Goal: Task Accomplishment & Management: Manage account settings

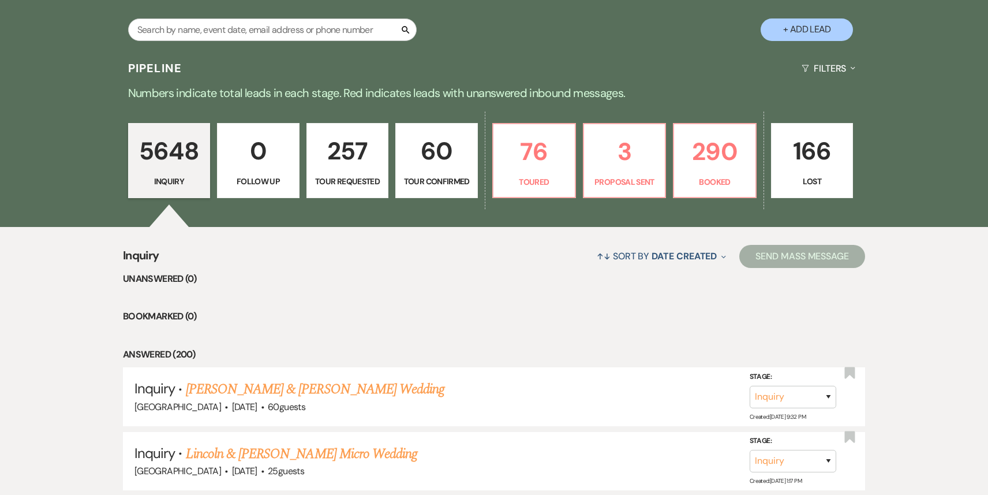
scroll to position [266, 0]
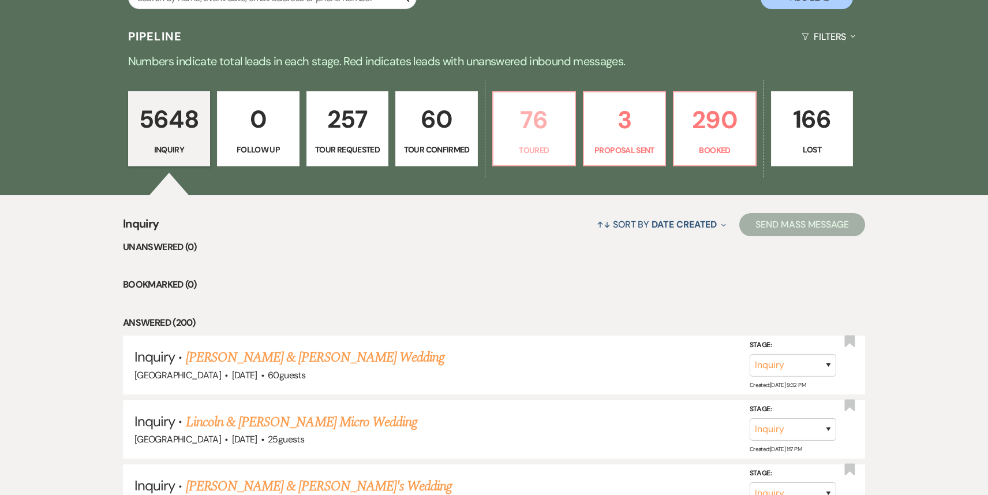
click at [513, 152] on p "Toured" at bounding box center [534, 150] width 68 height 13
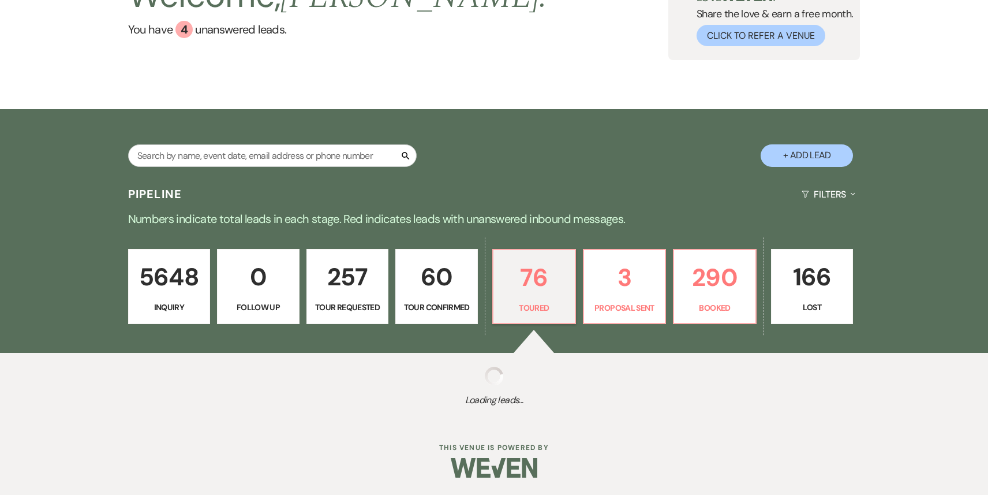
select select "5"
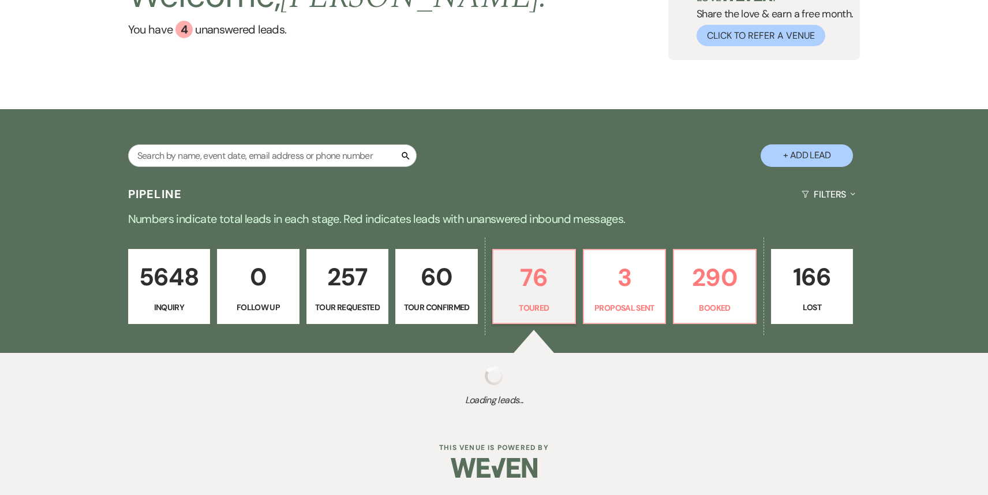
select select "5"
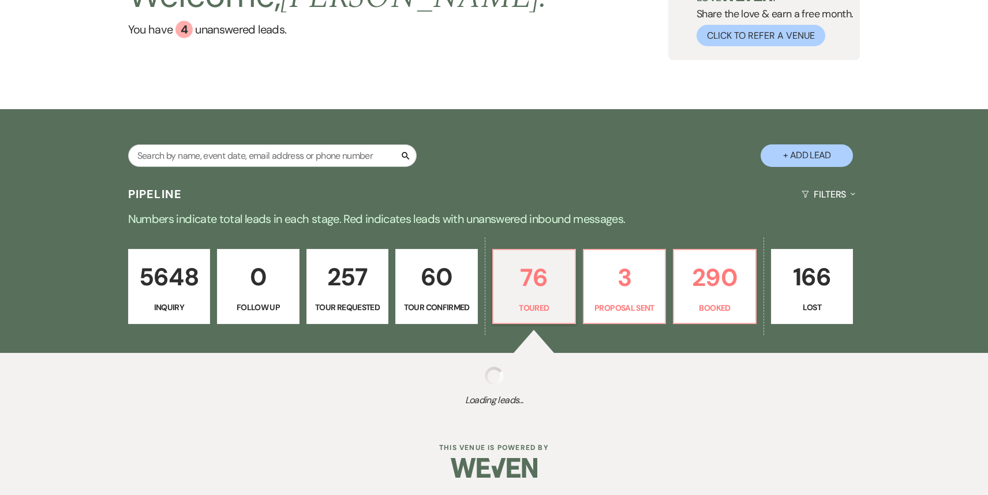
select select "5"
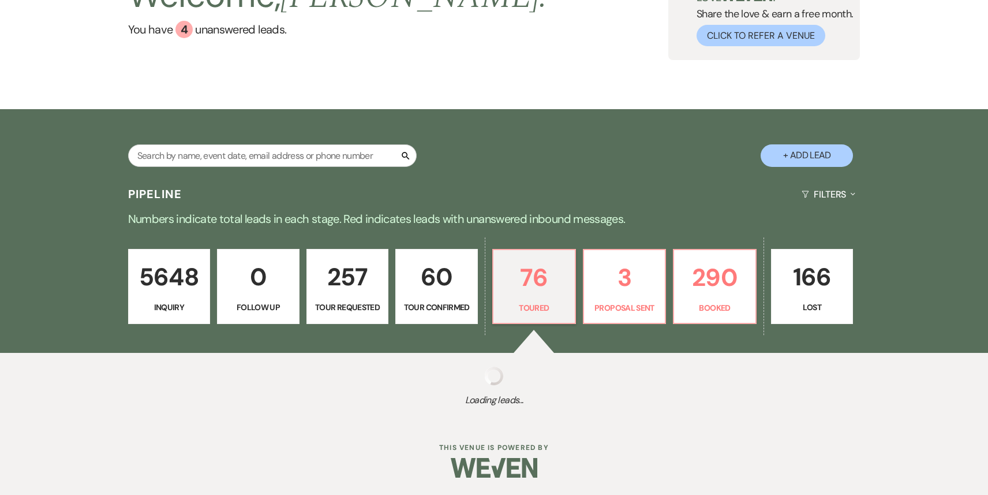
select select "5"
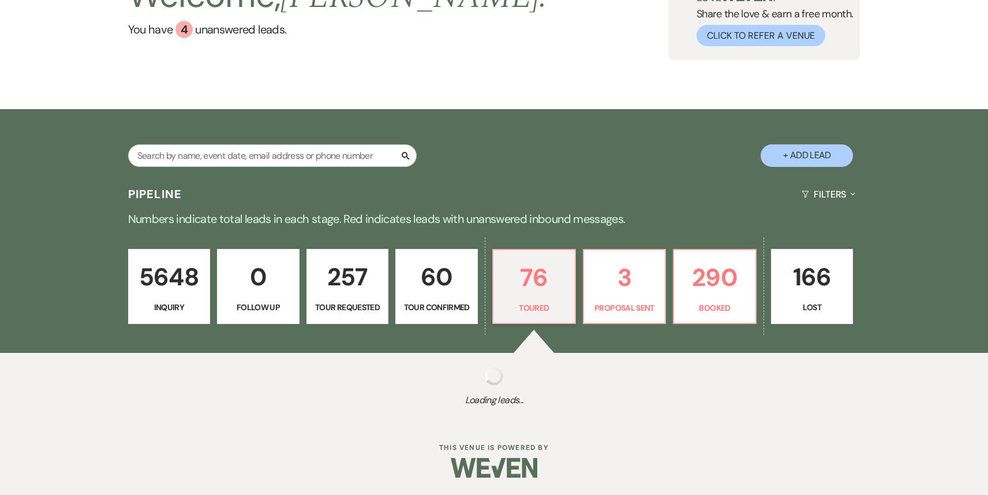
select select "5"
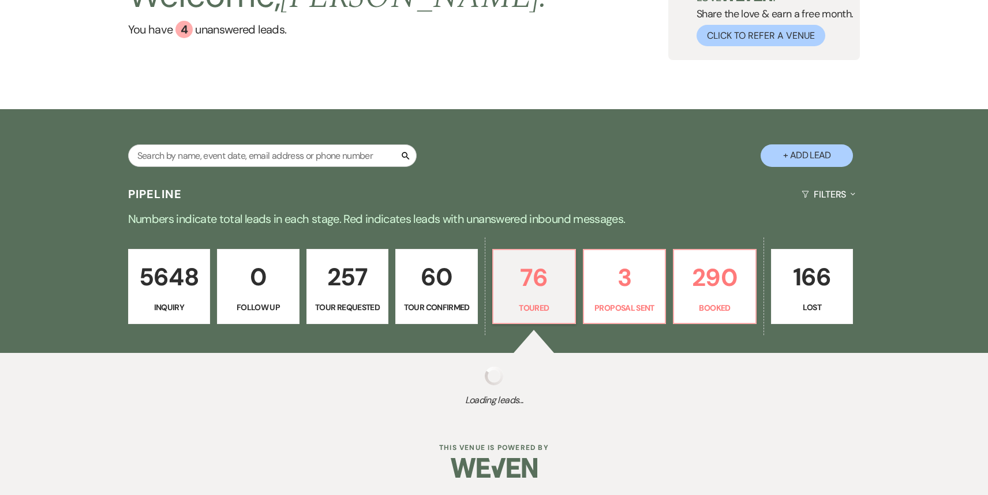
select select "5"
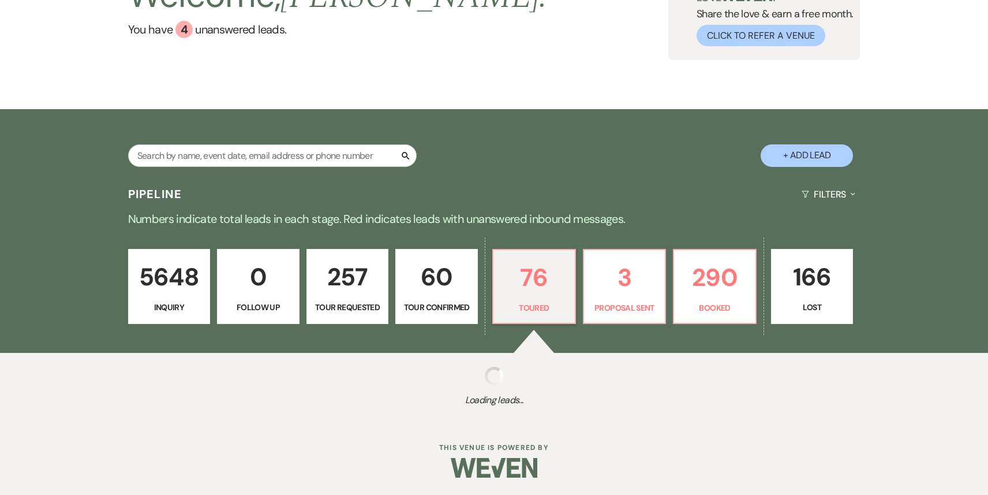
select select "5"
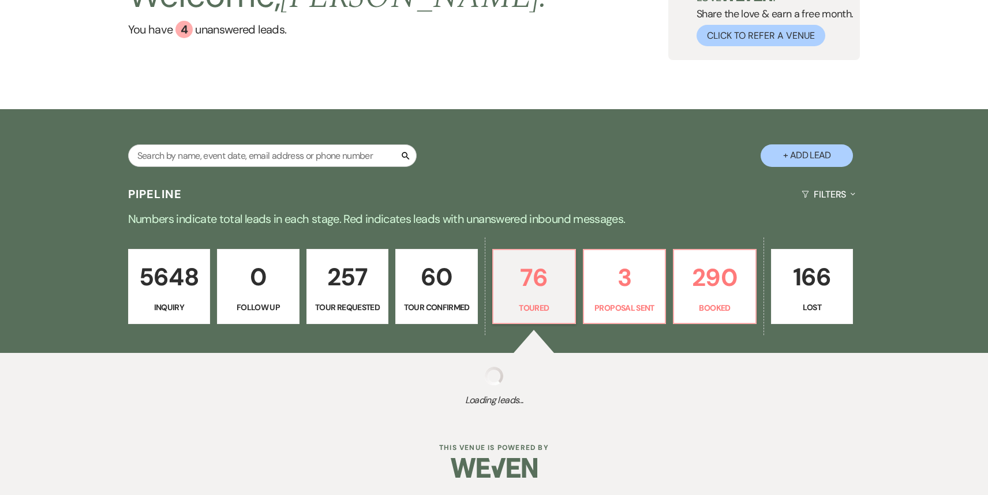
select select "5"
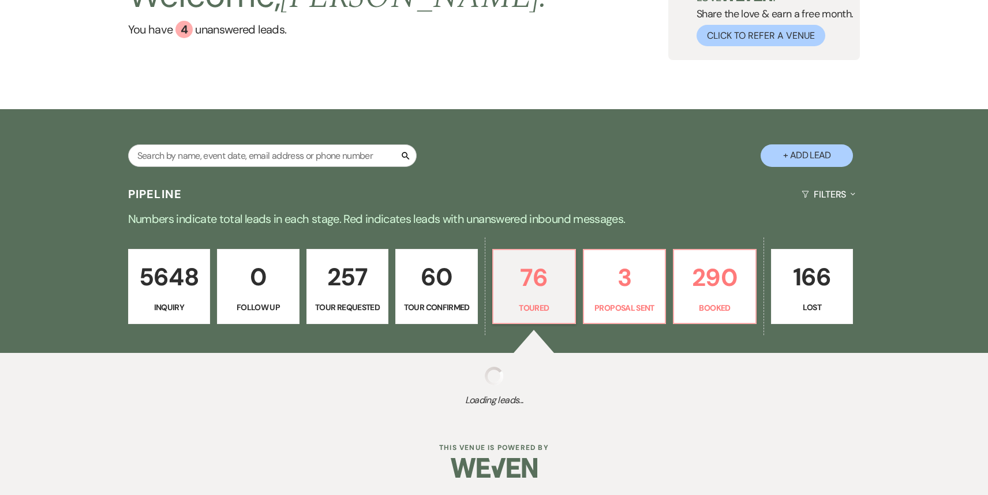
select select "5"
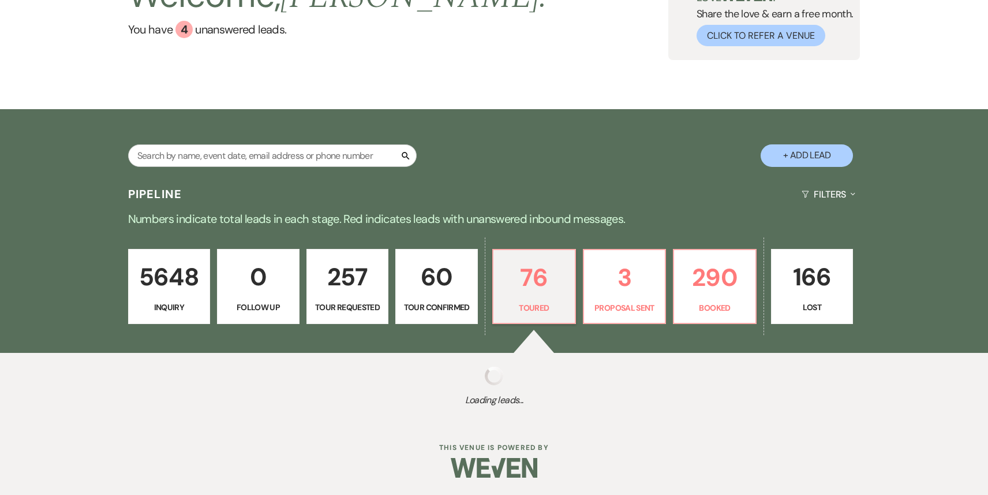
select select "5"
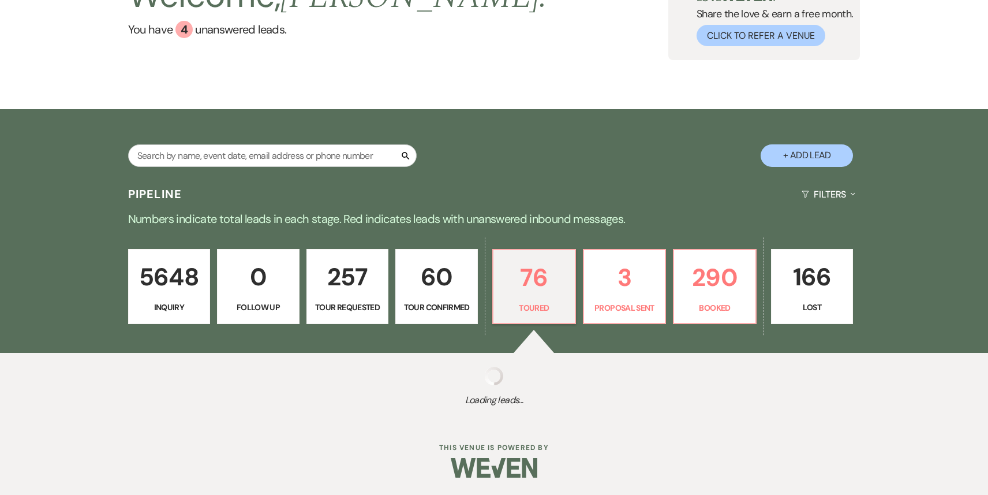
select select "5"
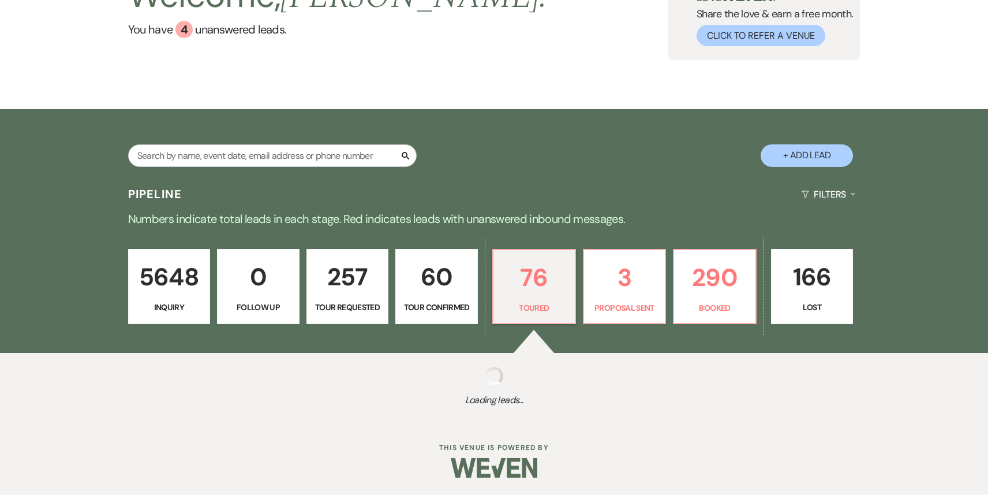
select select "5"
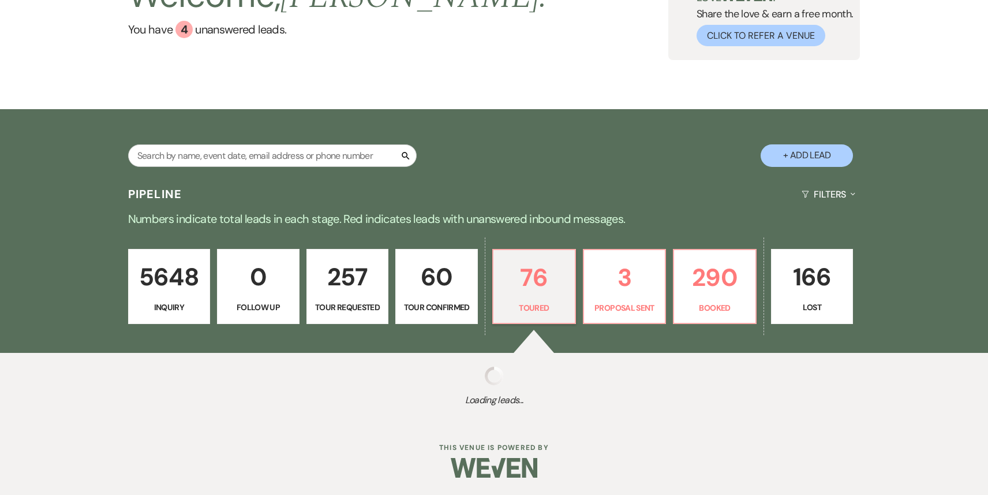
select select "5"
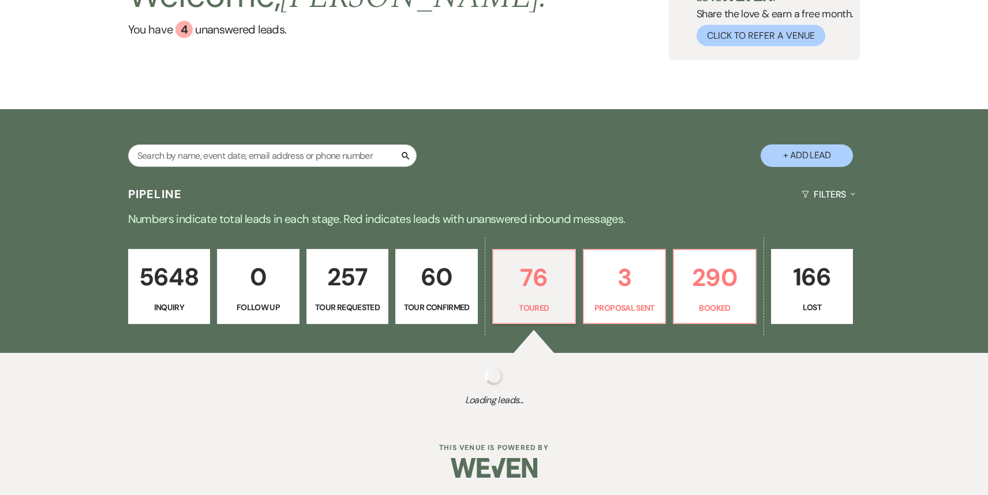
select select "5"
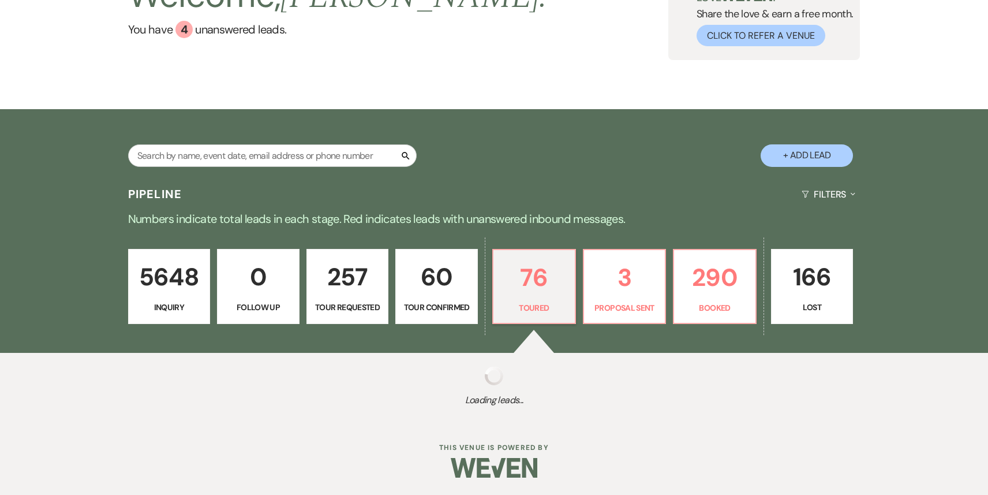
select select "5"
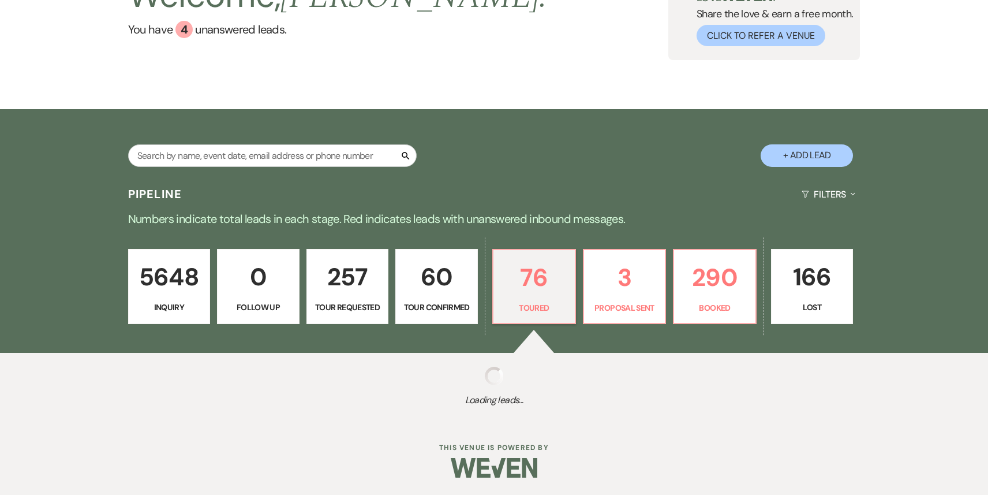
select select "5"
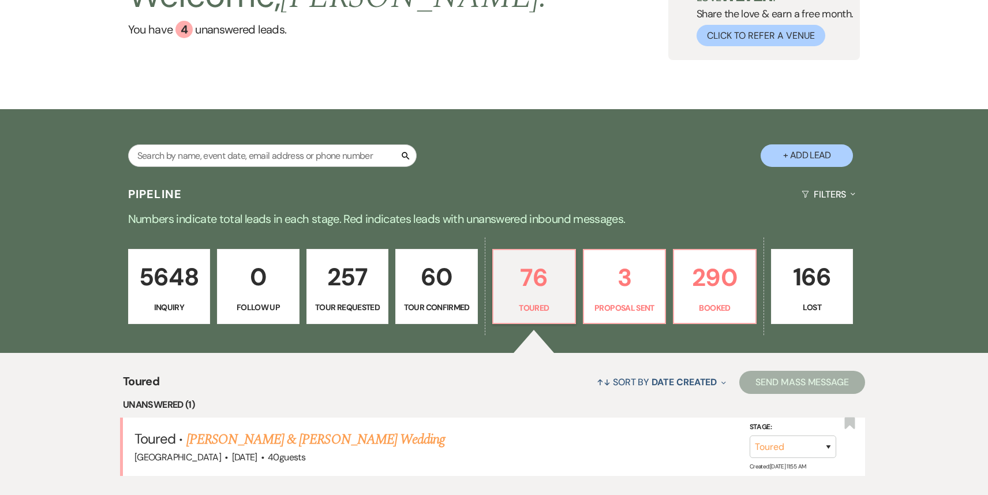
scroll to position [266, 0]
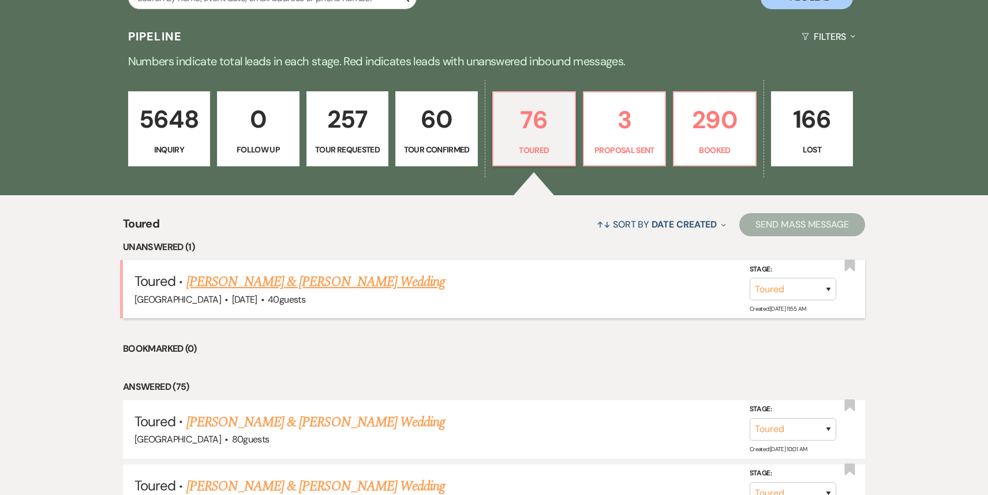
click at [346, 286] on link "[PERSON_NAME] & [PERSON_NAME] Wedding" at bounding box center [315, 281] width 259 height 21
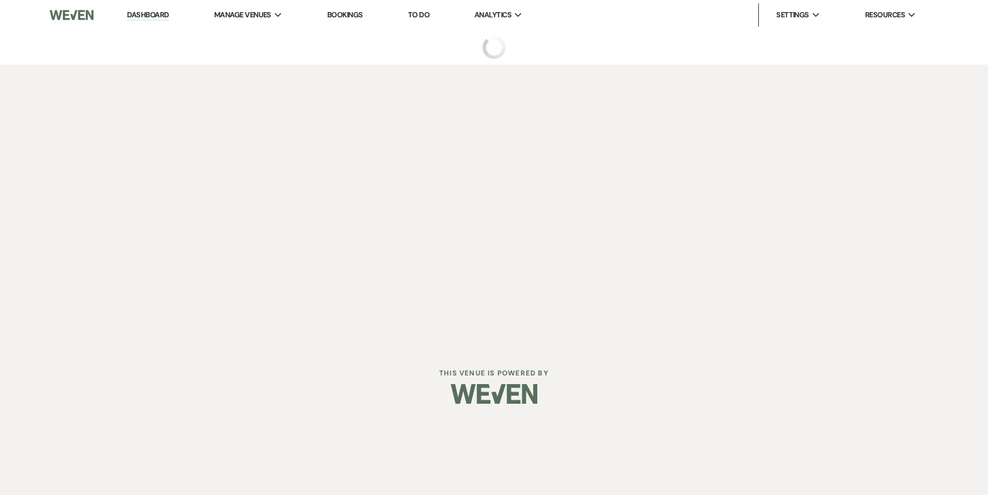
select select "5"
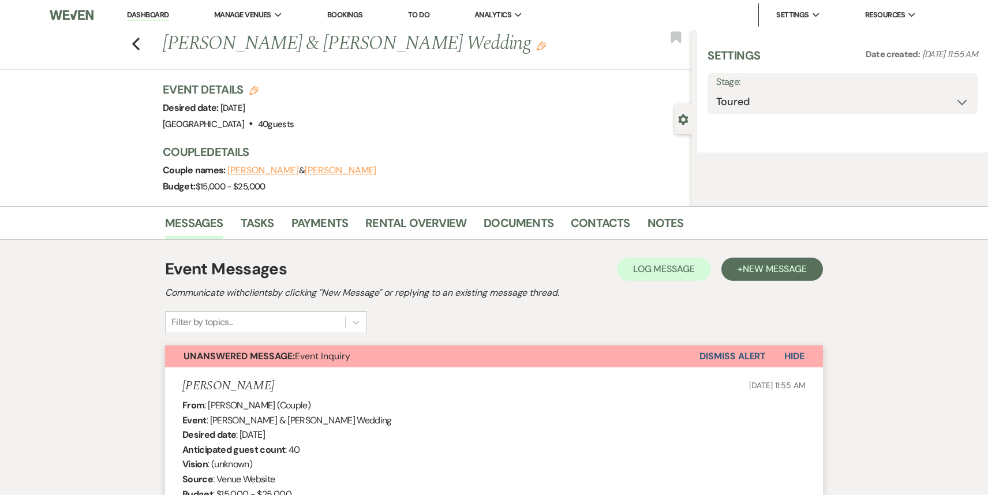
select select "5"
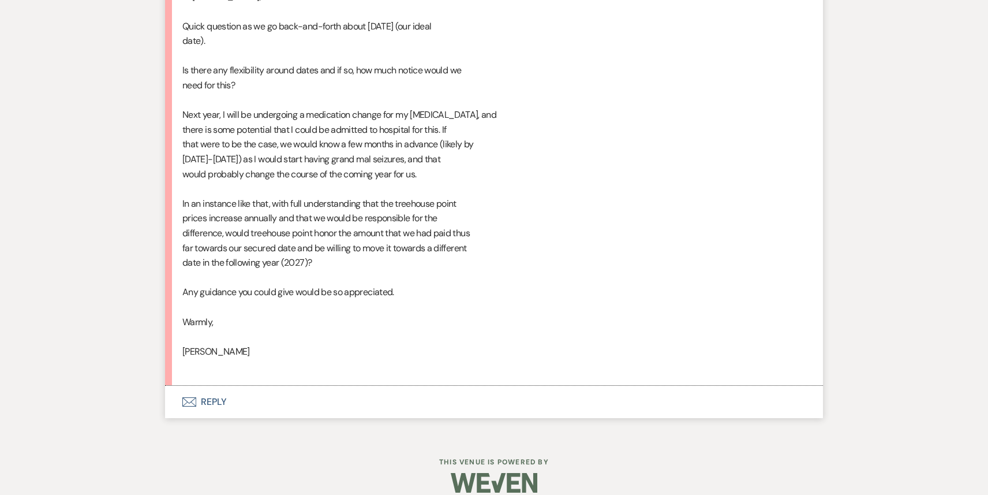
scroll to position [3588, 0]
click at [245, 387] on button "Envelope Reply" at bounding box center [494, 403] width 658 height 32
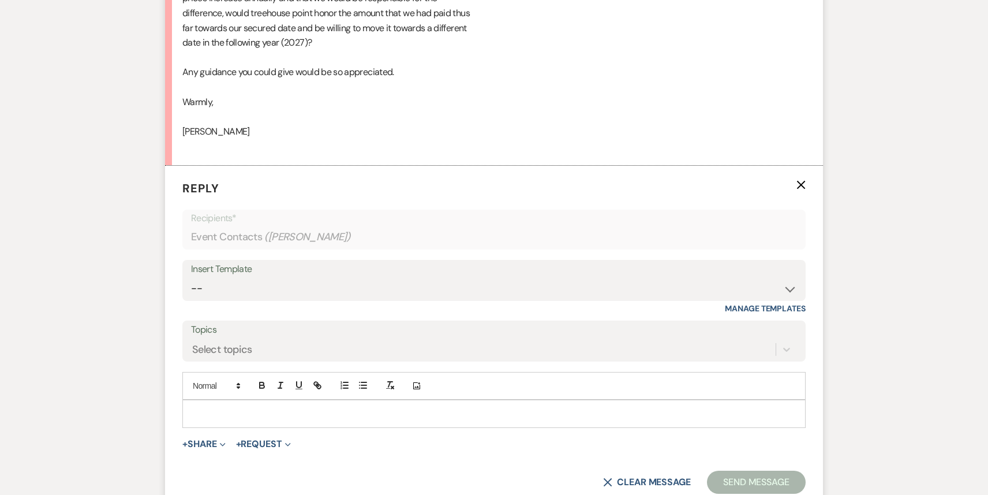
scroll to position [3810, 0]
click at [233, 406] on div at bounding box center [494, 412] width 622 height 27
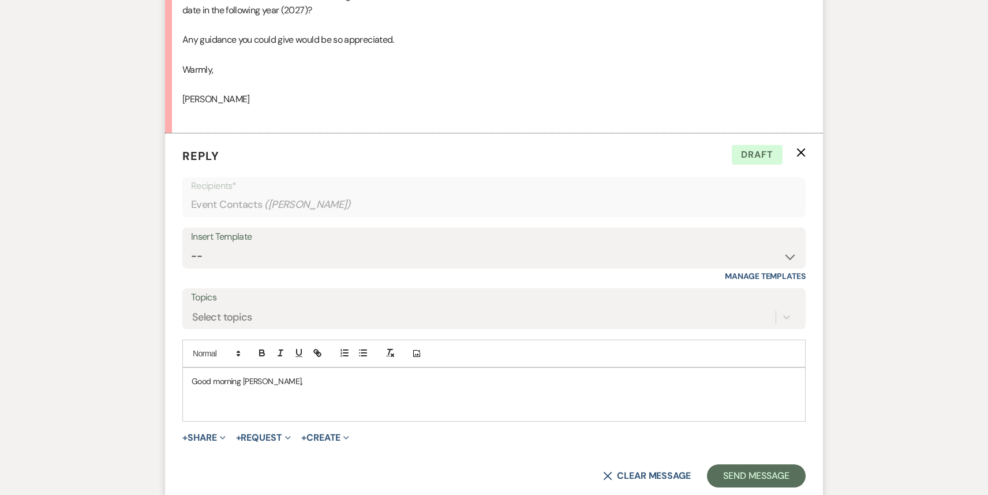
scroll to position [3844, 0]
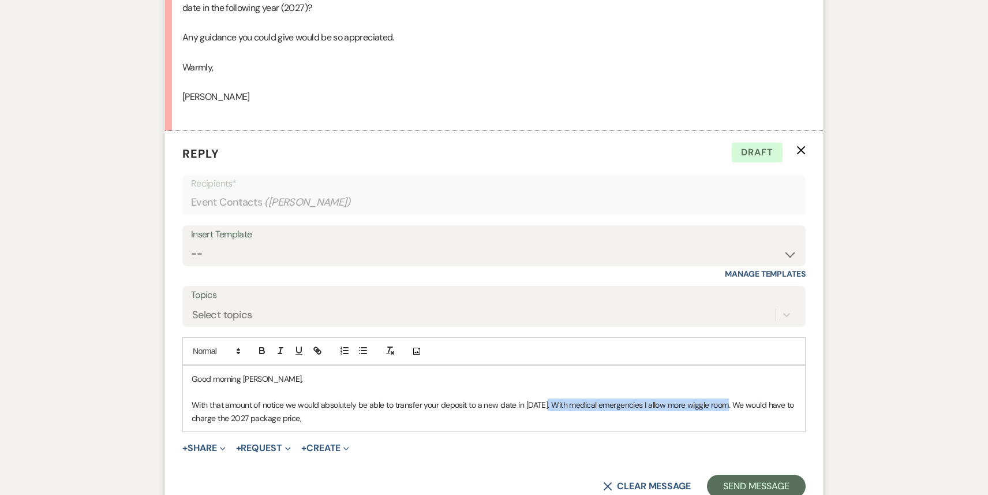
drag, startPoint x: 545, startPoint y: 389, endPoint x: 725, endPoint y: 390, distance: 180.1
click at [725, 398] on p "With that amount of notice we would absolutely be able to transfer your deposit…" at bounding box center [494, 411] width 605 height 26
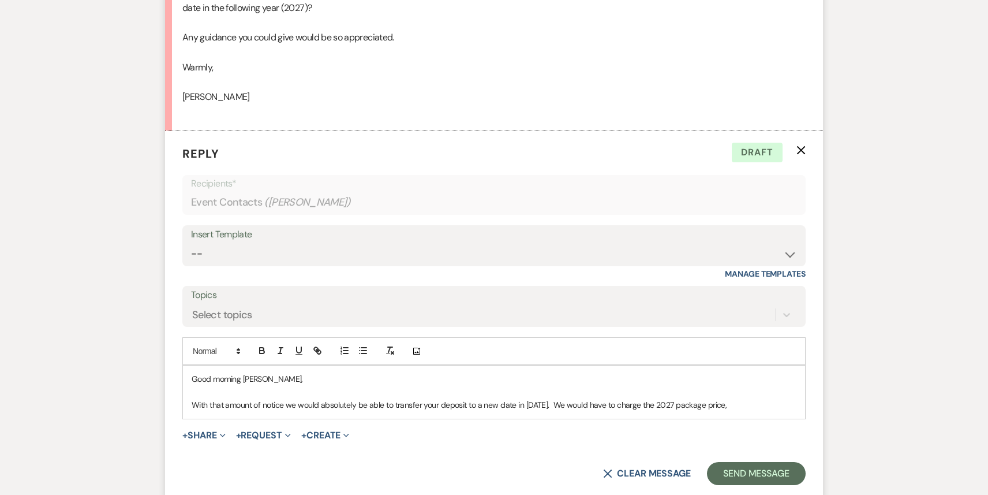
click at [728, 398] on p "With that amount of notice we would absolutely be able to transfer your deposit…" at bounding box center [494, 404] width 605 height 13
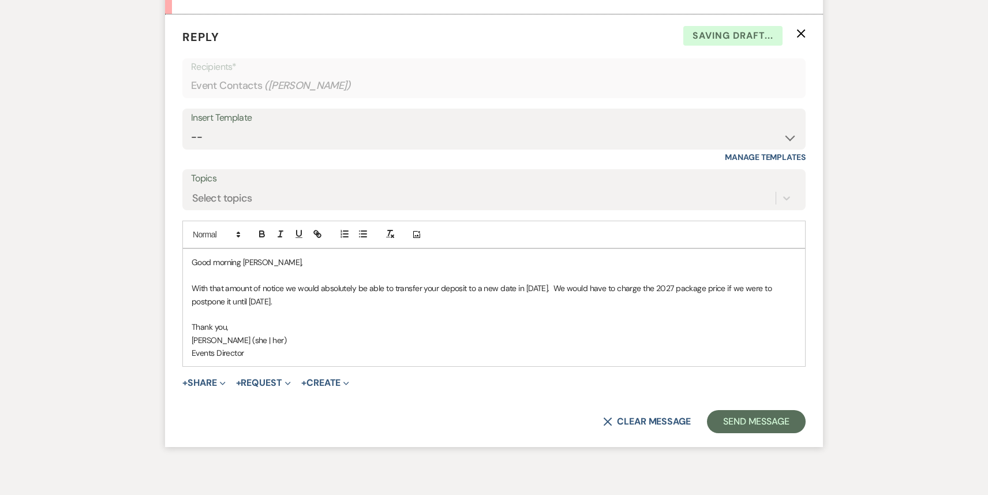
scroll to position [4003, 0]
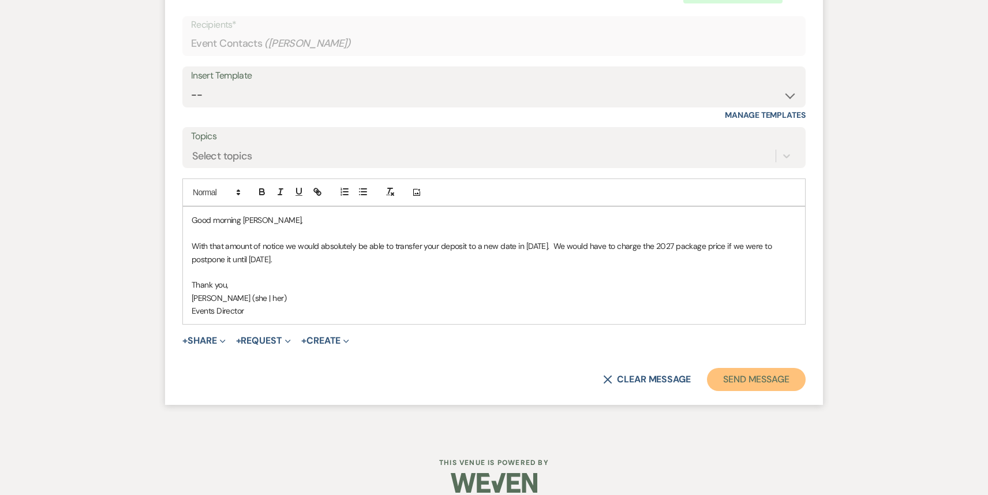
click at [782, 368] on button "Send Message" at bounding box center [756, 379] width 99 height 23
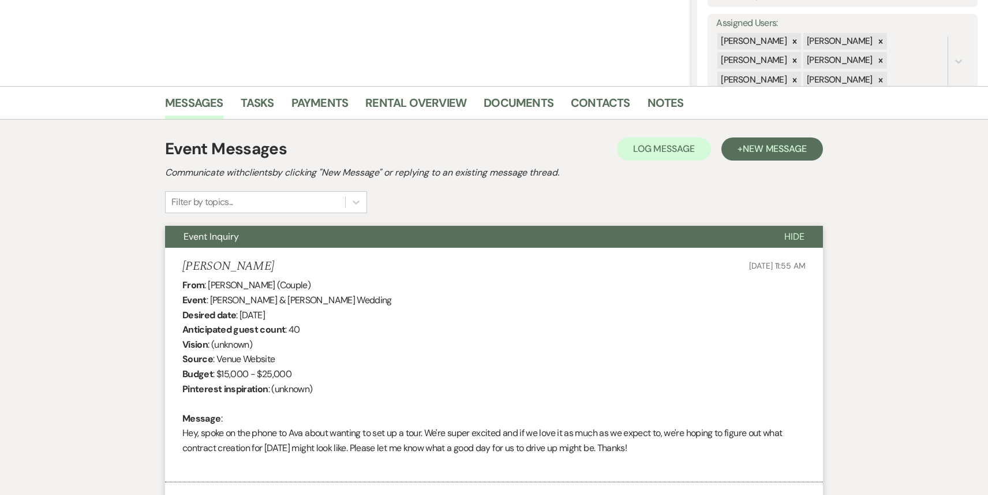
scroll to position [0, 0]
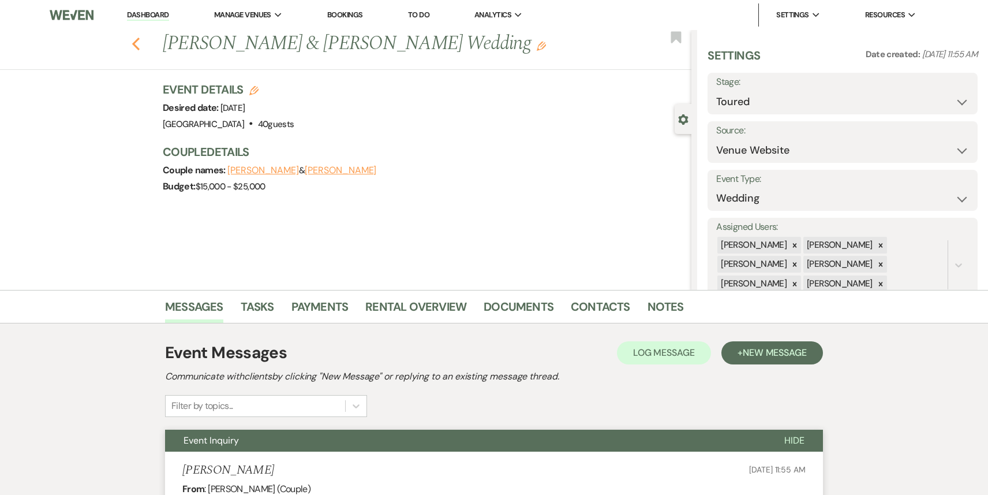
click at [134, 42] on use "button" at bounding box center [136, 44] width 8 height 13
select select "5"
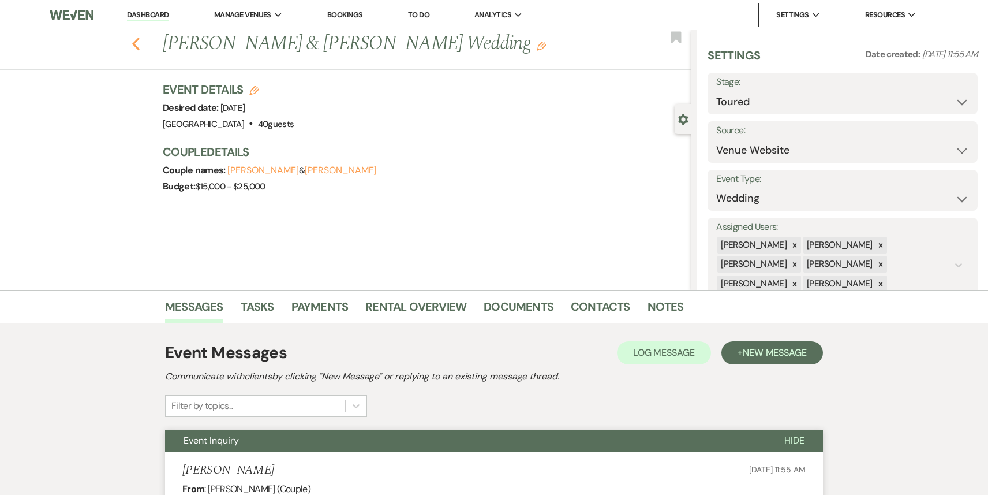
select select "5"
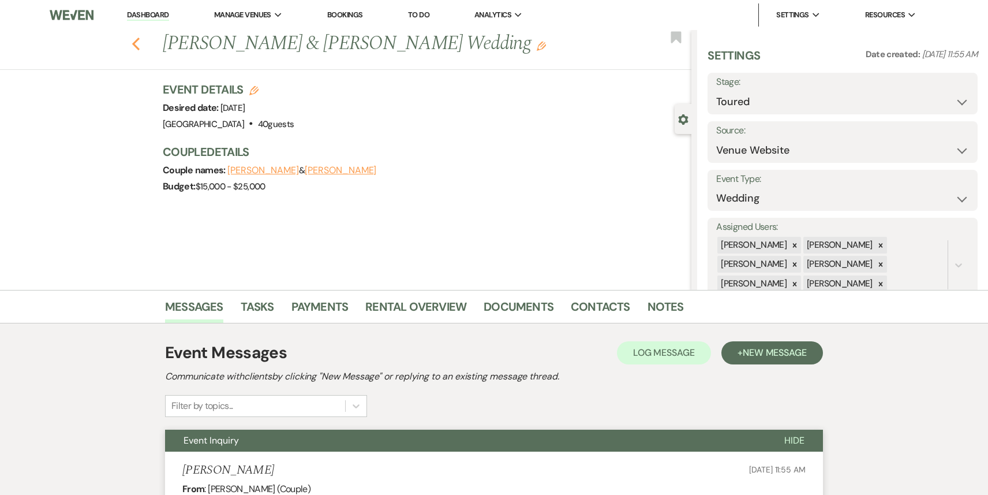
select select "5"
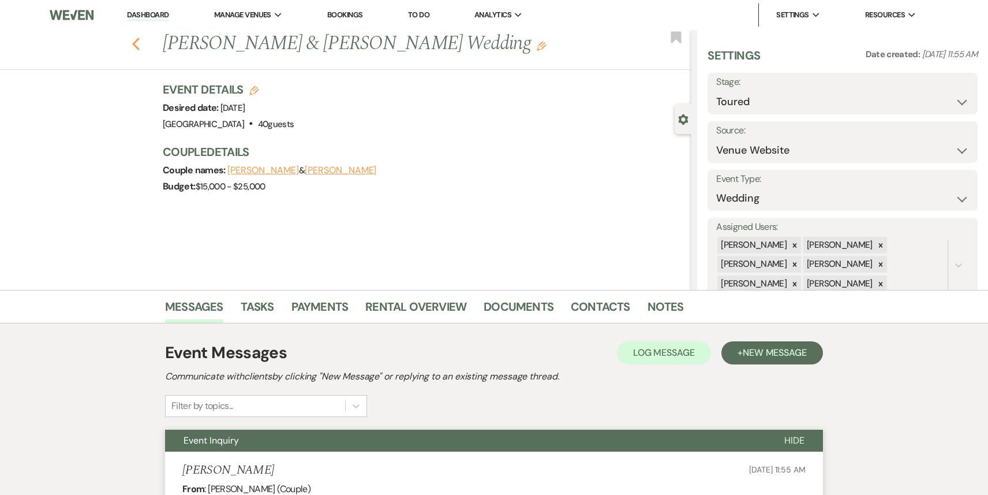
select select "5"
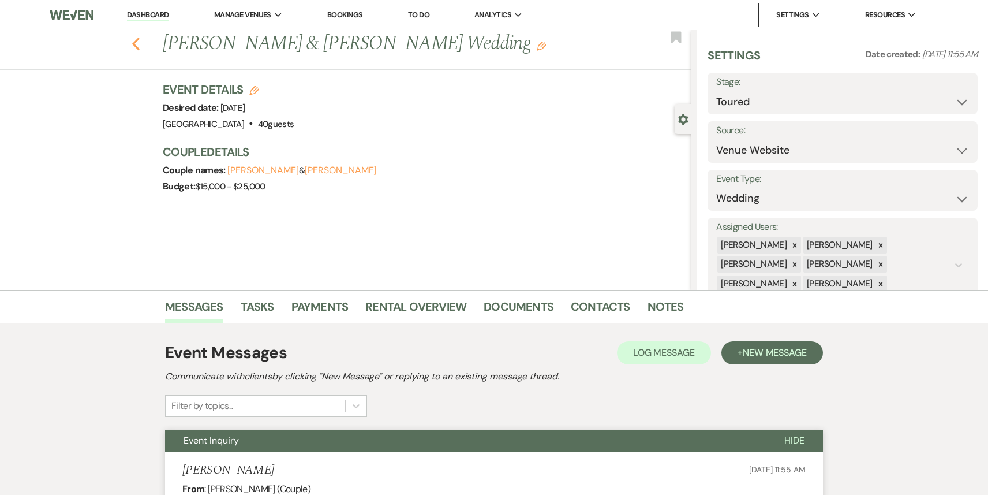
select select "5"
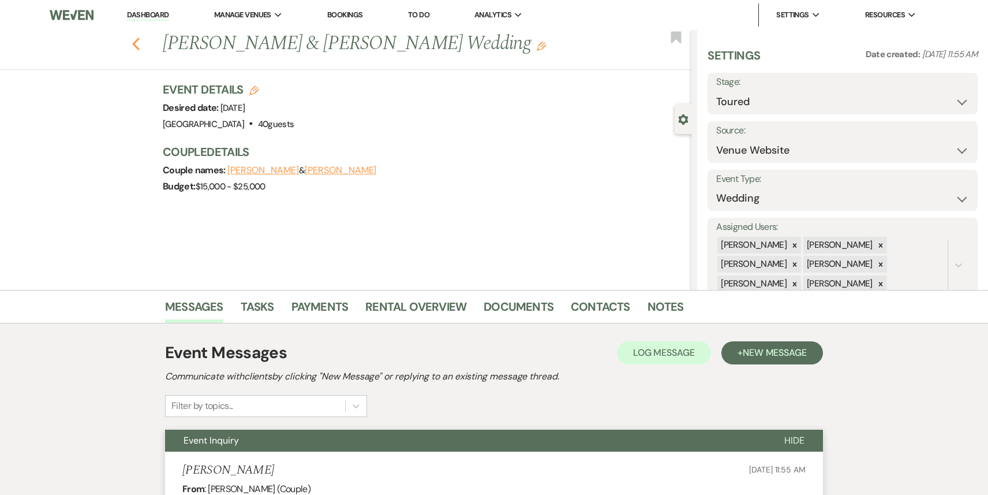
select select "5"
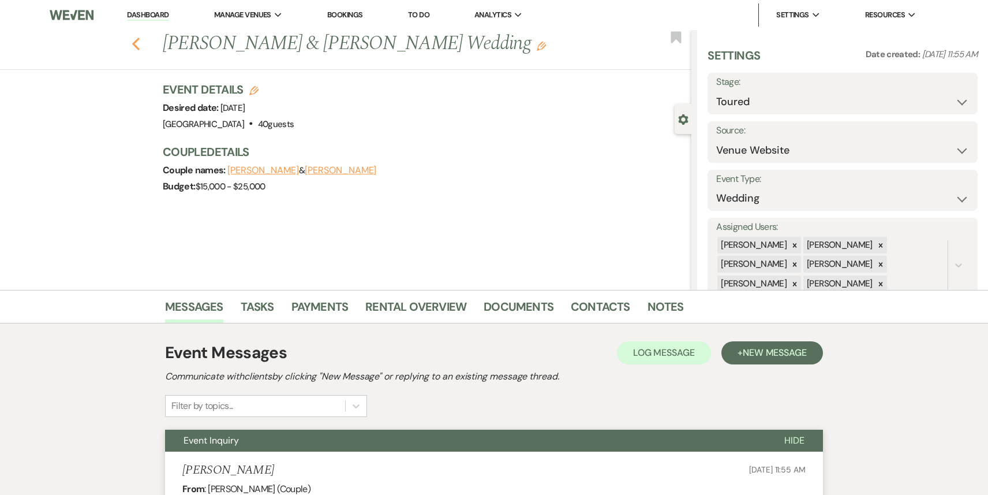
select select "5"
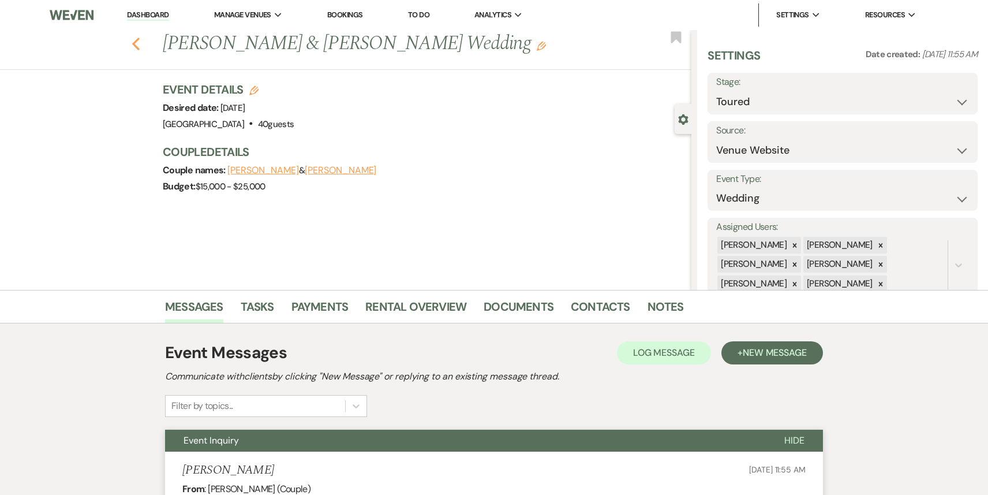
select select "5"
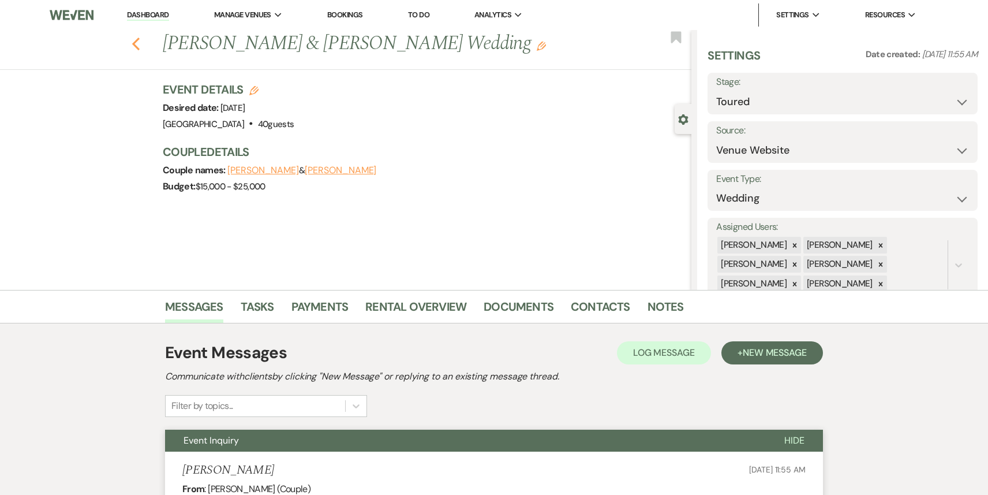
select select "5"
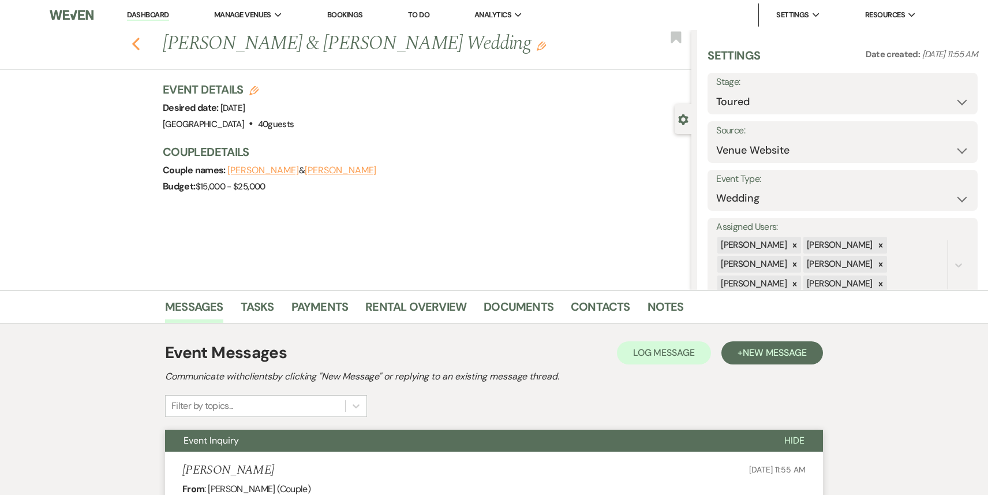
select select "5"
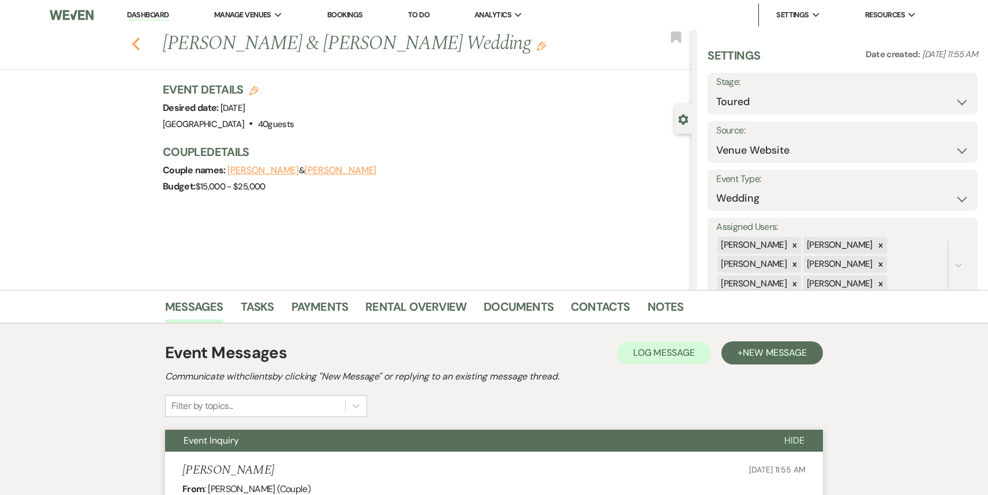
select select "5"
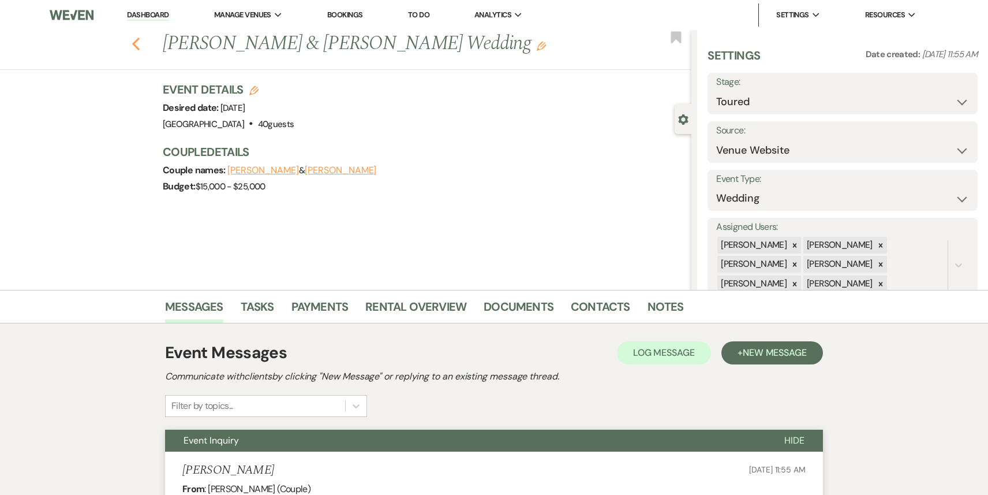
select select "5"
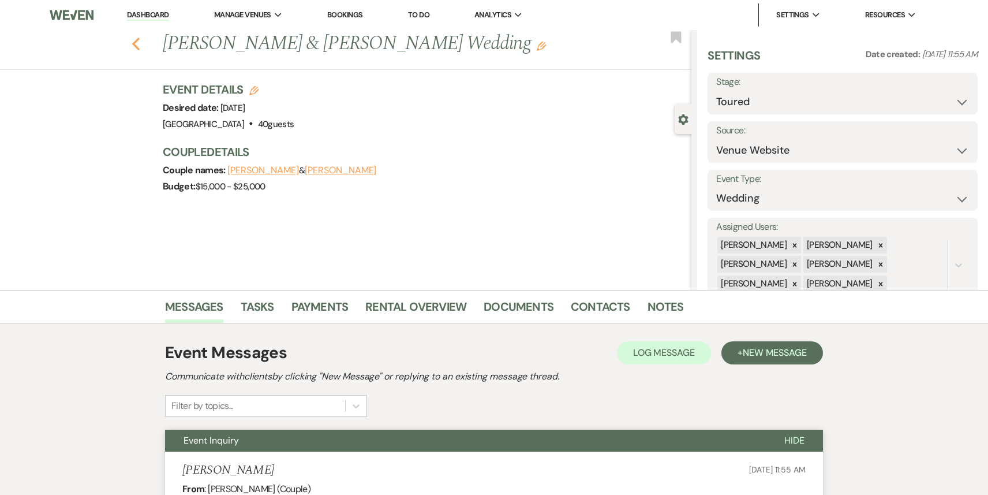
select select "5"
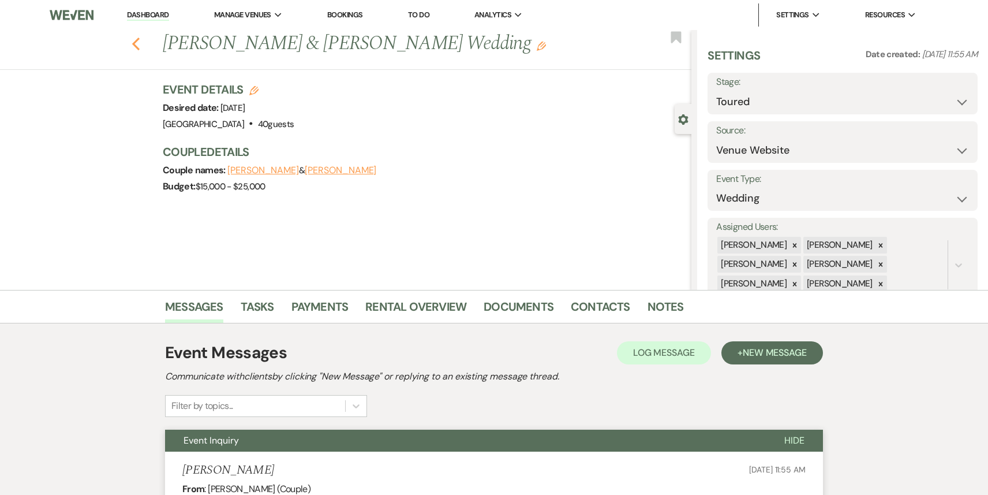
select select "5"
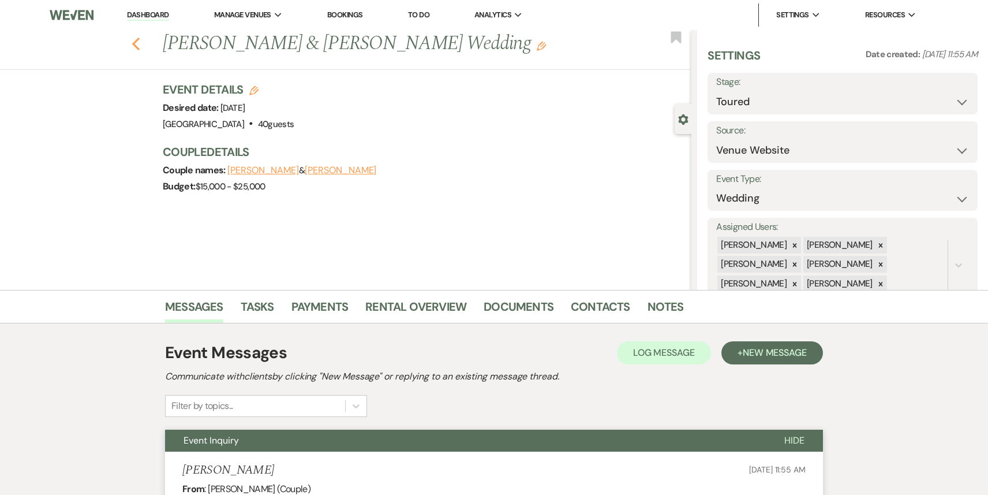
select select "5"
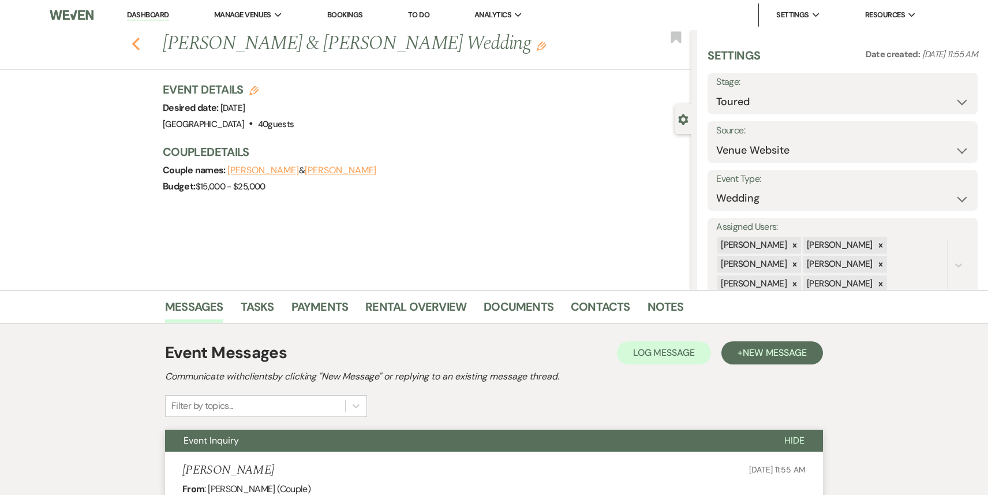
select select "5"
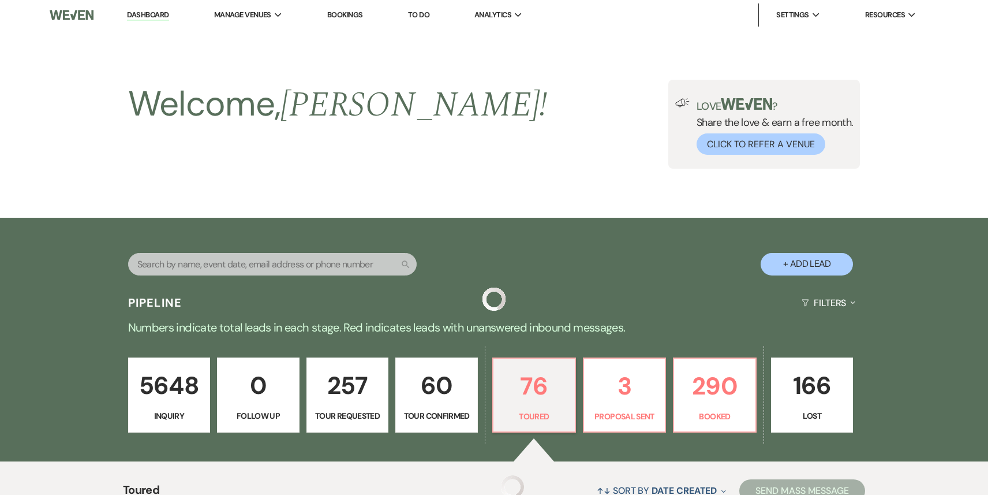
scroll to position [266, 0]
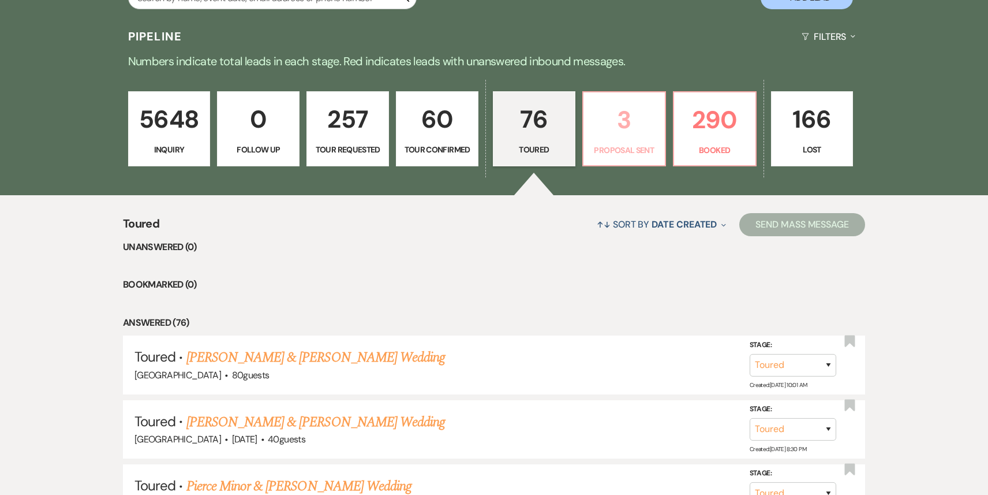
click at [619, 121] on p "3" at bounding box center [625, 119] width 68 height 39
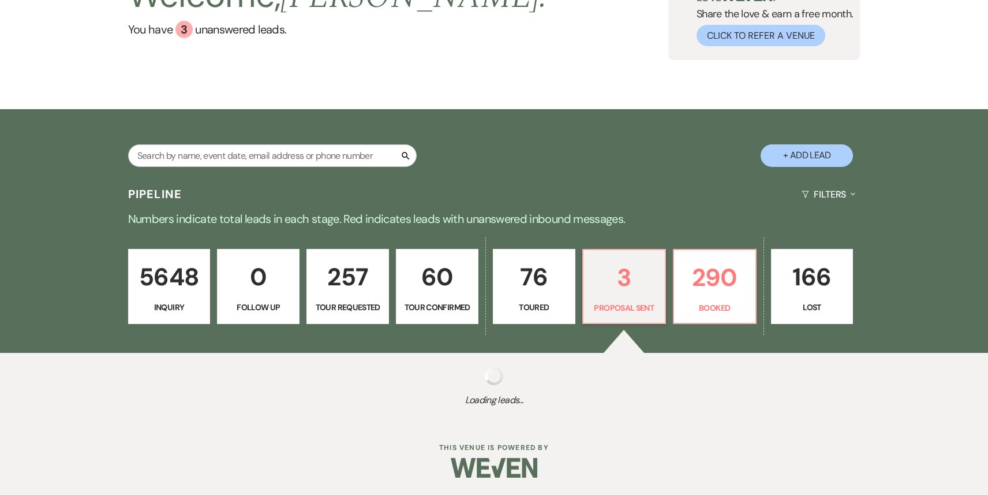
scroll to position [266, 0]
select select "6"
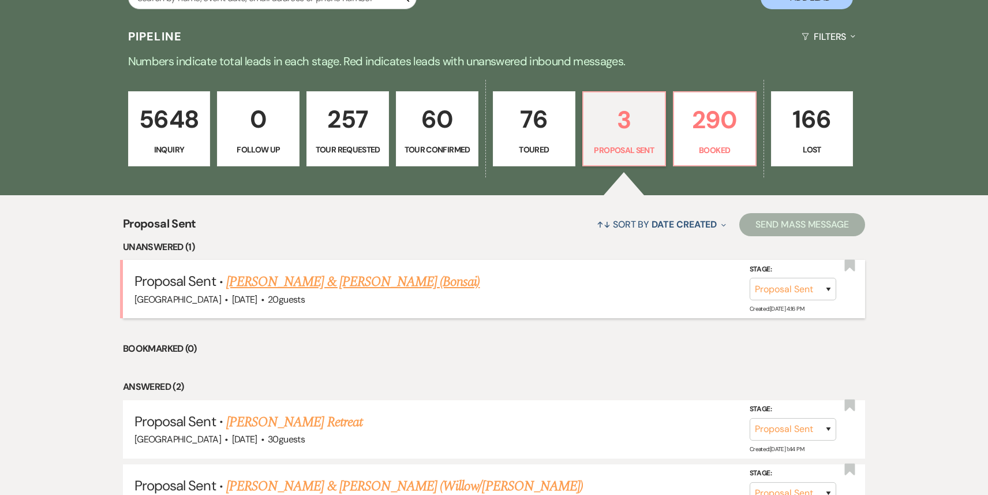
click at [352, 283] on link "[PERSON_NAME] & [PERSON_NAME] (Bonsai)" at bounding box center [353, 281] width 254 height 21
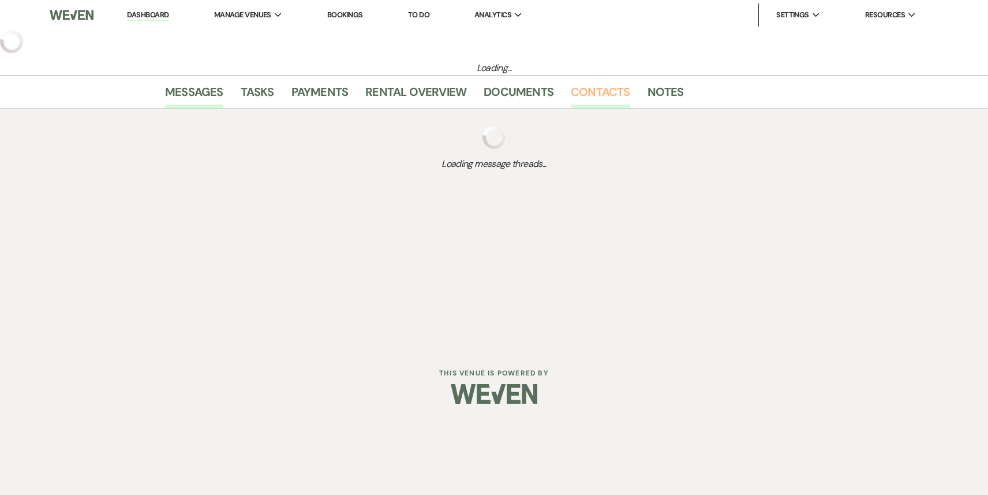
select select "6"
select select "5"
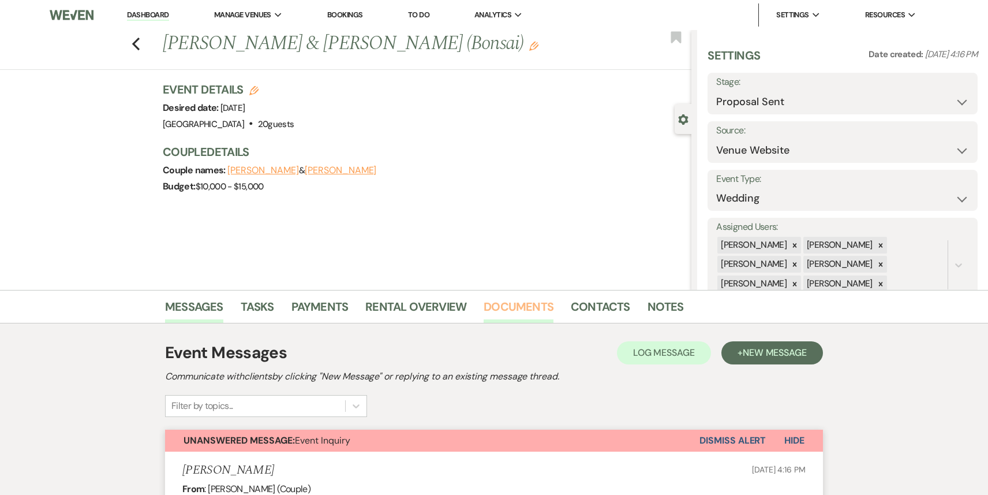
click at [520, 313] on link "Documents" at bounding box center [519, 309] width 70 height 25
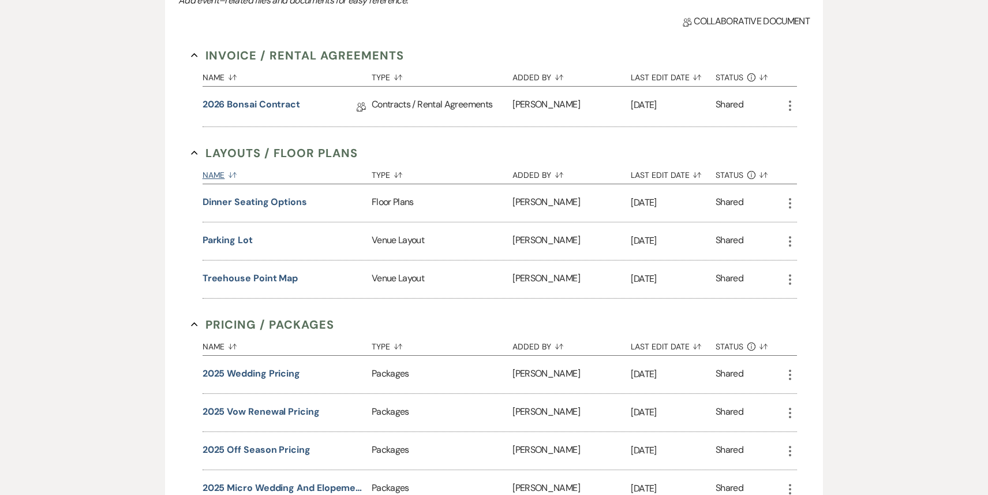
scroll to position [393, 0]
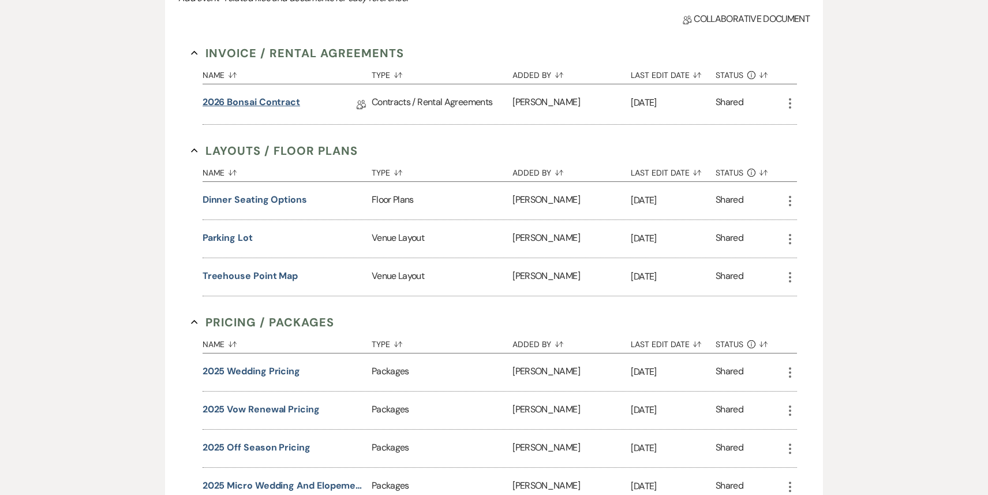
click at [262, 107] on link "2026 Bonsai Contract" at bounding box center [252, 104] width 98 height 18
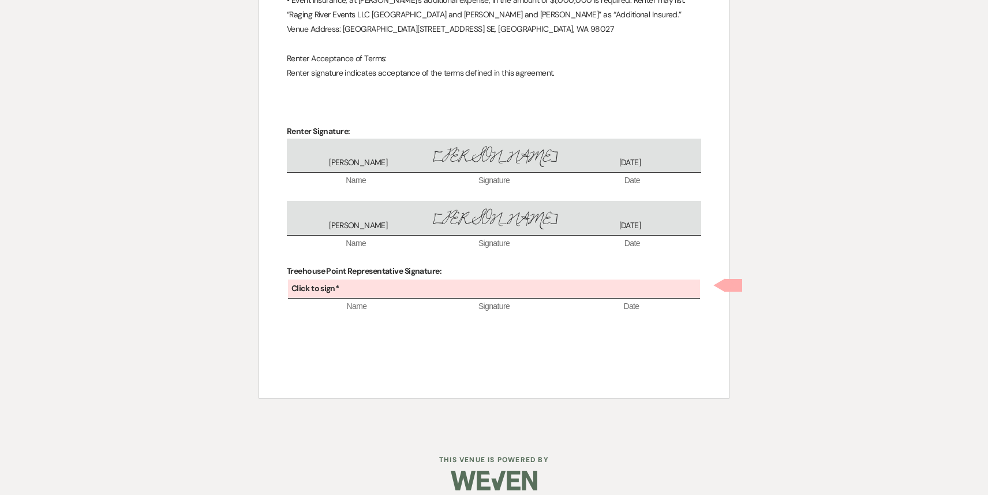
scroll to position [3433, 0]
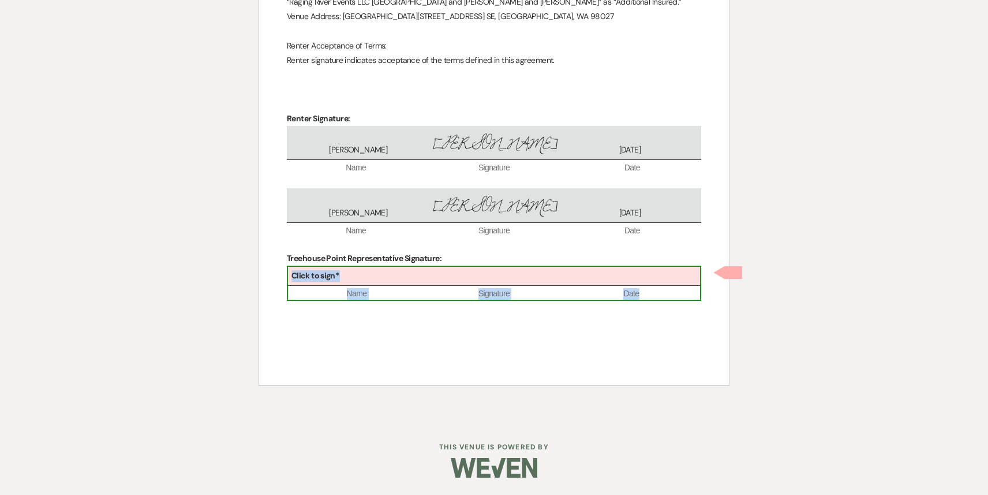
click at [393, 275] on div "Click to sign*" at bounding box center [494, 276] width 412 height 19
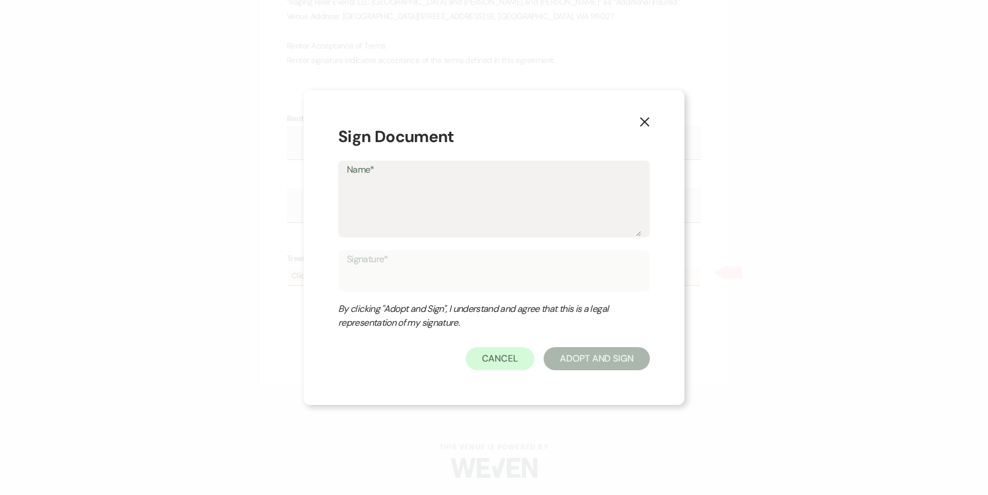
type textarea "P"
type input "P"
type textarea "Pa"
type input "Pa"
type textarea "Pat"
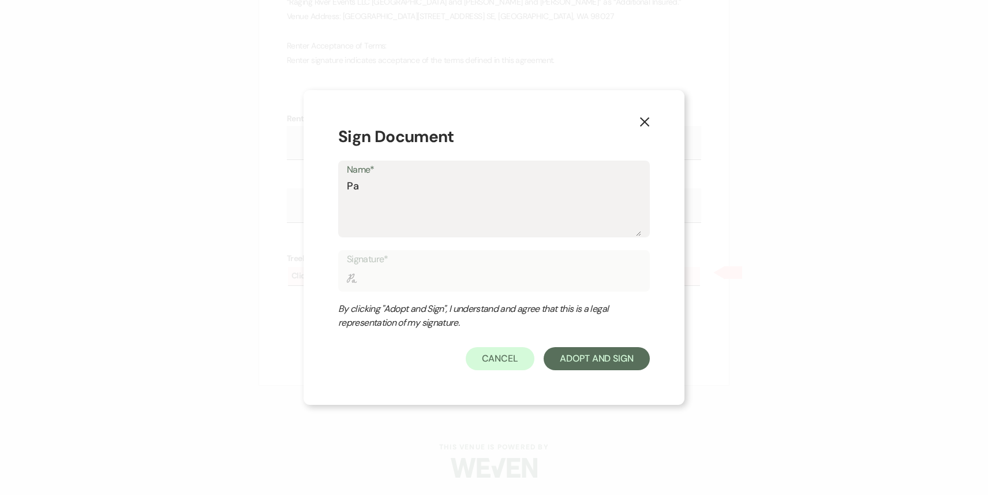
type input "Pat"
type textarea "Patr"
type input "Patr"
type textarea "Patri"
type input "Patri"
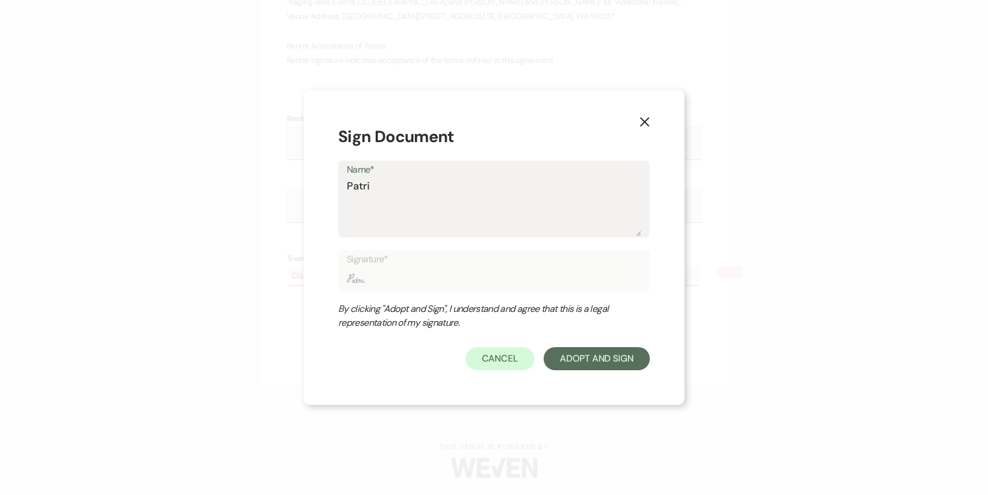
type textarea "Patric"
type input "Patric"
type textarea "[PERSON_NAME]"
type input "[PERSON_NAME]"
type textarea "[PERSON_NAME]"
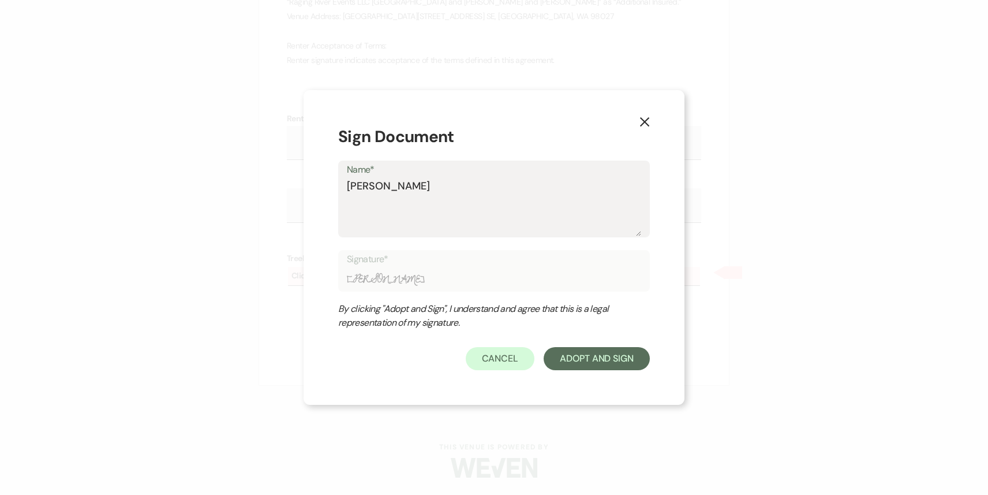
type input "[PERSON_NAME]"
type textarea "[PERSON_NAME]"
type input "[PERSON_NAME]"
type textarea "[PERSON_NAME]"
type input "[PERSON_NAME]"
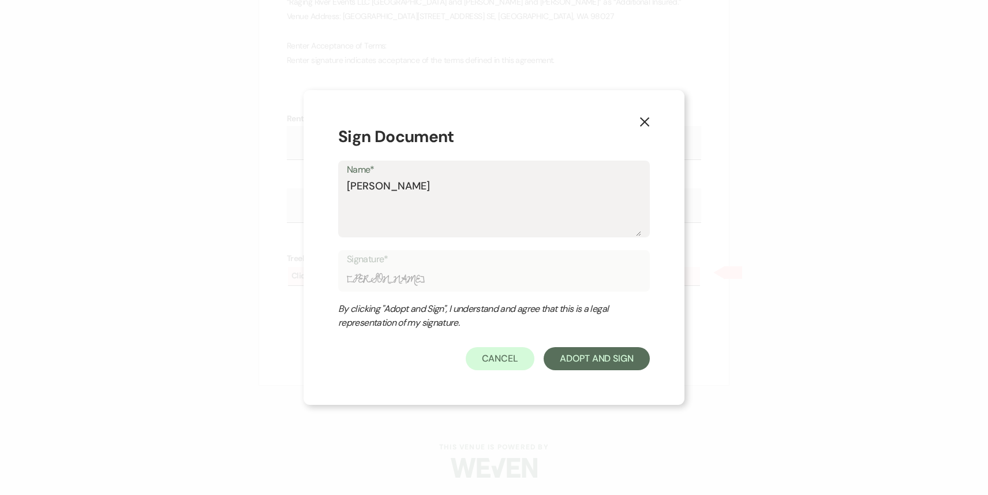
type textarea "[PERSON_NAME]"
type input "[PERSON_NAME]"
type textarea "[PERSON_NAME]"
type input "[PERSON_NAME]"
type textarea "[PERSON_NAME]"
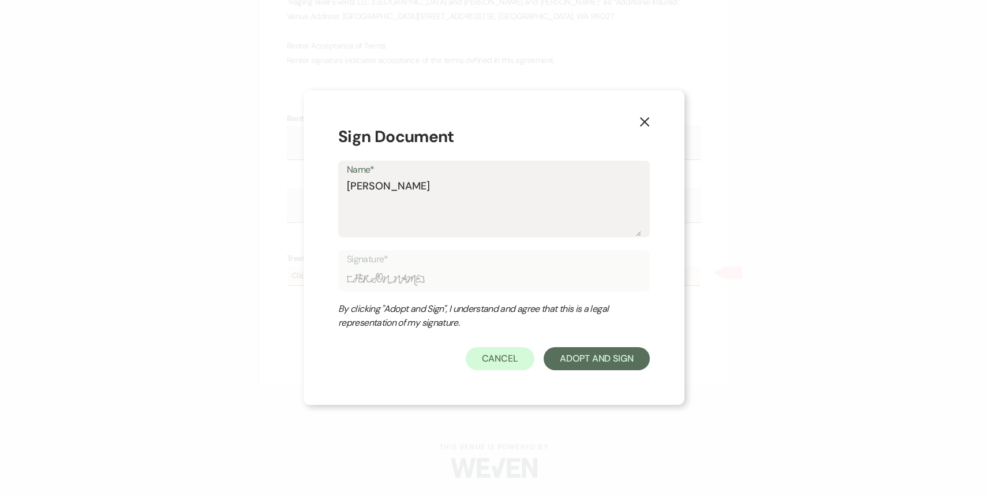
type input "[PERSON_NAME]"
type textarea "[PERSON_NAME]"
type input "[PERSON_NAME]"
type textarea "[PERSON_NAME]"
click at [589, 363] on button "Adopt And Sign" at bounding box center [597, 358] width 106 height 23
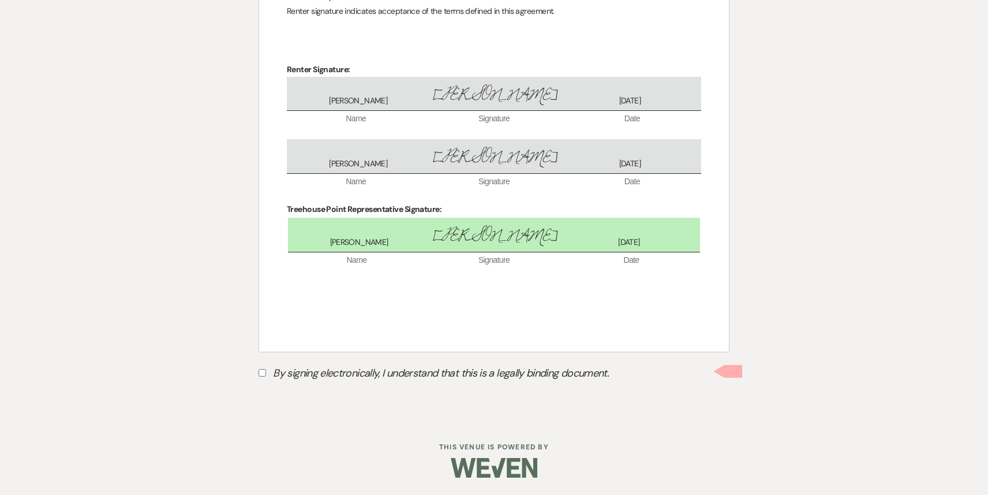
scroll to position [3482, 0]
click at [261, 375] on input "By signing electronically, I understand that this is a legally binding document." at bounding box center [263, 373] width 8 height 8
checkbox input "true"
click at [295, 402] on button "Submit" at bounding box center [299, 400] width 81 height 21
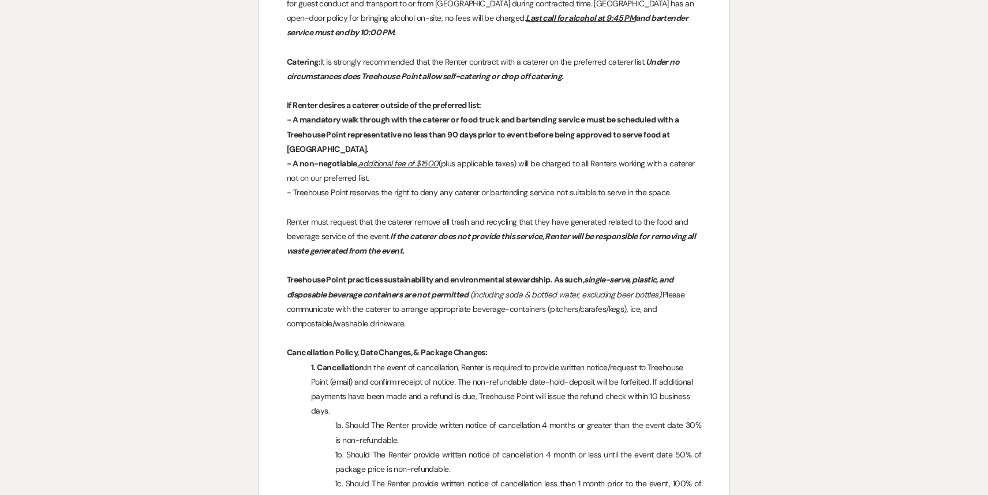
scroll to position [0, 0]
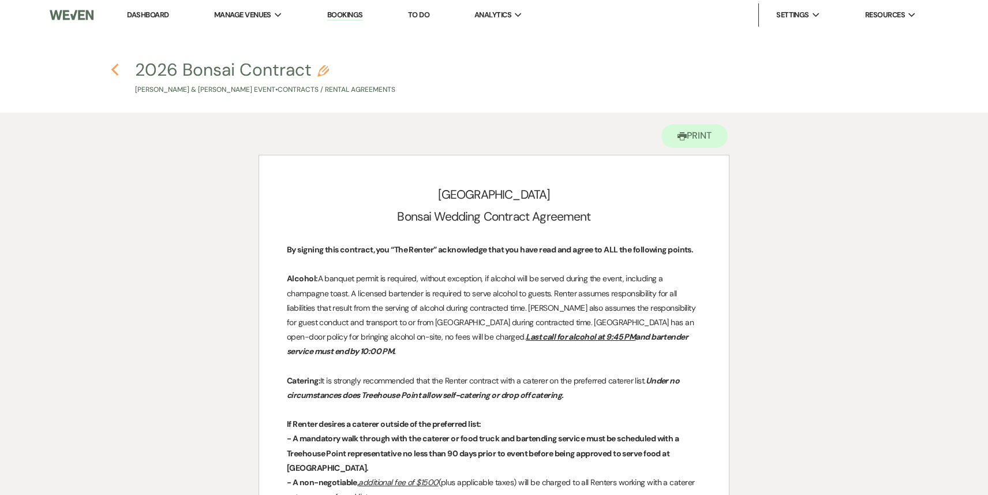
click at [117, 73] on icon "Previous" at bounding box center [115, 70] width 9 height 14
select select "6"
select select "5"
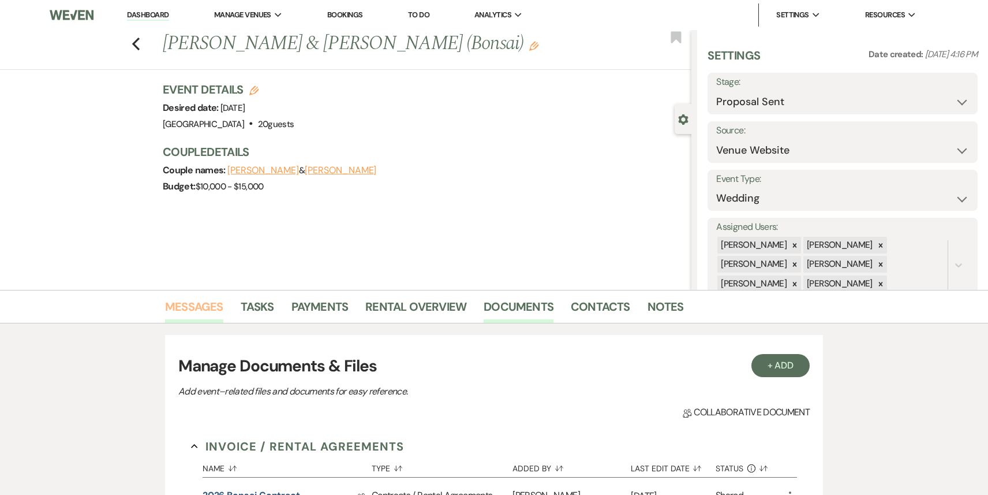
click at [193, 305] on link "Messages" at bounding box center [194, 309] width 58 height 25
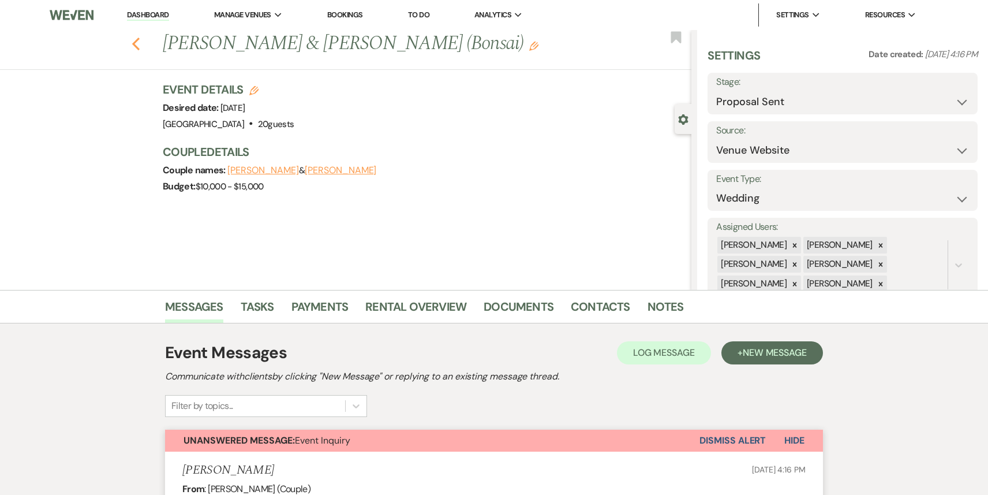
click at [136, 38] on icon "Previous" at bounding box center [136, 44] width 9 height 14
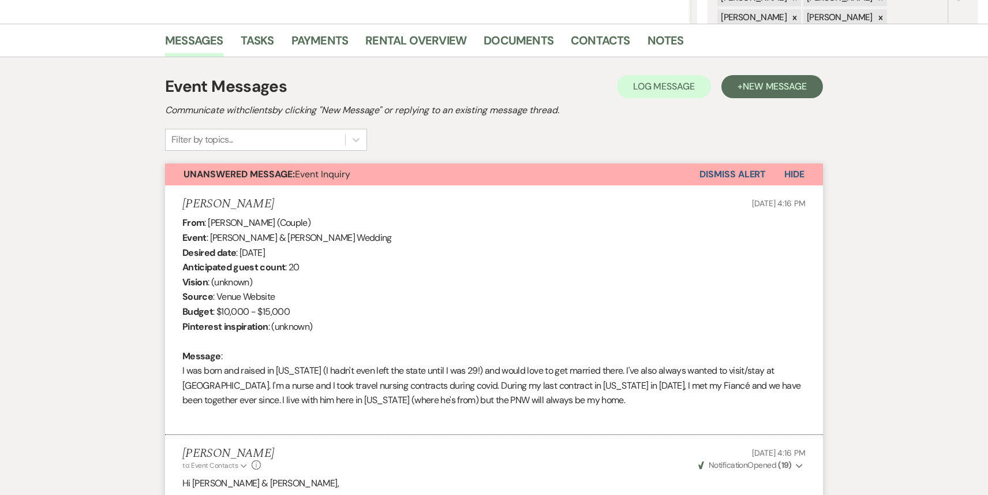
select select "6"
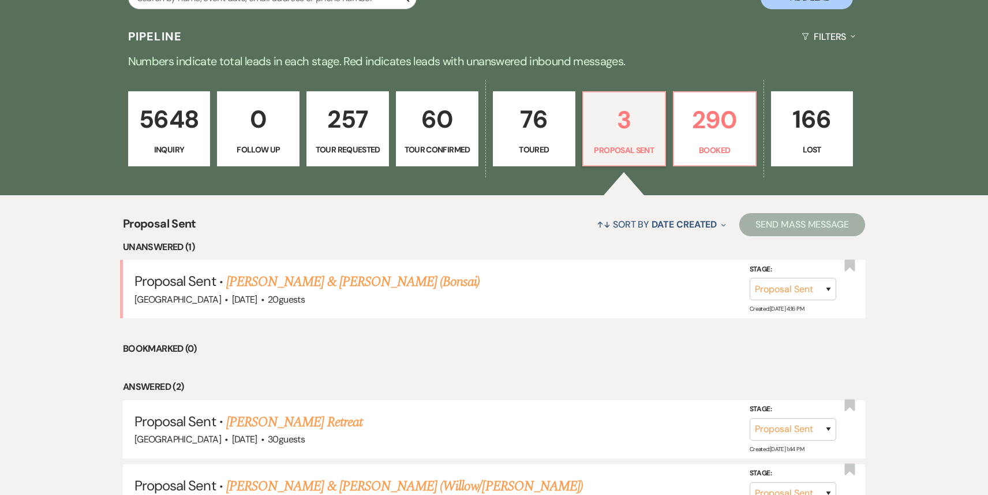
scroll to position [386, 0]
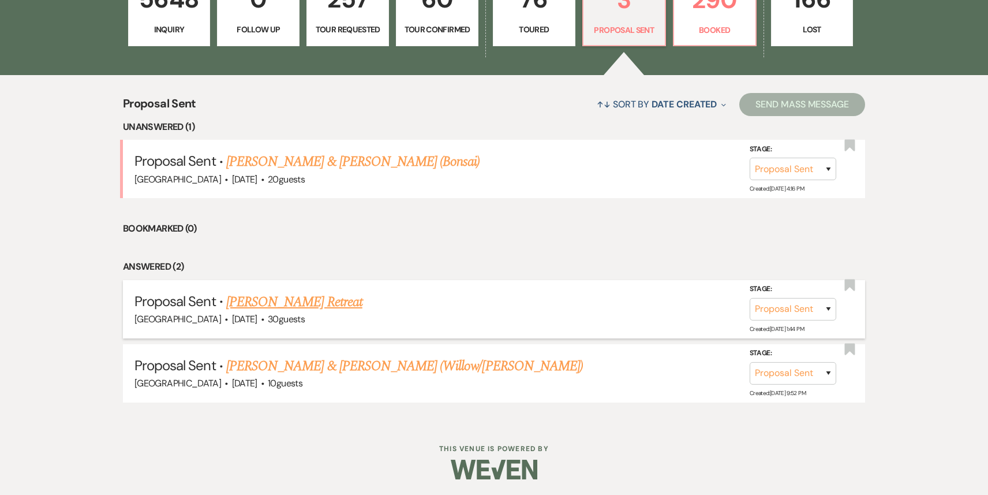
click at [272, 301] on link "[PERSON_NAME] Retreat" at bounding box center [294, 302] width 136 height 21
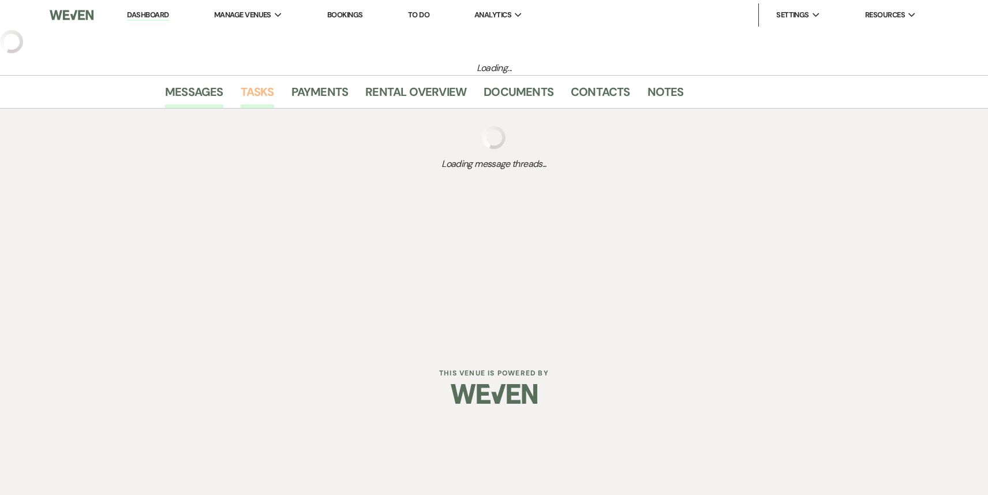
select select "6"
select select "21"
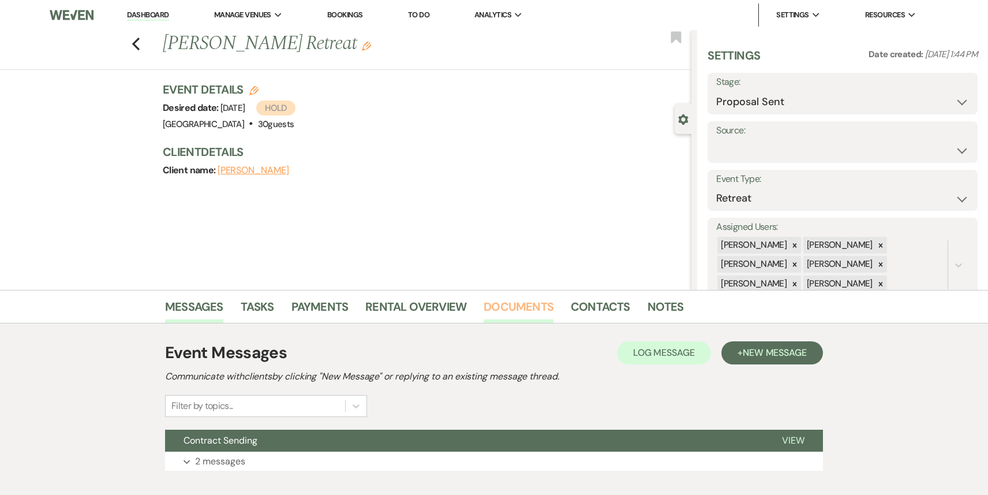
click at [509, 313] on link "Documents" at bounding box center [519, 309] width 70 height 25
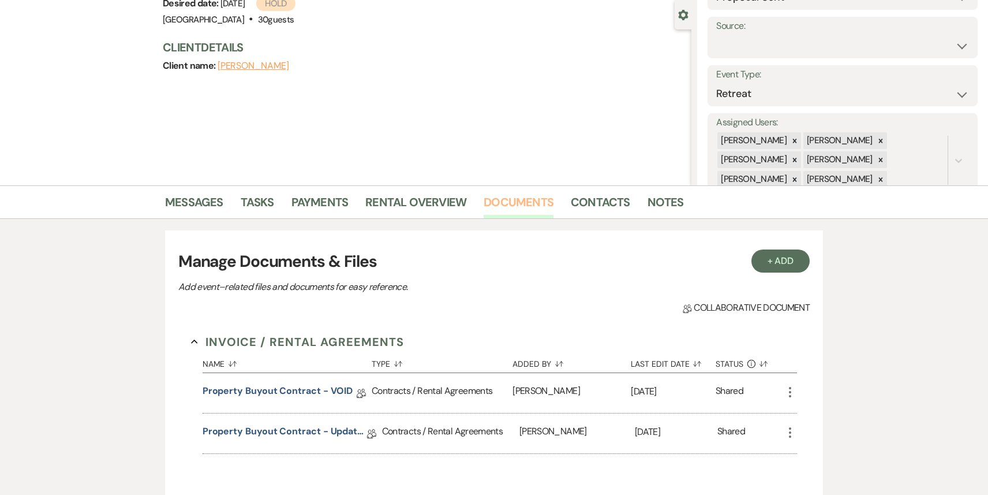
scroll to position [169, 0]
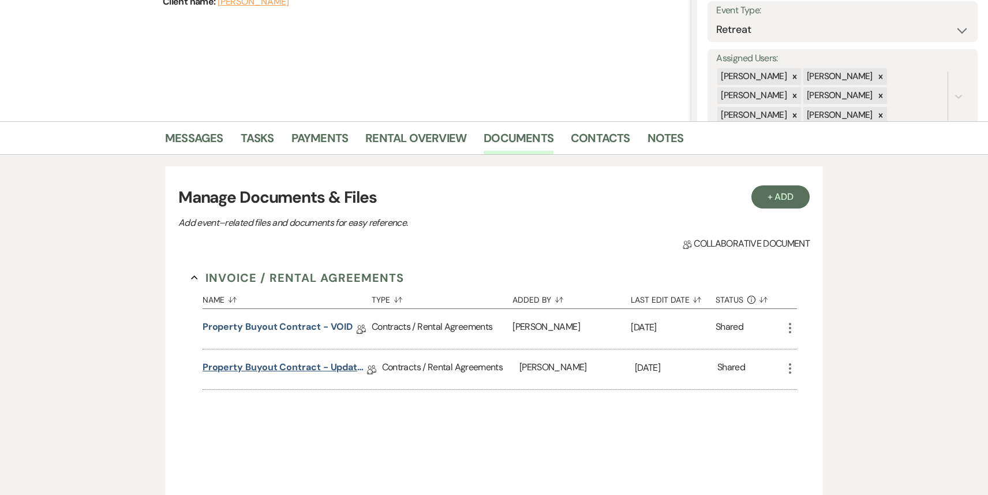
click at [315, 372] on link "Property Buyout Contract - Updated" at bounding box center [285, 369] width 165 height 18
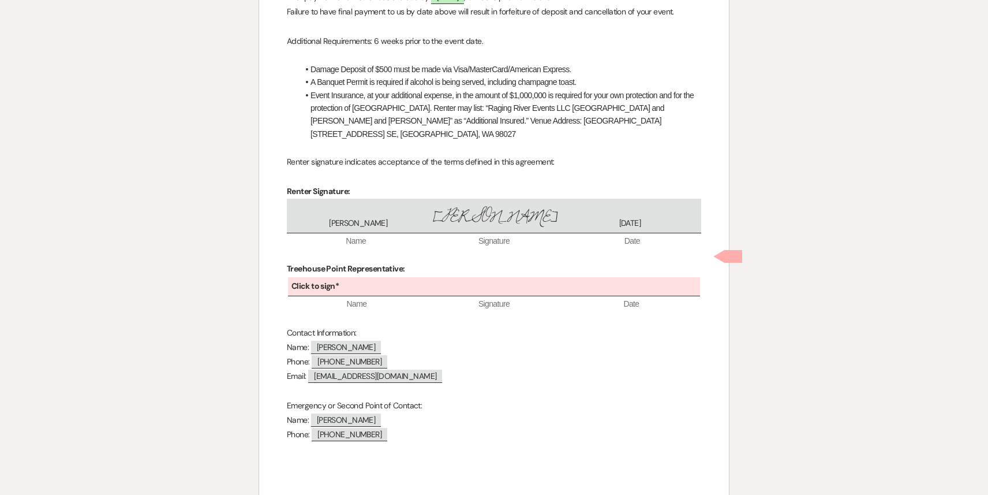
scroll to position [2602, 0]
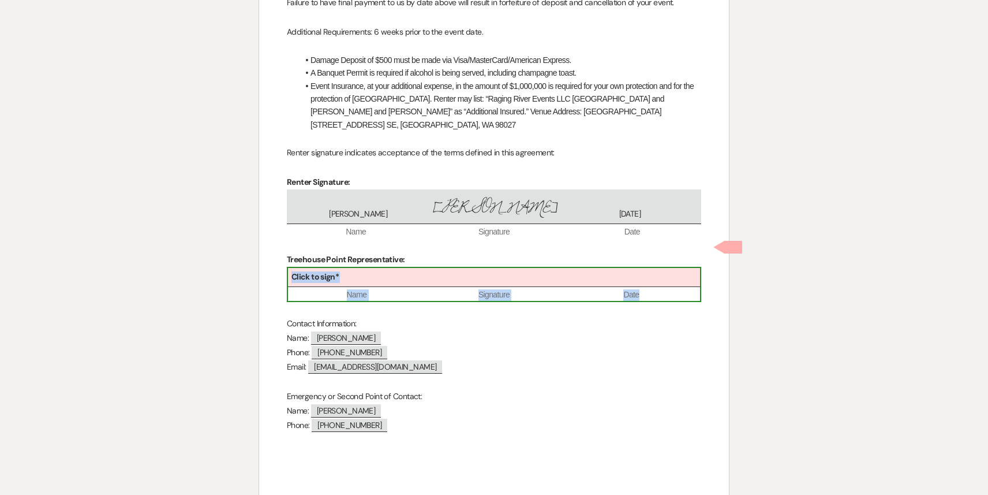
click at [394, 268] on div "Click to sign*" at bounding box center [494, 277] width 412 height 19
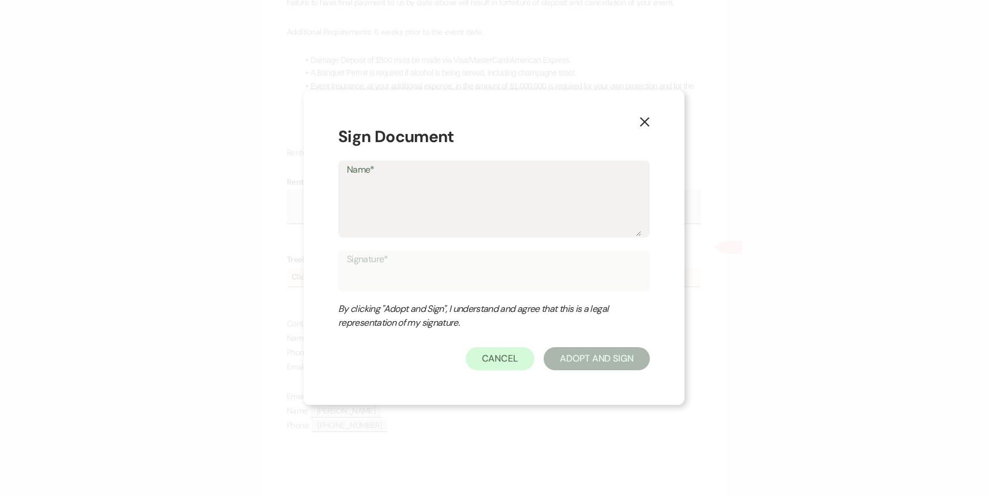
type textarea "P"
type input "P"
type textarea "Pa"
click at [595, 361] on button "Adopt And Sign" at bounding box center [597, 358] width 106 height 23
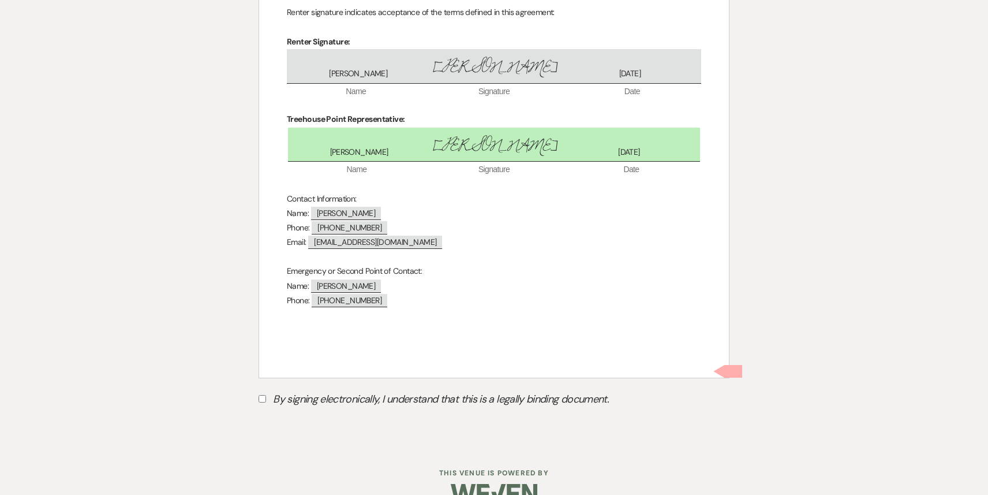
scroll to position [2743, 0]
click at [263, 394] on input "By signing electronically, I understand that this is a legally binding document." at bounding box center [263, 398] width 8 height 8
click at [309, 416] on button "Submit" at bounding box center [299, 426] width 81 height 21
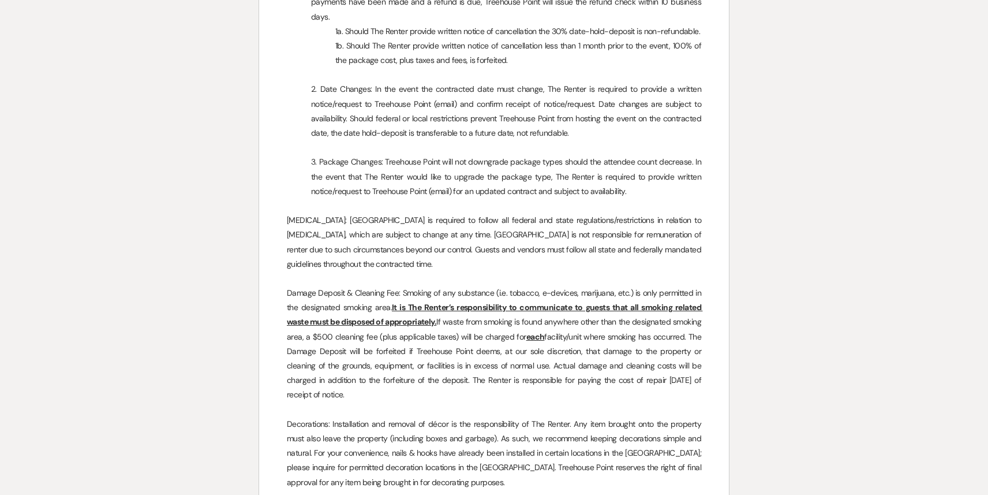
scroll to position [0, 0]
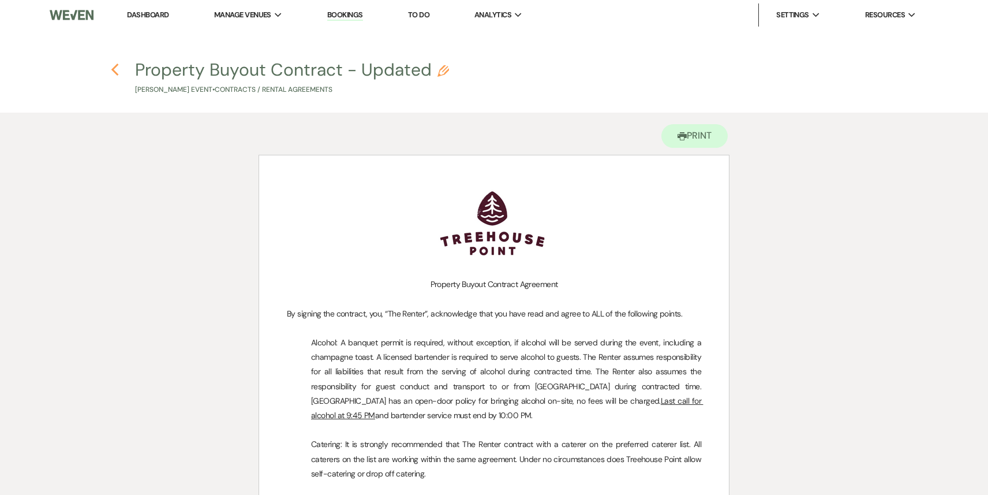
click at [114, 71] on use "button" at bounding box center [115, 69] width 8 height 13
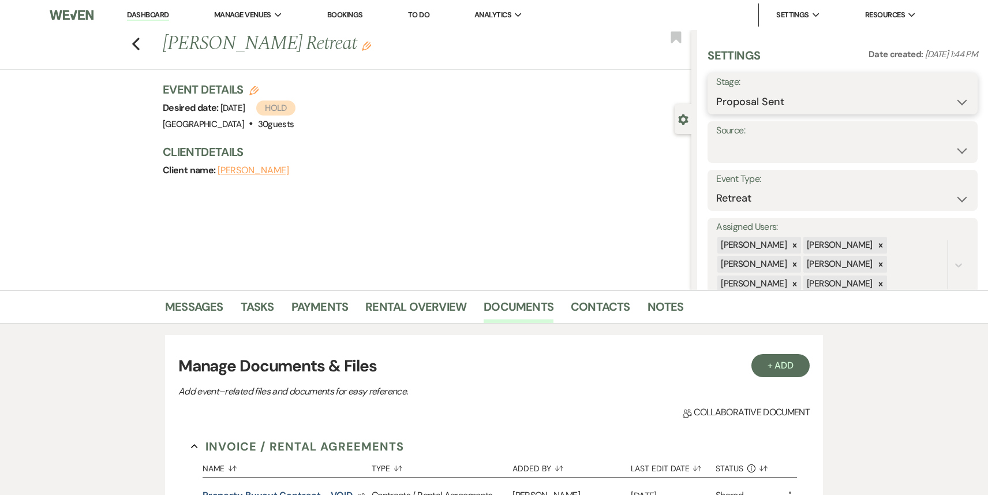
click at [768, 101] on select "Inquiry Follow Up Tour Requested Tour Confirmed Toured Proposal Sent Booked Lost" at bounding box center [842, 102] width 253 height 23
click at [956, 94] on button "Save" at bounding box center [949, 93] width 57 height 23
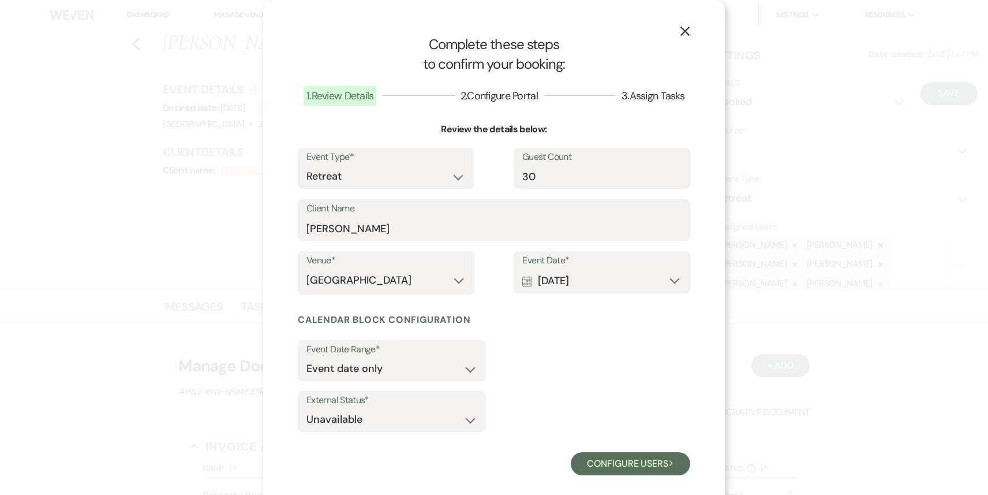
click at [684, 32] on use "button" at bounding box center [685, 31] width 9 height 9
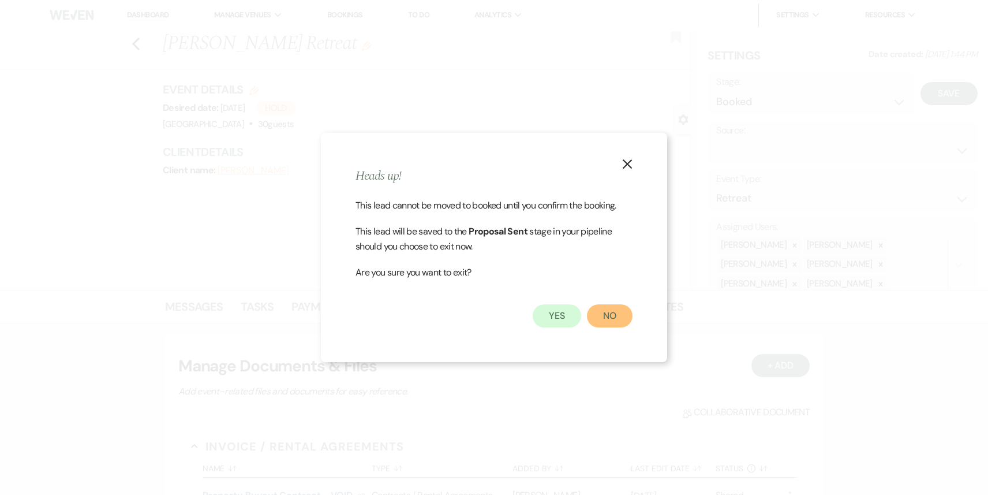
click at [623, 316] on button "No" at bounding box center [610, 315] width 46 height 23
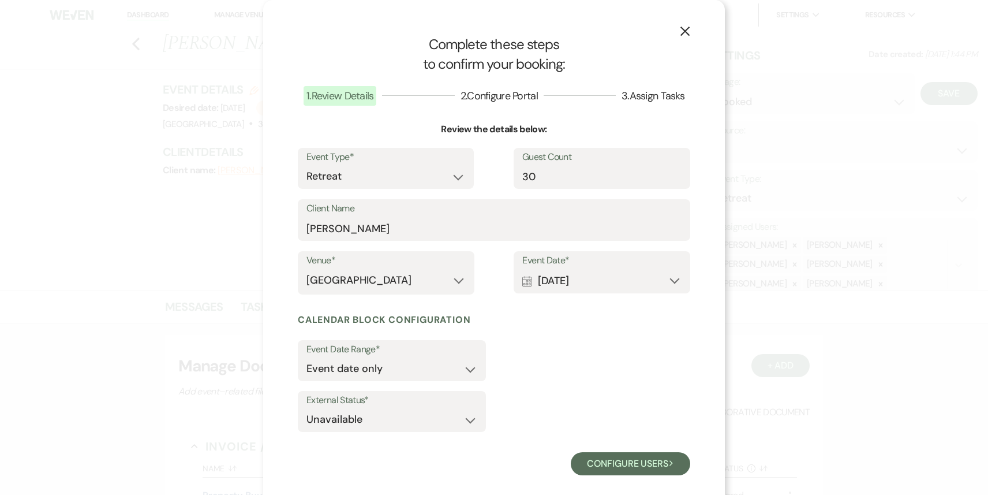
scroll to position [14, 0]
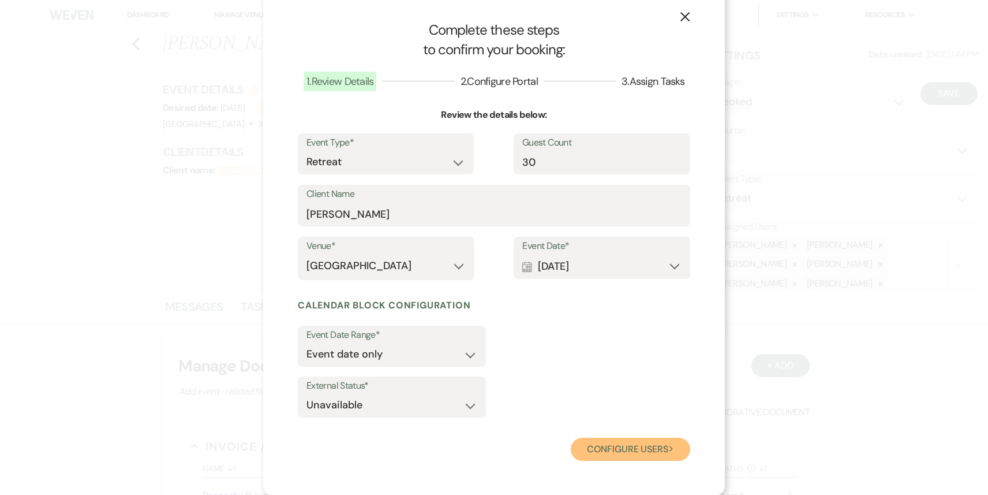
click at [624, 448] on button "Configure users Next" at bounding box center [630, 449] width 119 height 23
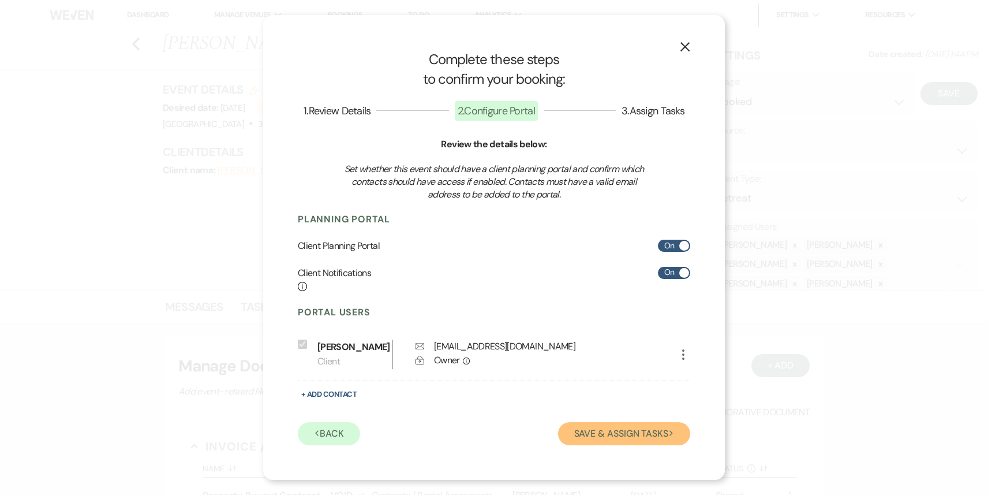
click at [615, 429] on button "Save & Assign Tasks Next" at bounding box center [624, 433] width 132 height 23
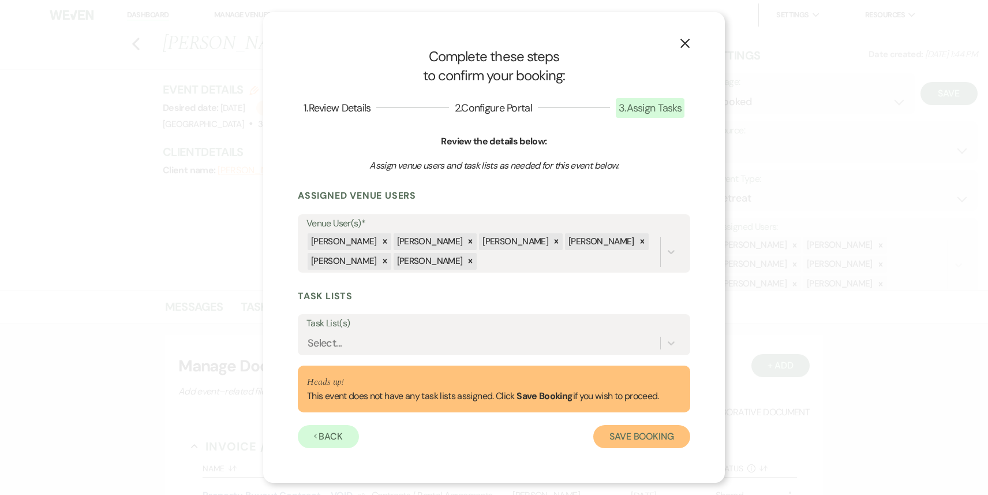
click at [633, 442] on button "Save Booking" at bounding box center [641, 436] width 97 height 23
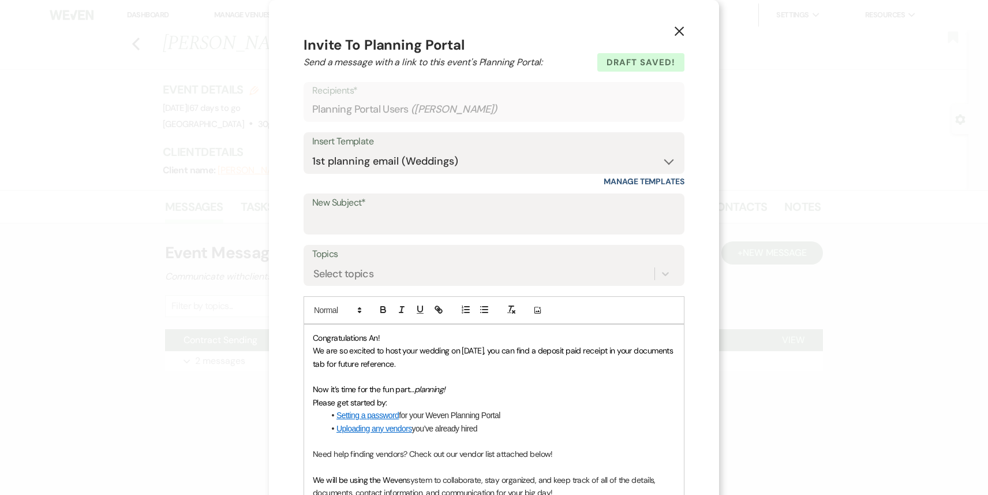
click at [673, 24] on button "X" at bounding box center [679, 31] width 17 height 20
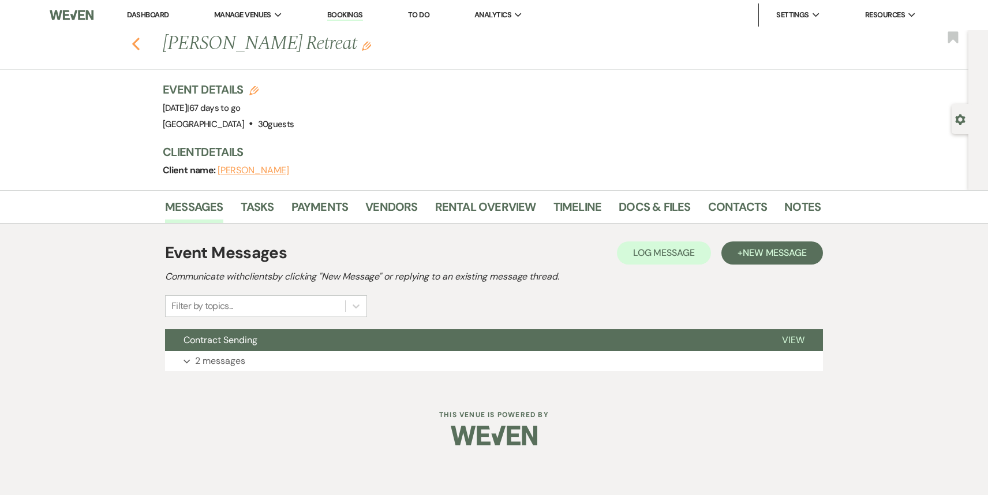
click at [132, 47] on icon "Previous" at bounding box center [136, 44] width 9 height 14
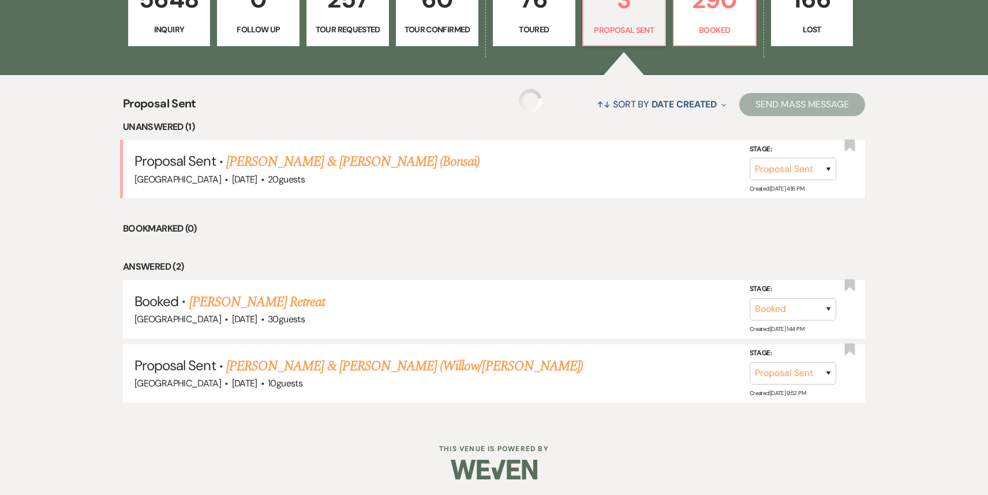
scroll to position [323, 0]
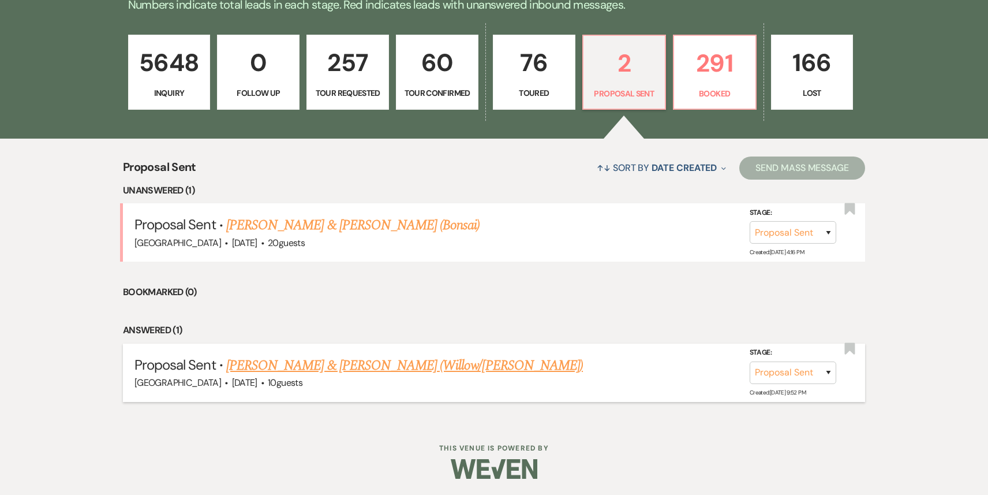
click at [357, 364] on link "[PERSON_NAME] & [PERSON_NAME] (Willow/[PERSON_NAME])" at bounding box center [404, 365] width 357 height 21
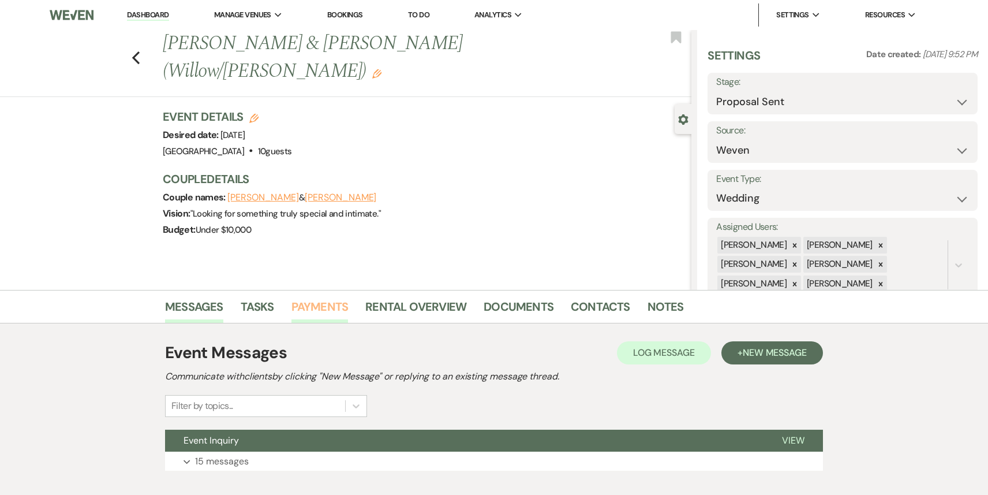
click at [326, 309] on link "Payments" at bounding box center [320, 309] width 57 height 25
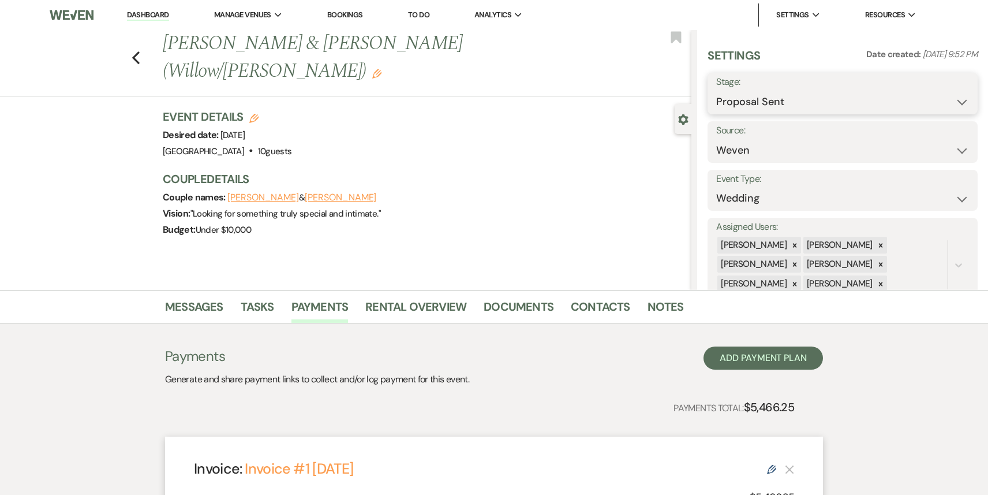
click at [763, 105] on select "Inquiry Follow Up Tour Requested Tour Confirmed Toured Proposal Sent Booked Lost" at bounding box center [842, 102] width 253 height 23
click at [954, 105] on div "Save" at bounding box center [946, 94] width 63 height 42
click at [950, 99] on button "Save" at bounding box center [949, 93] width 57 height 23
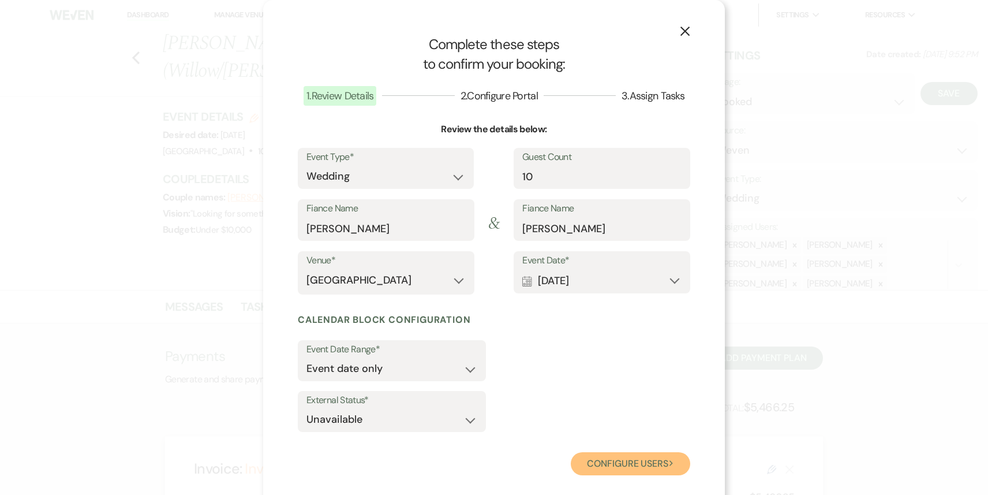
click at [632, 461] on button "Configure users Next" at bounding box center [630, 463] width 119 height 23
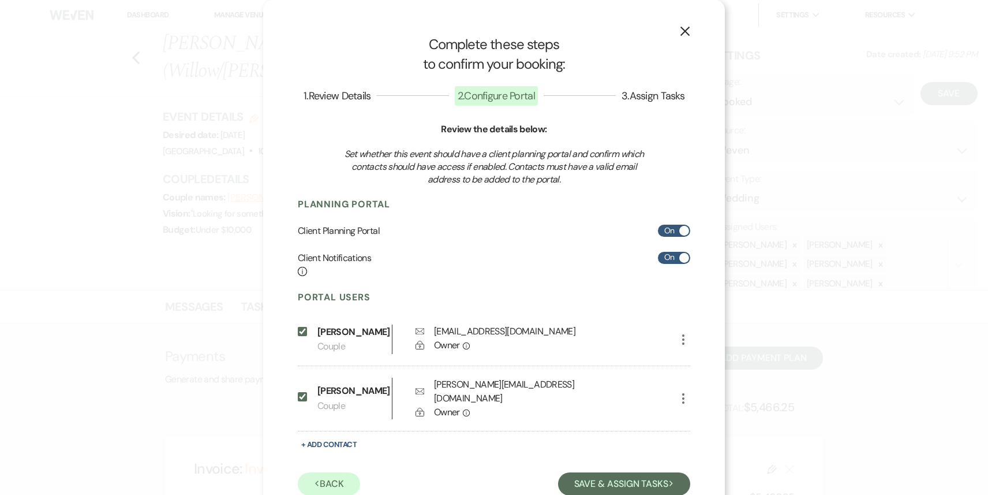
scroll to position [53, 0]
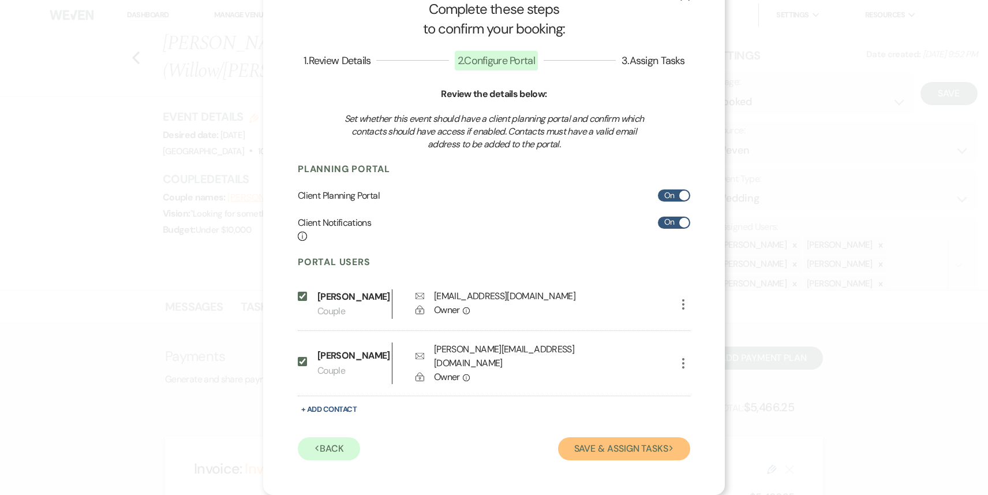
click at [610, 450] on button "Save & Assign Tasks Next" at bounding box center [624, 448] width 132 height 23
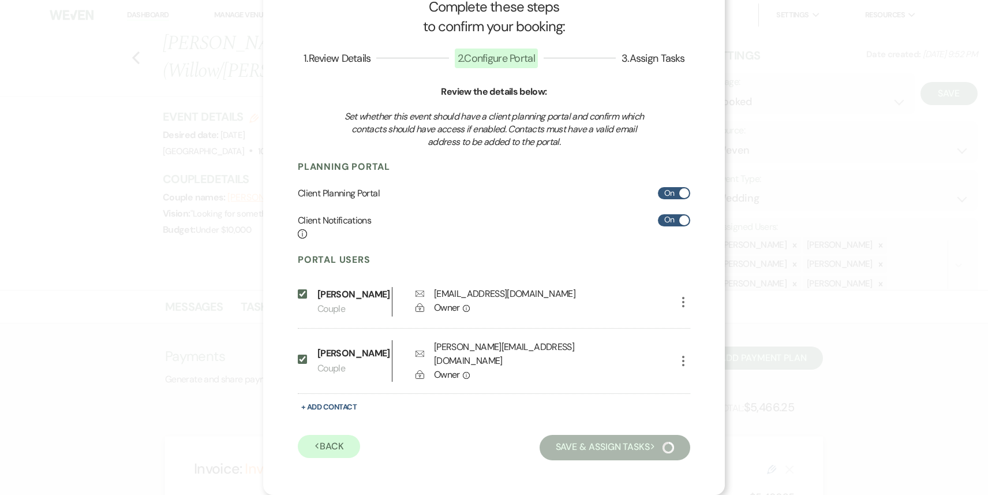
scroll to position [0, 0]
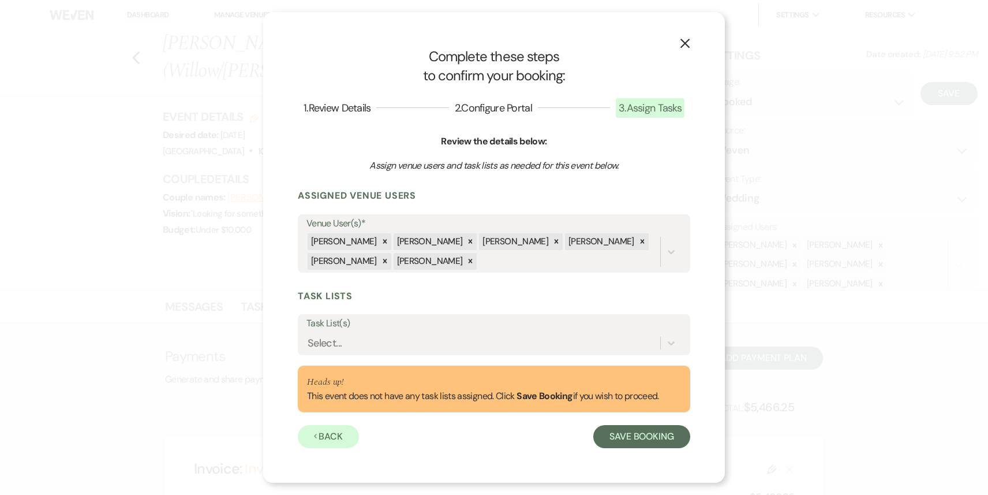
click at [507, 356] on form "Assigned Venue Users Venue User(s)* [PERSON_NAME] [PERSON_NAME] [PERSON_NAME] […" at bounding box center [494, 318] width 393 height 259
click at [506, 333] on div "Select..." at bounding box center [484, 342] width 354 height 20
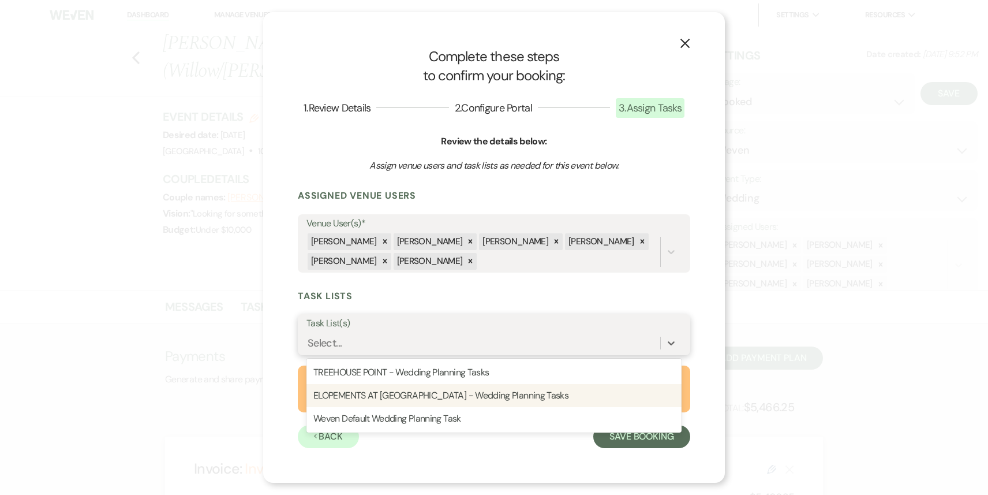
click at [502, 392] on div "ELOPEMENTS AT [GEOGRAPHIC_DATA] - Wedding Planning Tasks" at bounding box center [494, 395] width 375 height 23
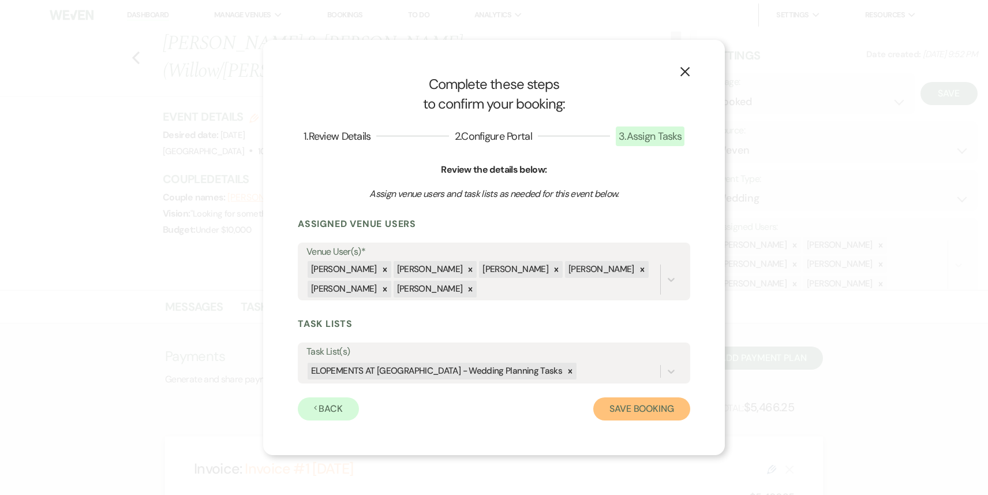
click at [641, 413] on button "Save Booking" at bounding box center [641, 408] width 97 height 23
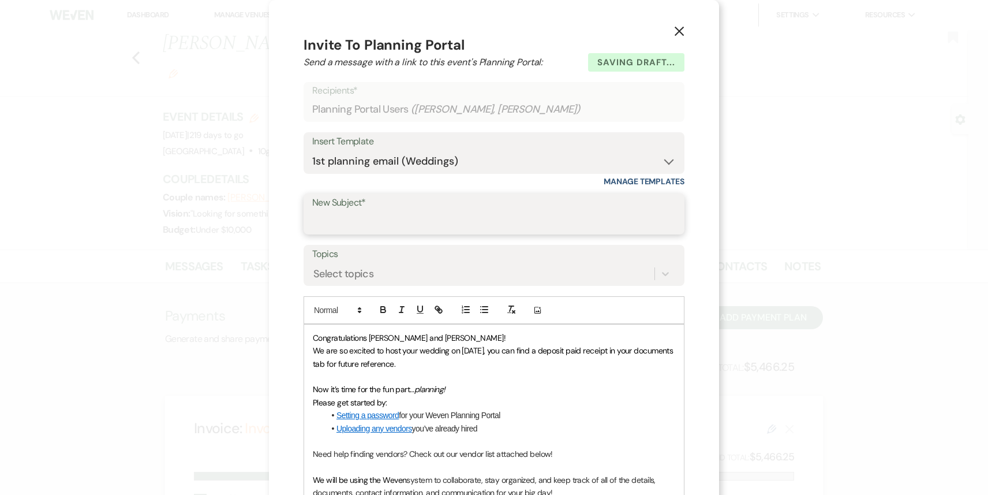
click at [414, 211] on input "New Subject*" at bounding box center [494, 222] width 364 height 23
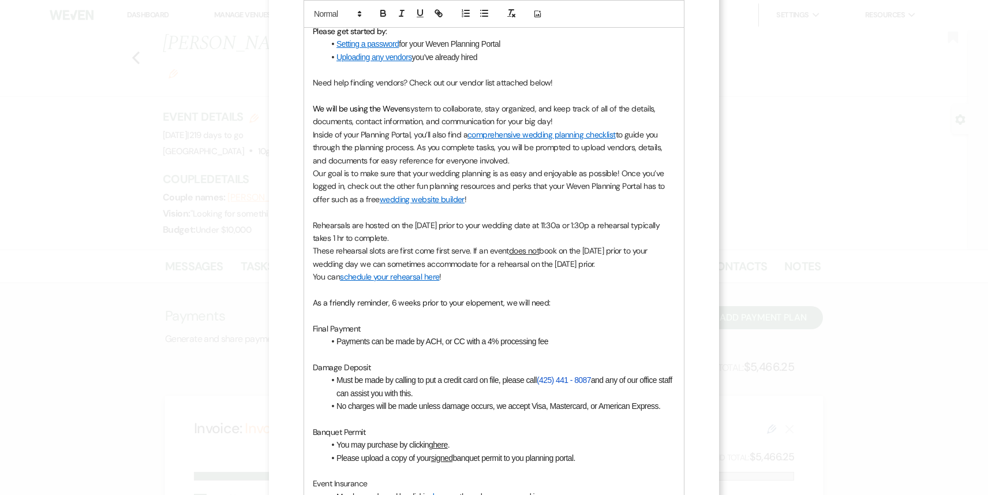
scroll to position [720, 0]
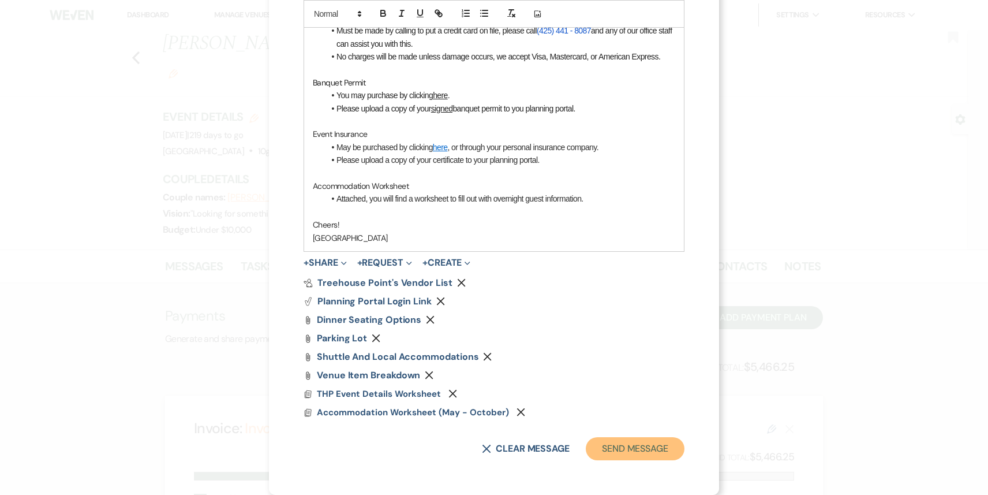
click at [636, 450] on button "Send Message" at bounding box center [635, 448] width 99 height 23
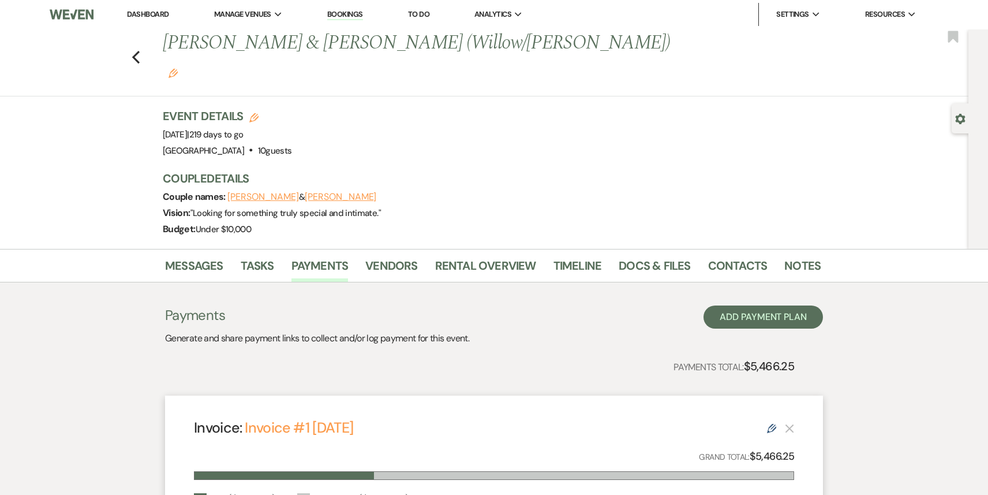
scroll to position [0, 0]
click at [136, 51] on use "button" at bounding box center [136, 57] width 8 height 13
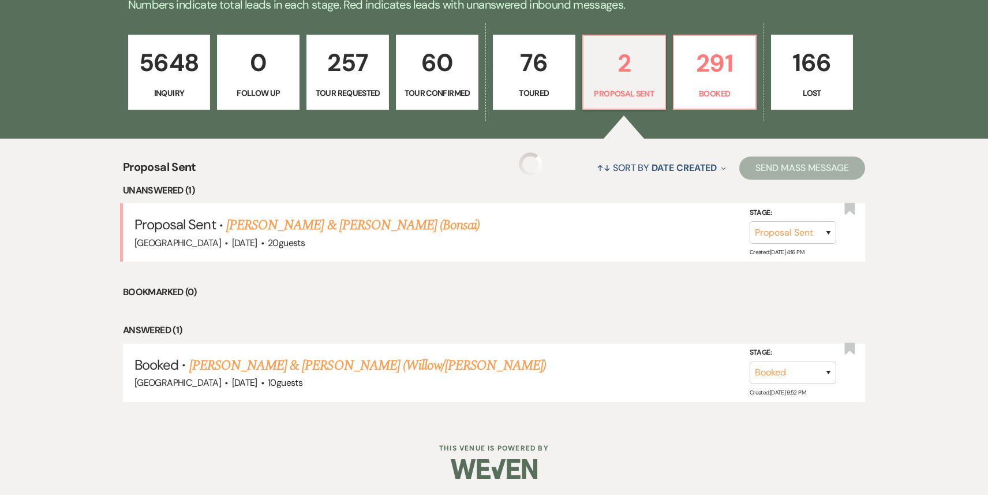
scroll to position [253, 0]
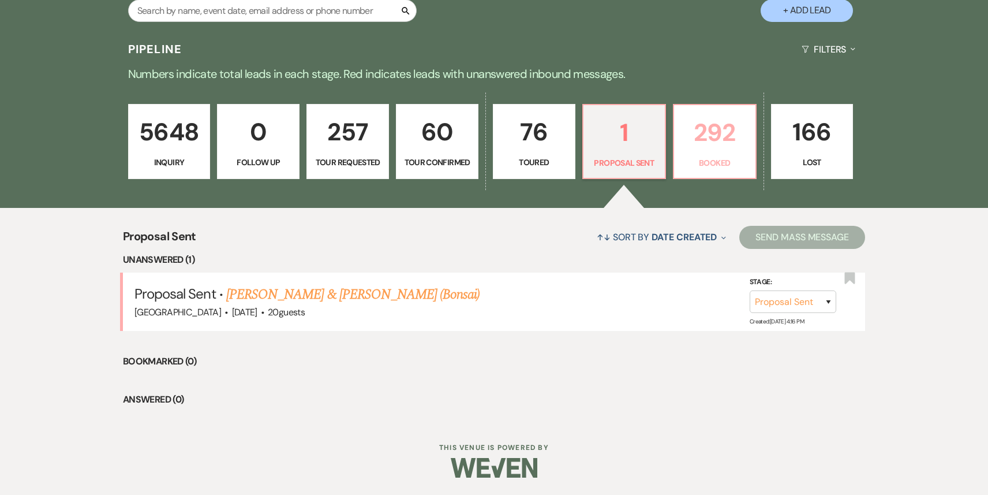
click at [716, 134] on p "292" at bounding box center [715, 132] width 68 height 39
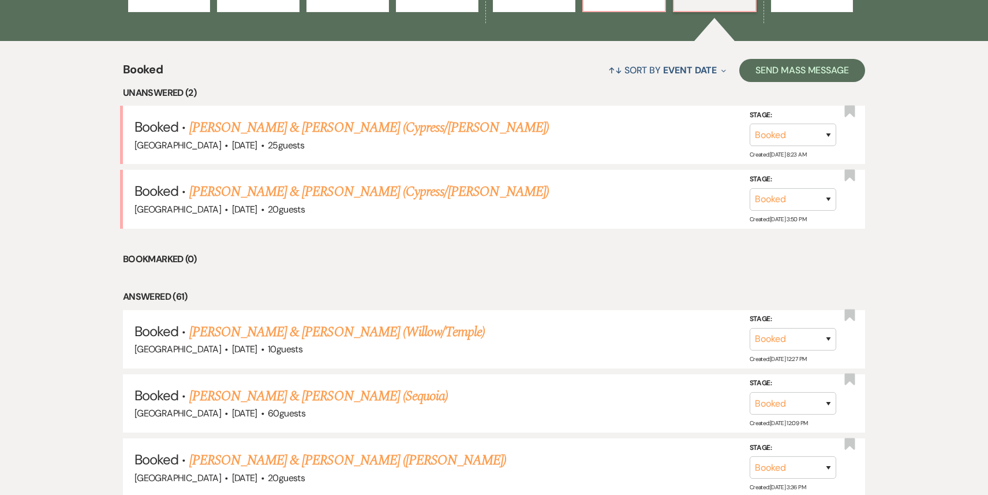
scroll to position [420, 0]
click at [326, 124] on link "[PERSON_NAME] & [PERSON_NAME] (Cypress/[PERSON_NAME])" at bounding box center [369, 127] width 360 height 21
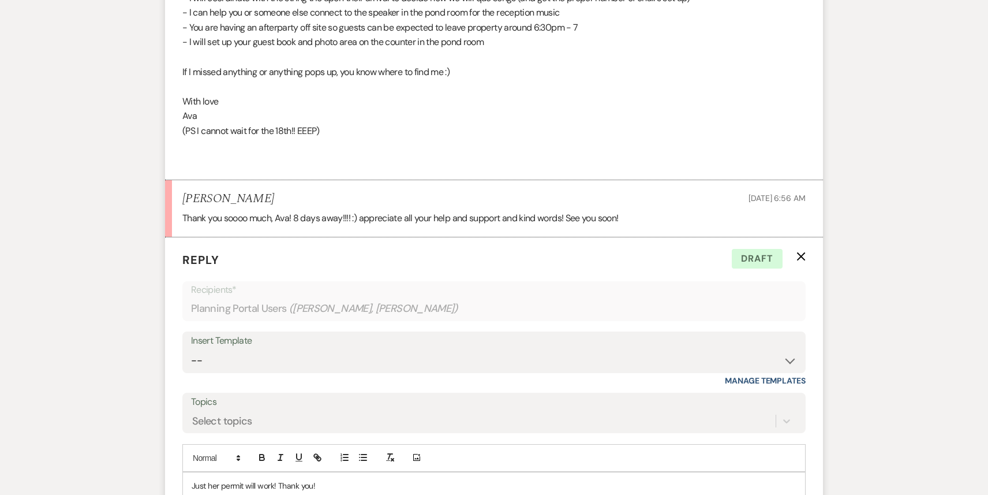
scroll to position [2876, 0]
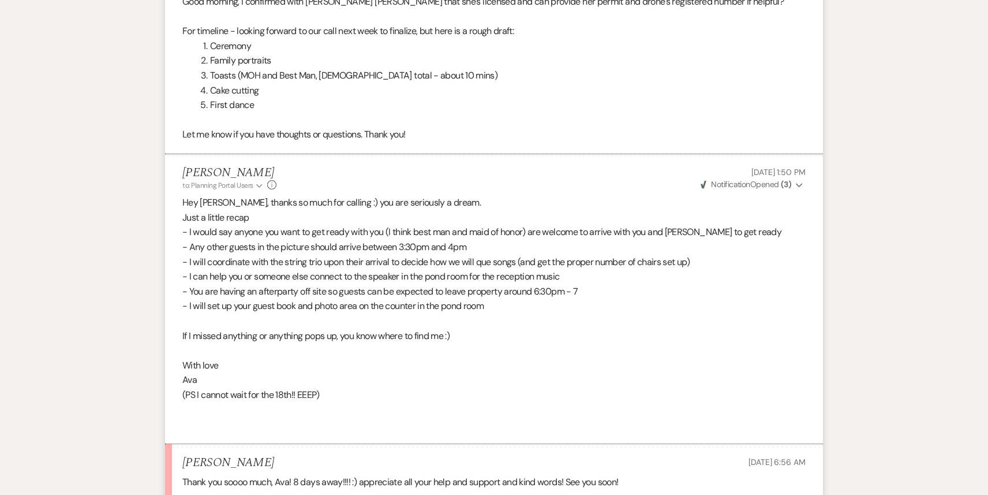
scroll to position [2591, 0]
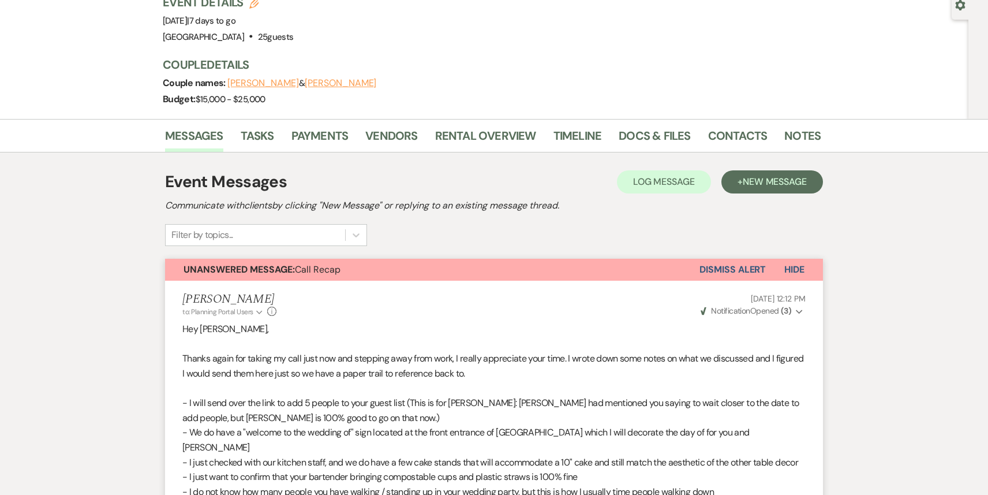
scroll to position [0, 0]
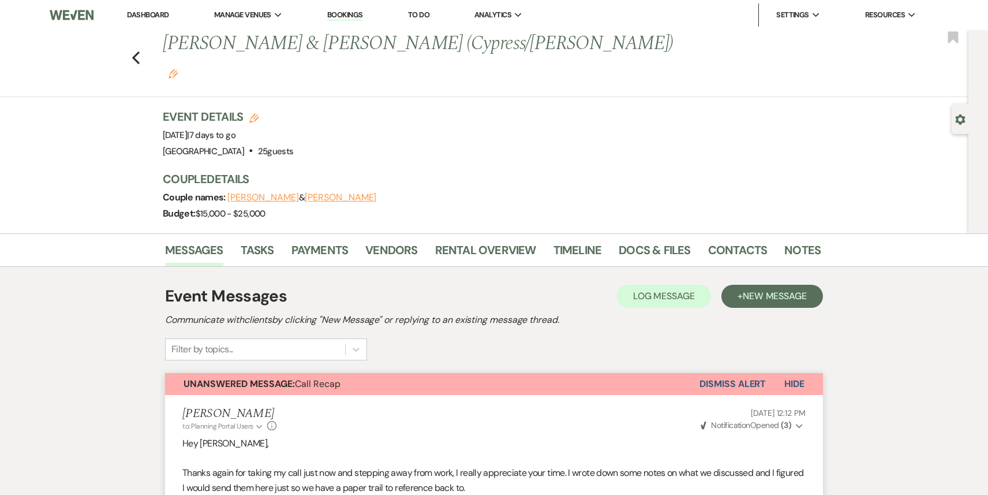
click at [726, 373] on button "Dismiss Alert" at bounding box center [733, 384] width 66 height 22
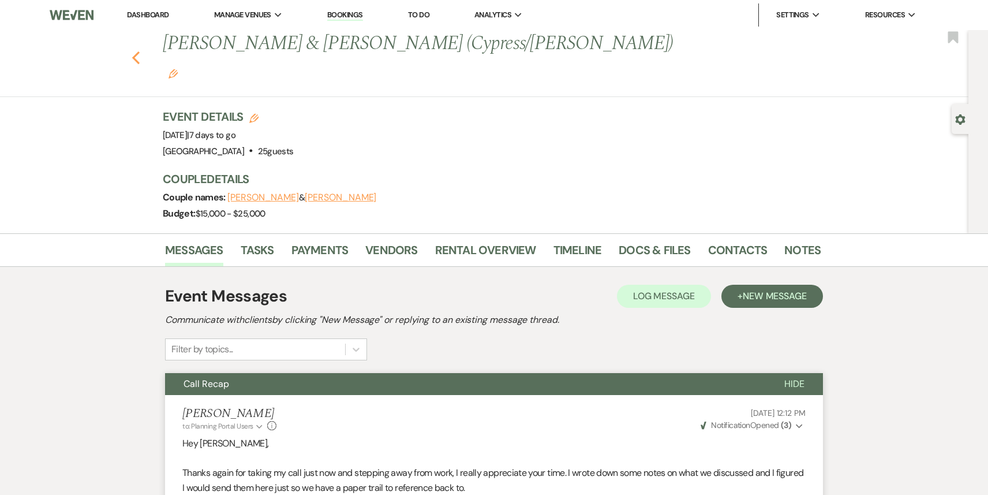
click at [135, 51] on icon "Previous" at bounding box center [136, 58] width 9 height 14
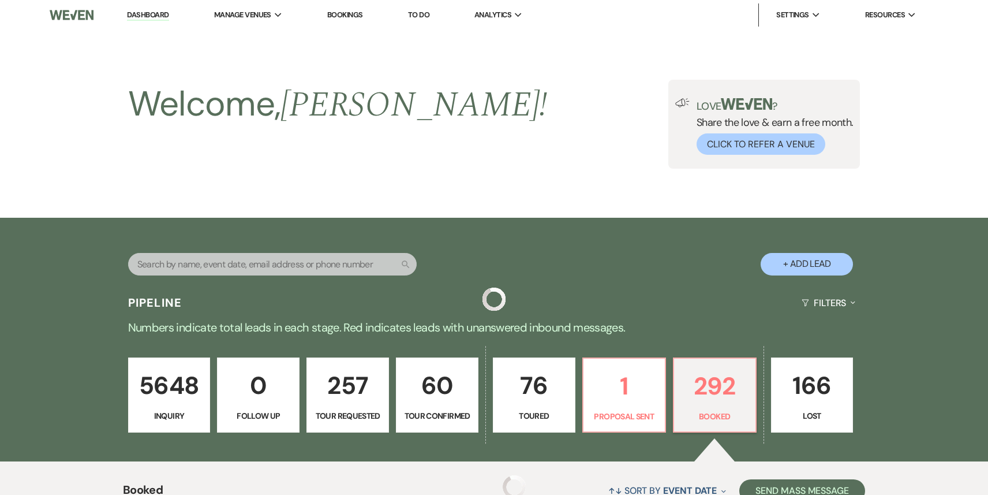
scroll to position [420, 0]
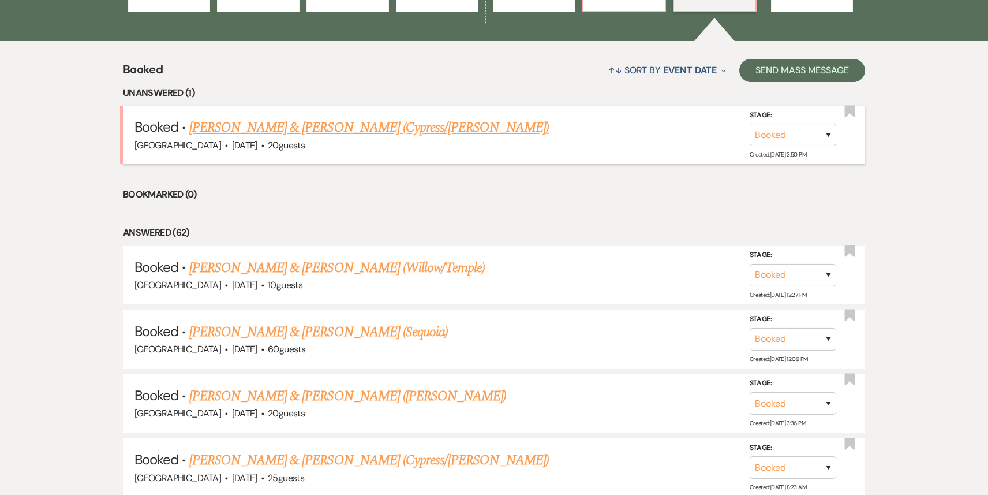
click at [344, 133] on link "[PERSON_NAME] & [PERSON_NAME] (Cypress/[PERSON_NAME])" at bounding box center [369, 127] width 360 height 21
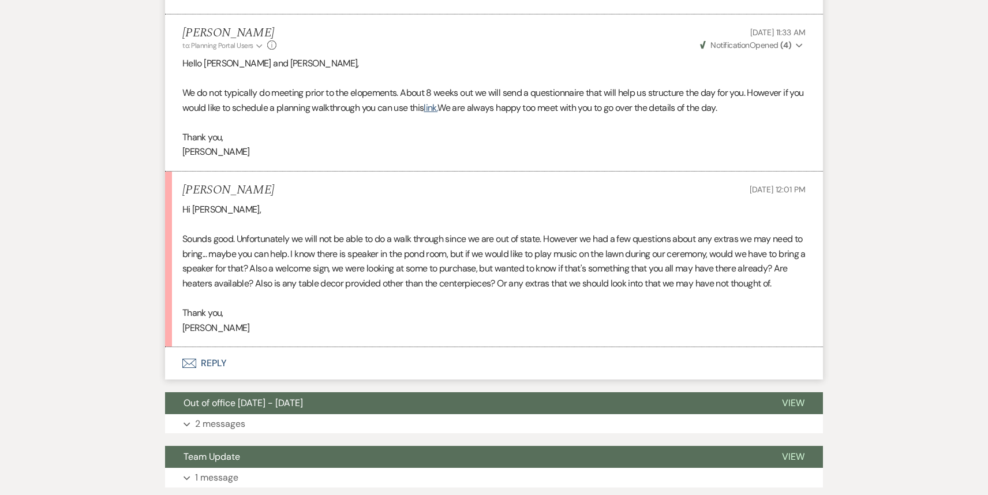
scroll to position [635, 0]
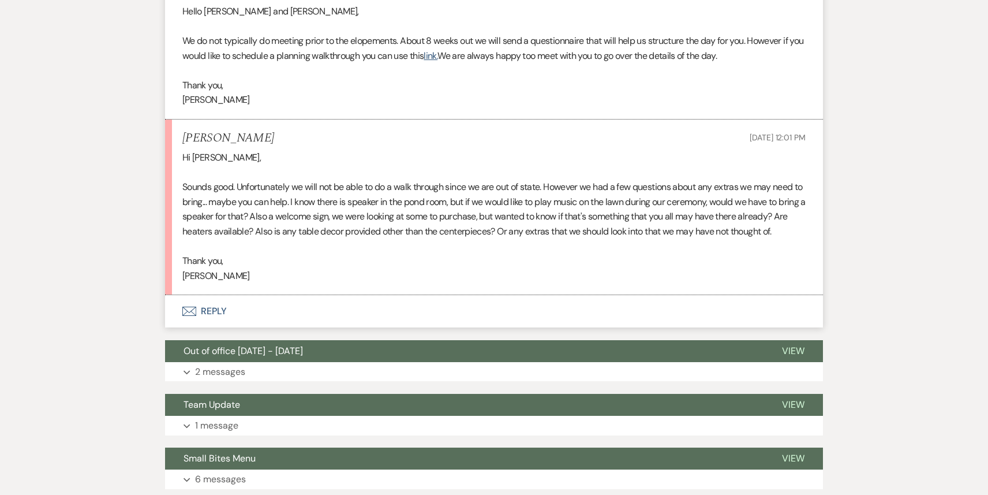
click at [295, 297] on button "Envelope Reply" at bounding box center [494, 311] width 658 height 32
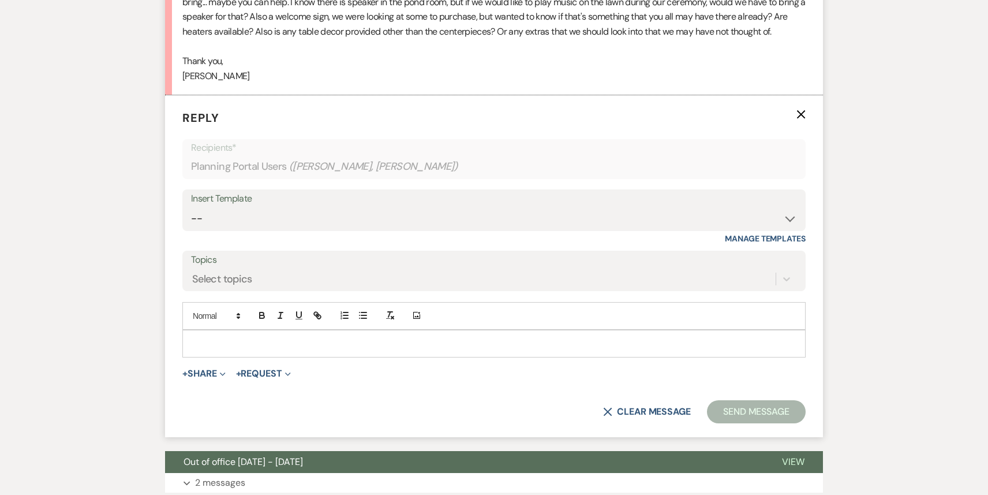
scroll to position [841, 0]
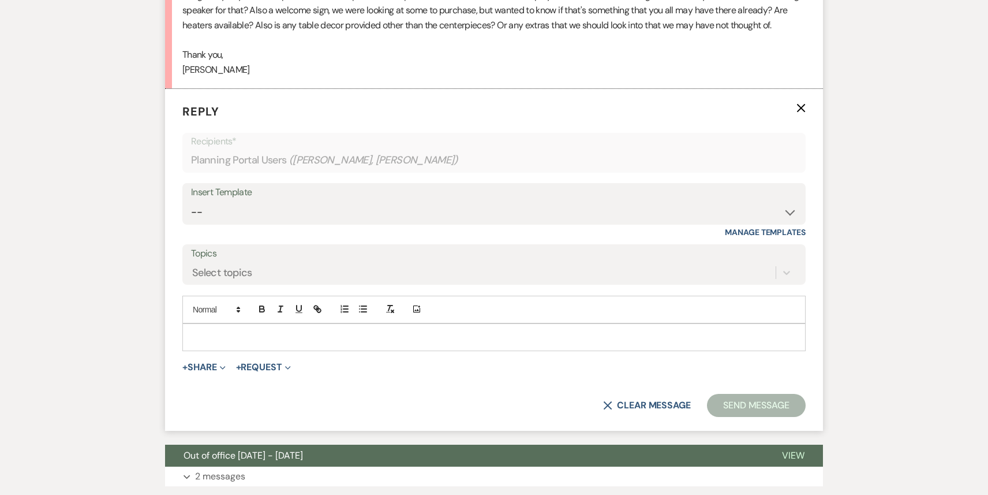
click at [278, 331] on p at bounding box center [494, 337] width 605 height 13
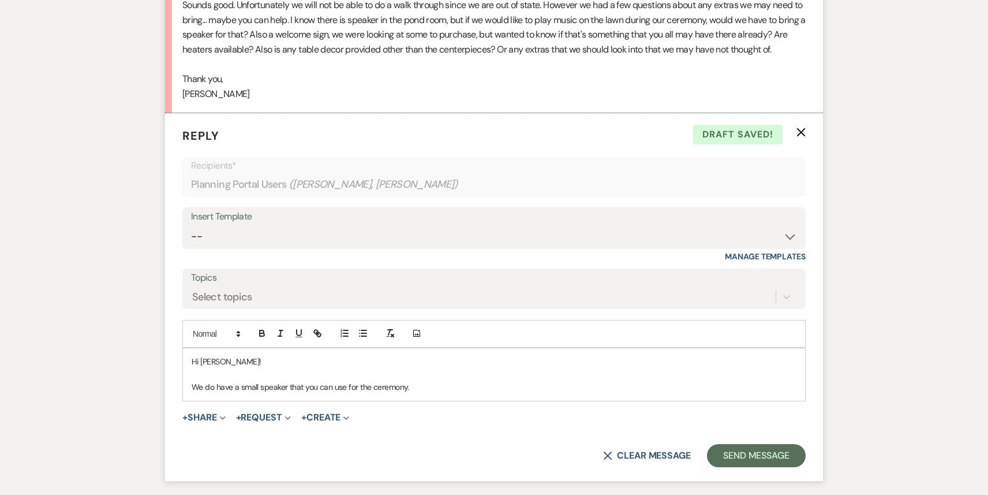
scroll to position [830, 0]
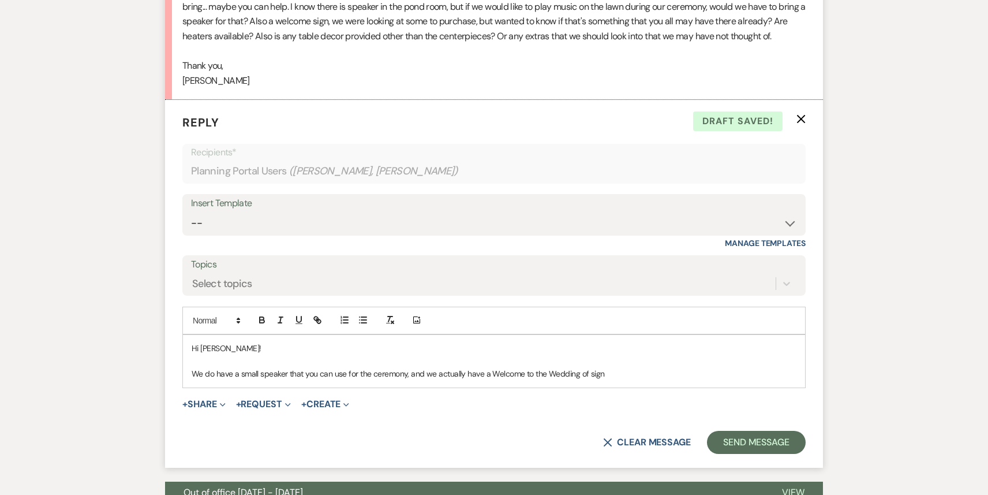
click at [490, 367] on p "We do have a small speaker that you can use for the ceremony, and we actually h…" at bounding box center [494, 373] width 605 height 13
click at [578, 367] on p "We do have a small speaker that you can use for the ceremony, and we actually h…" at bounding box center [494, 373] width 605 height 13
click at [622, 367] on p "We do have a small speaker that you can use for the ceremony, and we actually h…" at bounding box center [494, 373] width 605 height 13
click at [700, 367] on p "We do have a small speaker that you can use for the ceremony, and we actually h…" at bounding box center [494, 373] width 605 height 13
click at [717, 367] on p "We do have a small speaker that you can use for the ceremony, and we actually h…" at bounding box center [494, 373] width 605 height 13
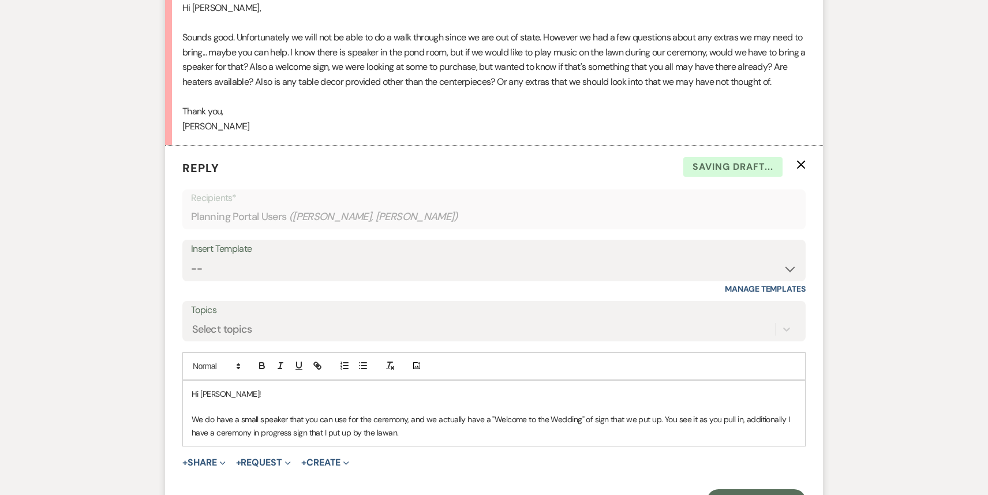
scroll to position [776, 0]
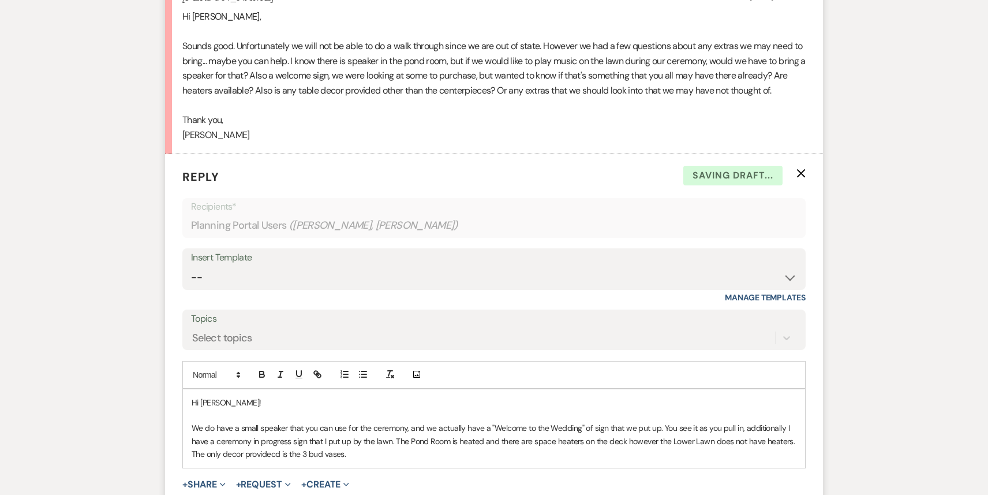
click at [274, 442] on p "We do have a small speaker that you can use for the ceremony, and we actually h…" at bounding box center [494, 440] width 605 height 39
click at [368, 435] on p "We do have a small speaker that you can use for the ceremony, and we actually h…" at bounding box center [494, 440] width 605 height 39
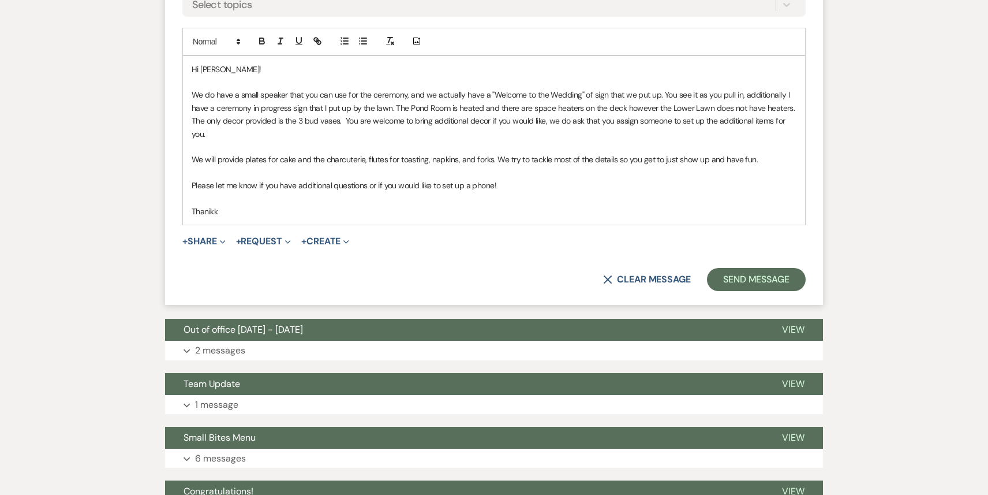
scroll to position [1108, 0]
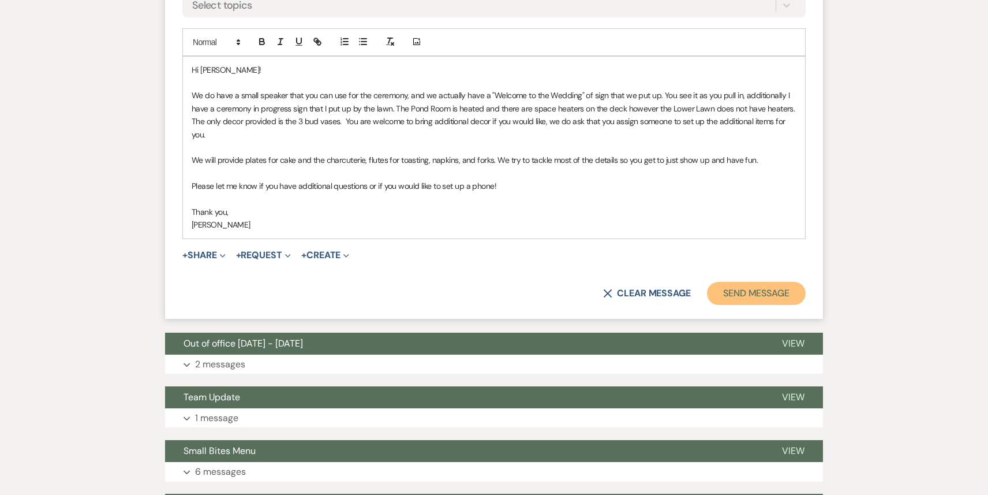
click at [740, 288] on button "Send Message" at bounding box center [756, 293] width 99 height 23
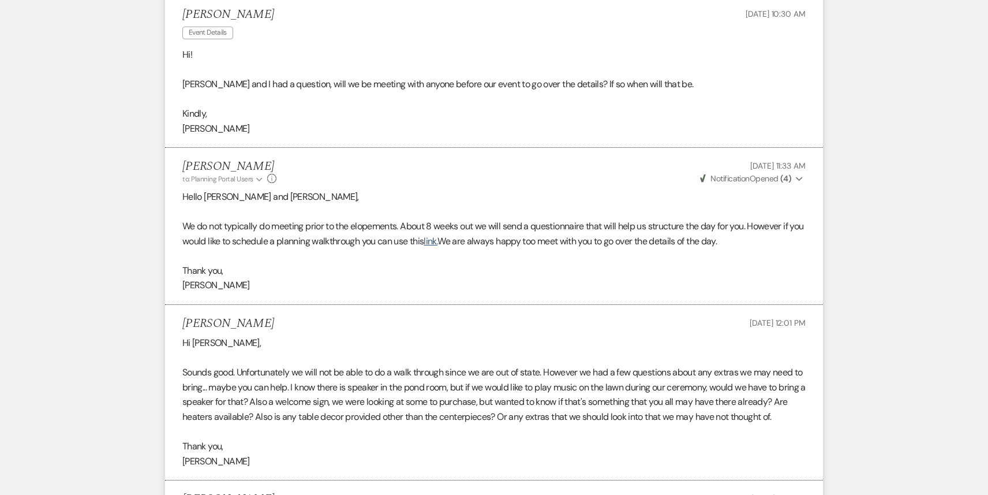
scroll to position [0, 0]
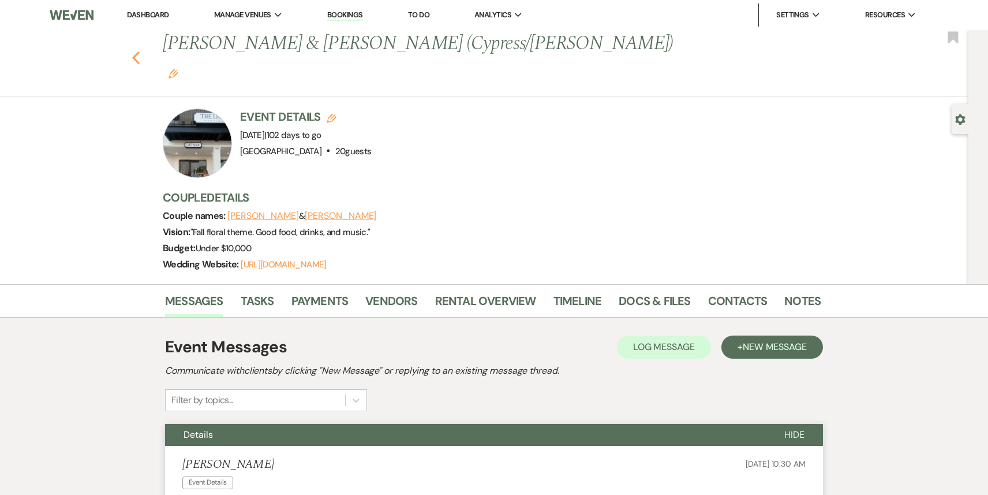
click at [135, 51] on icon "Previous" at bounding box center [136, 58] width 9 height 14
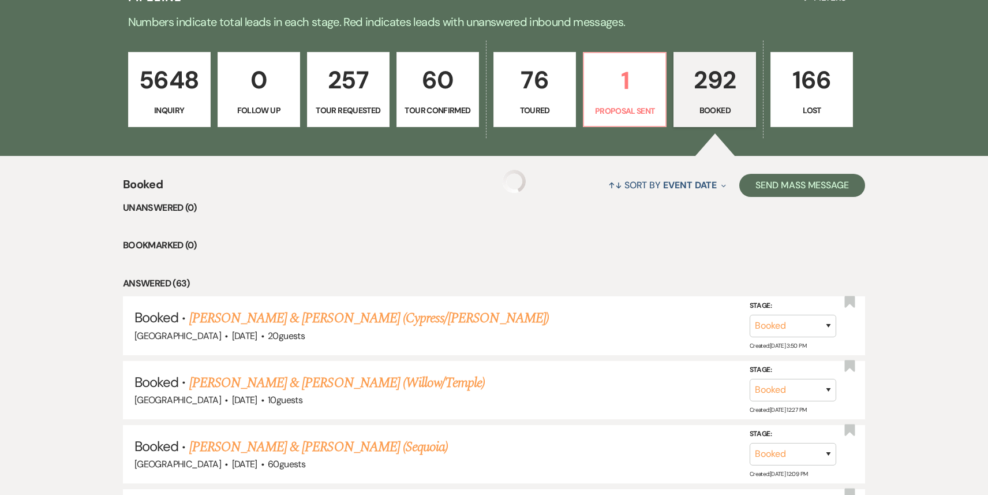
scroll to position [210, 0]
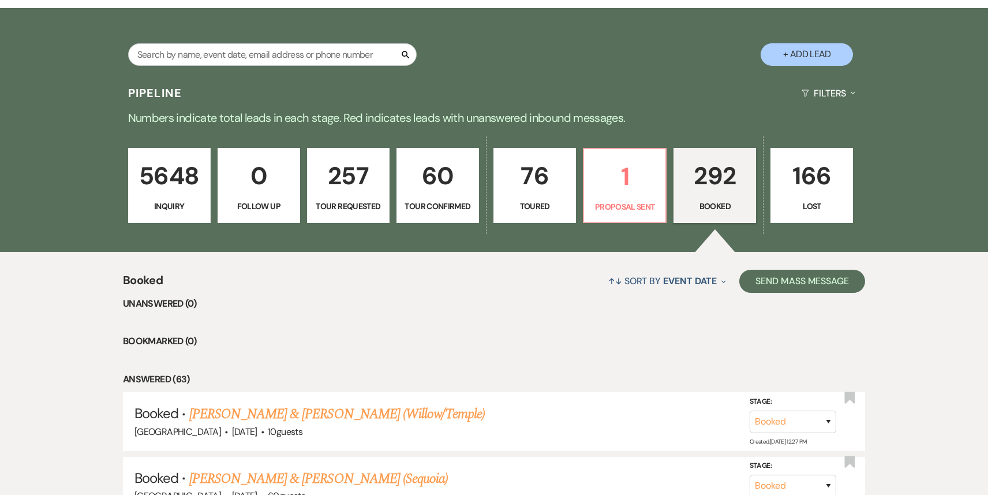
drag, startPoint x: 626, startPoint y: 194, endPoint x: 1, endPoint y: 0, distance: 655.1
click at [631, 202] on p "Proposal Sent" at bounding box center [625, 206] width 68 height 13
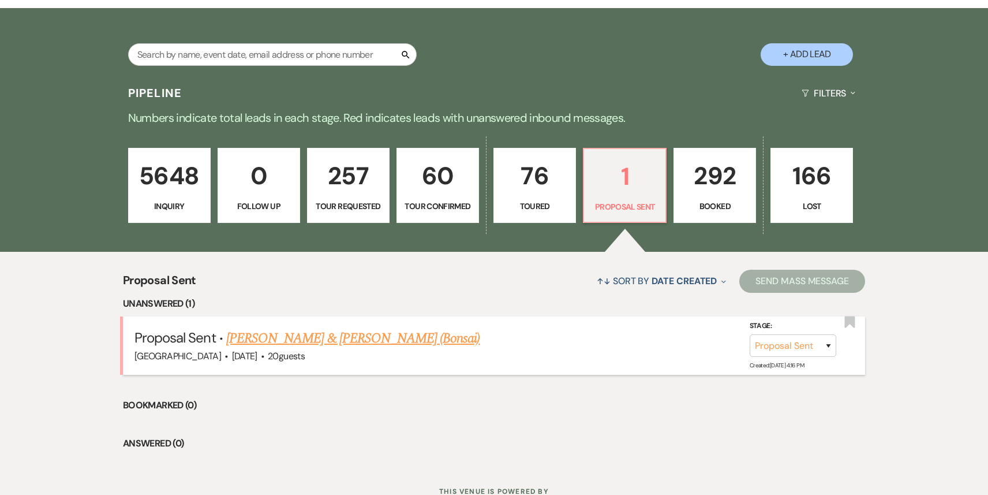
click at [403, 344] on link "[PERSON_NAME] & [PERSON_NAME] (Bonsai)" at bounding box center [353, 338] width 254 height 21
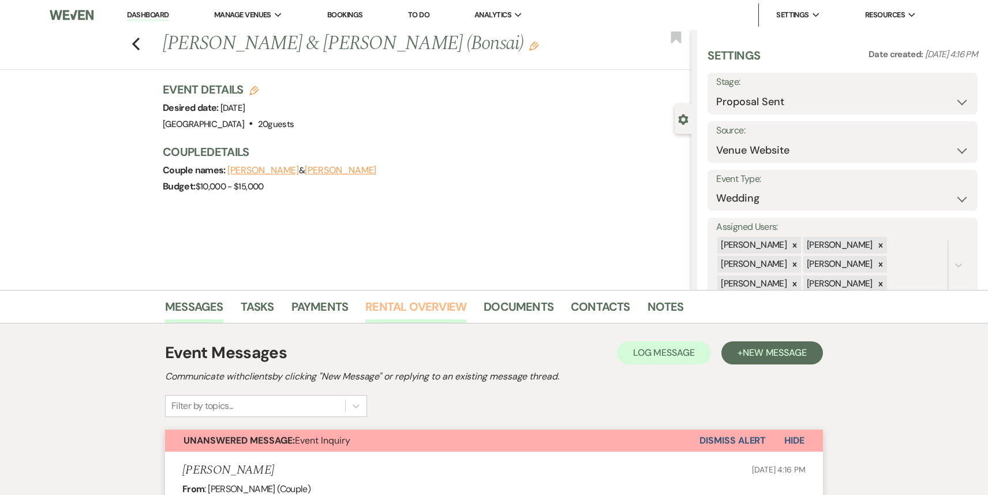
click at [414, 314] on link "Rental Overview" at bounding box center [415, 309] width 101 height 25
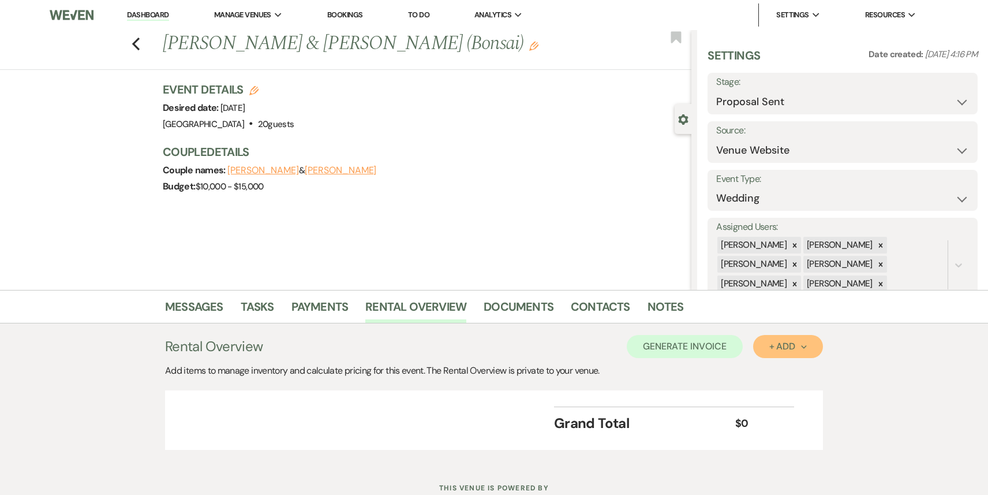
click at [777, 351] on div "+ Add Next" at bounding box center [788, 346] width 38 height 9
click at [770, 370] on button "Item" at bounding box center [782, 373] width 58 height 18
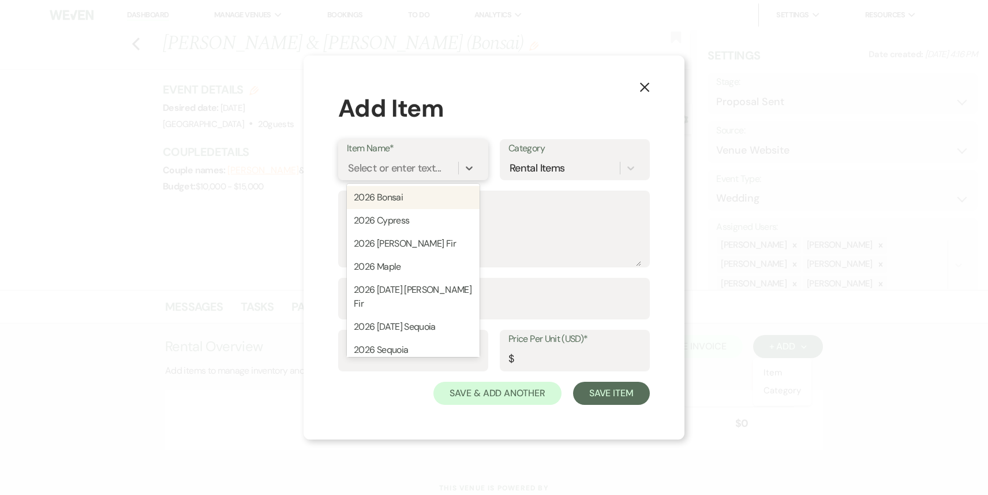
click at [398, 168] on div "Select or enter text..." at bounding box center [394, 168] width 93 height 16
click at [394, 197] on div "2026 Bonsai" at bounding box center [413, 197] width 133 height 23
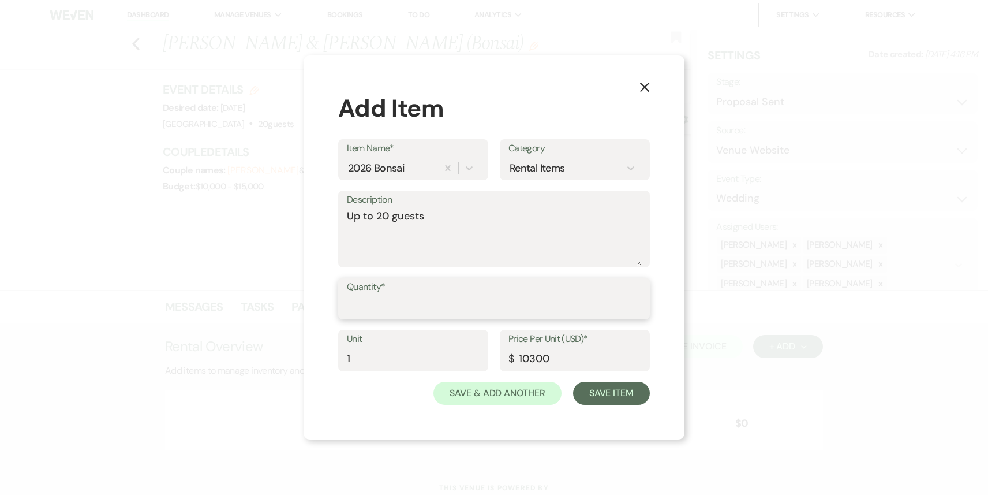
click at [360, 296] on input "Quantity*" at bounding box center [494, 307] width 294 height 23
click at [612, 394] on button "Save Item" at bounding box center [611, 393] width 77 height 23
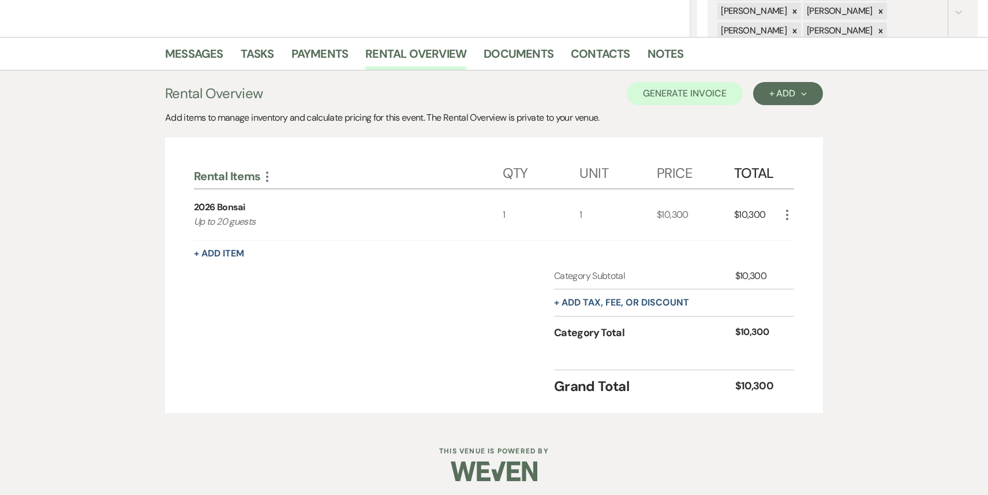
scroll to position [256, 0]
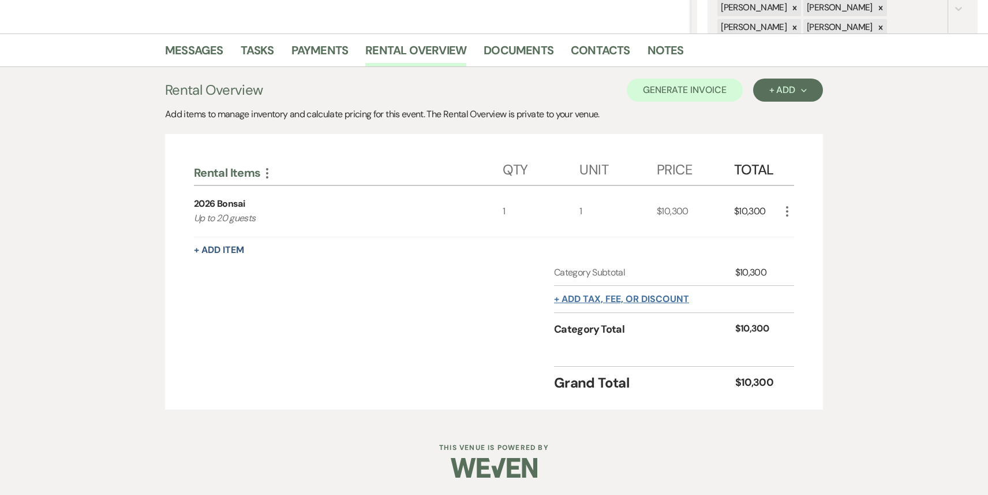
click at [670, 296] on button "+ Add tax, fee, or discount" at bounding box center [621, 298] width 135 height 9
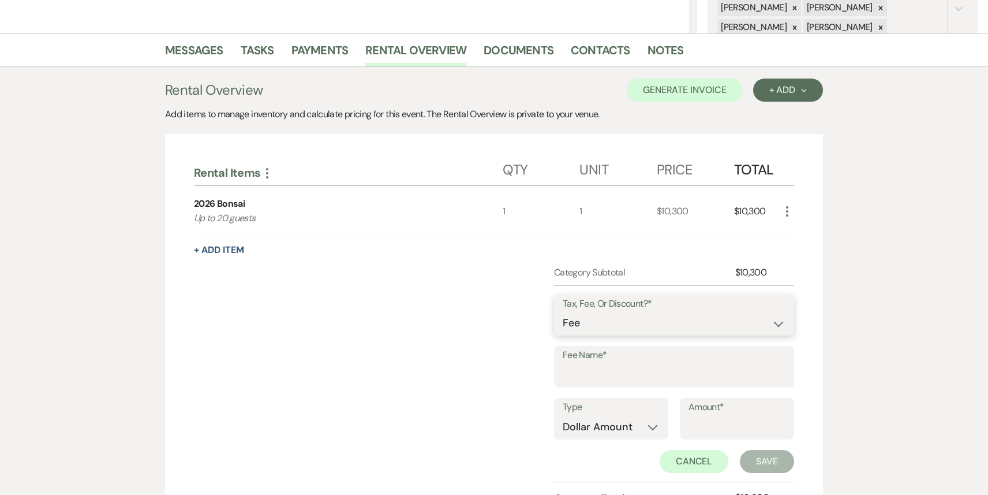
click at [644, 321] on select "Fee Discount Tax" at bounding box center [674, 323] width 223 height 23
click at [607, 379] on input "Fee Name*" at bounding box center [674, 375] width 223 height 23
click at [651, 365] on input "15% pay in full discount" at bounding box center [674, 375] width 223 height 23
drag, startPoint x: 692, startPoint y: 378, endPoint x: 551, endPoint y: 381, distance: 140.3
click at [551, 381] on div "Category Subtotal $10,300 Tax, Fee, Or Discount?* Fee Discount Tax Fee Name* 15…" at bounding box center [494, 396] width 600 height 261
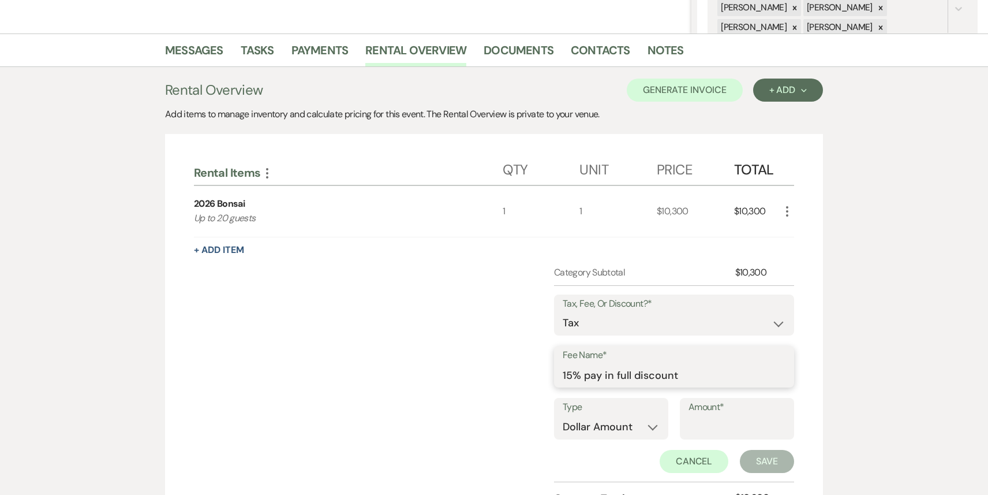
drag, startPoint x: 689, startPoint y: 374, endPoint x: 489, endPoint y: 358, distance: 200.4
click at [489, 358] on div "Category Subtotal $10,300 Tax, Fee, Or Discount?* Fee Discount Tax Fee Name* 15…" at bounding box center [494, 396] width 600 height 261
click at [606, 380] on input "Fee Name*" at bounding box center [674, 375] width 223 height 23
click at [704, 425] on input "Amount*" at bounding box center [737, 427] width 97 height 23
click at [762, 464] on button "Save" at bounding box center [767, 461] width 54 height 23
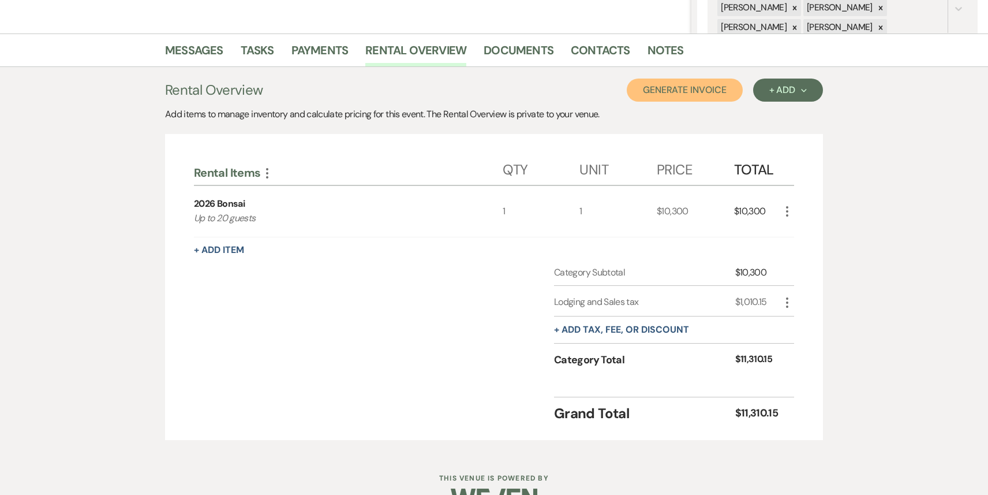
click at [688, 89] on button "Generate Invoice" at bounding box center [685, 90] width 116 height 23
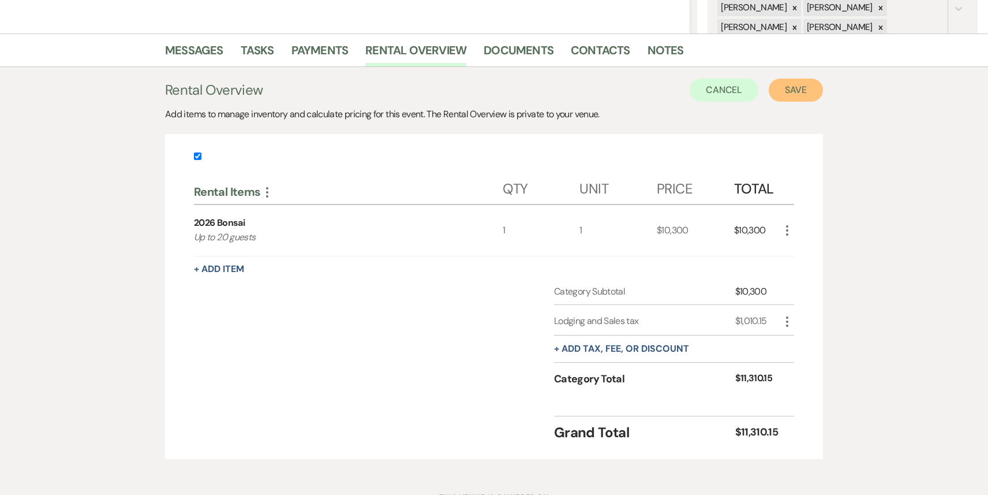
click at [798, 100] on button "Save" at bounding box center [796, 90] width 54 height 23
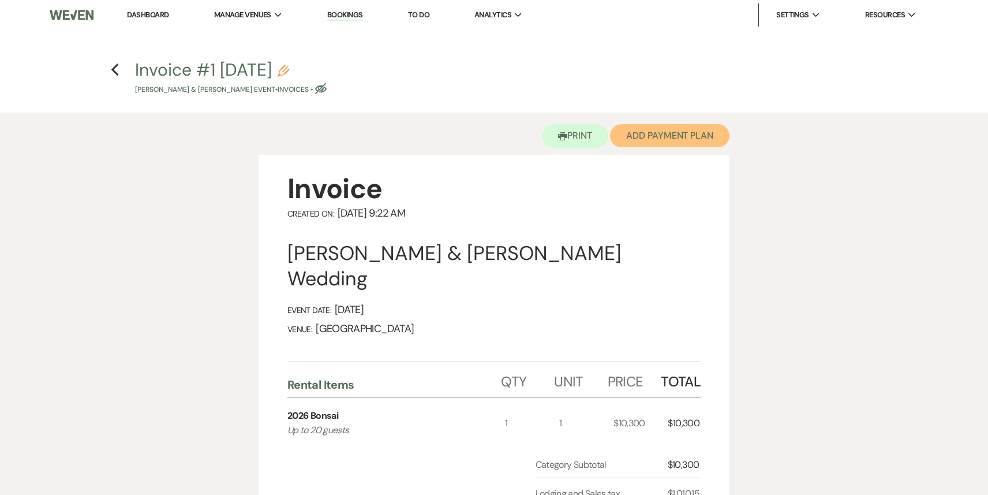
click at [660, 140] on button "Add Payment Plan" at bounding box center [669, 135] width 119 height 23
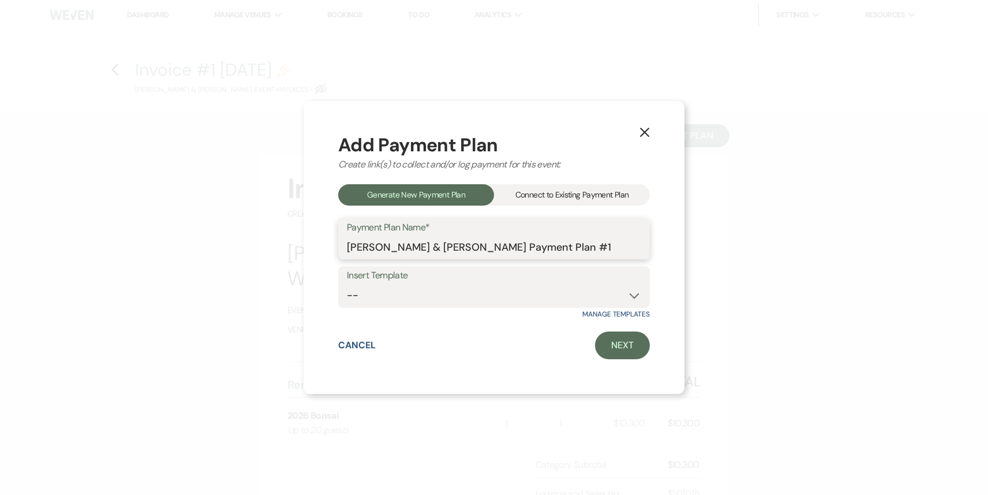
drag, startPoint x: 596, startPoint y: 248, endPoint x: 624, endPoint y: 247, distance: 27.7
click at [624, 247] on input "[PERSON_NAME] & [PERSON_NAME] Payment Plan #1" at bounding box center [494, 247] width 294 height 23
click at [626, 345] on link "Next" at bounding box center [622, 345] width 55 height 28
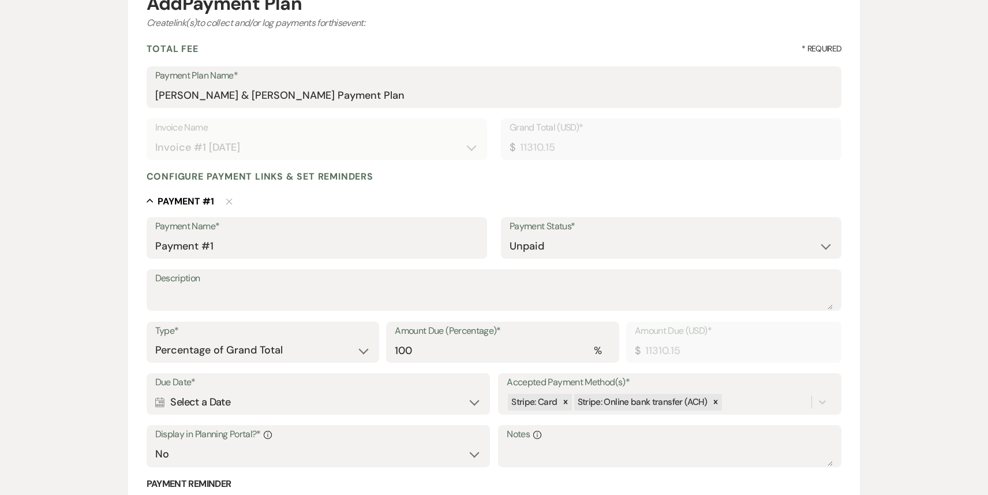
scroll to position [145, 0]
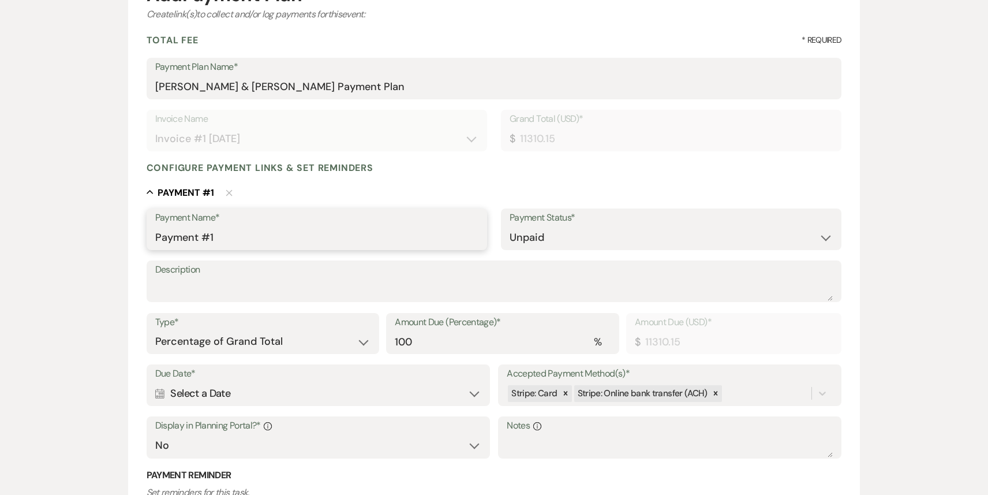
drag, startPoint x: 231, startPoint y: 238, endPoint x: -5, endPoint y: 215, distance: 237.2
click at [0, 215] on html "Dashboard Manage Venues Expand Treehouse Point Elopements at Treehouse Point Bo…" at bounding box center [494, 293] width 988 height 877
drag, startPoint x: 324, startPoint y: 87, endPoint x: 151, endPoint y: 89, distance: 172.6
click at [151, 89] on div "Payment Plan Name* [PERSON_NAME] & [PERSON_NAME] Payment Plan" at bounding box center [495, 79] width 696 height 42
click at [332, 240] on input "30% Non-Refundable Deposit" at bounding box center [316, 237] width 323 height 23
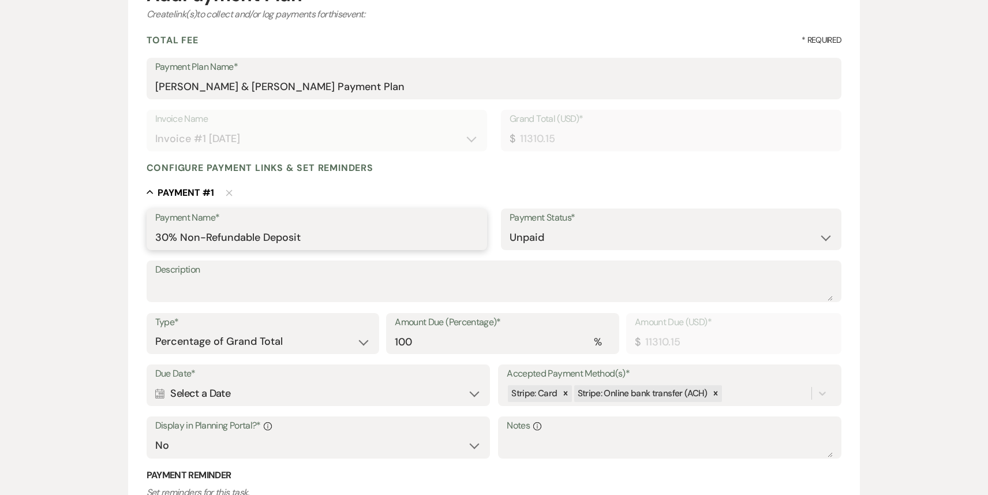
paste input "[PERSON_NAME] & [PERSON_NAME]"
drag, startPoint x: 477, startPoint y: 234, endPoint x: 119, endPoint y: 236, distance: 357.9
click at [119, 236] on div "Add Payment Plan Create link(s) to collect and/or log payments for this event: …" at bounding box center [494, 306] width 831 height 704
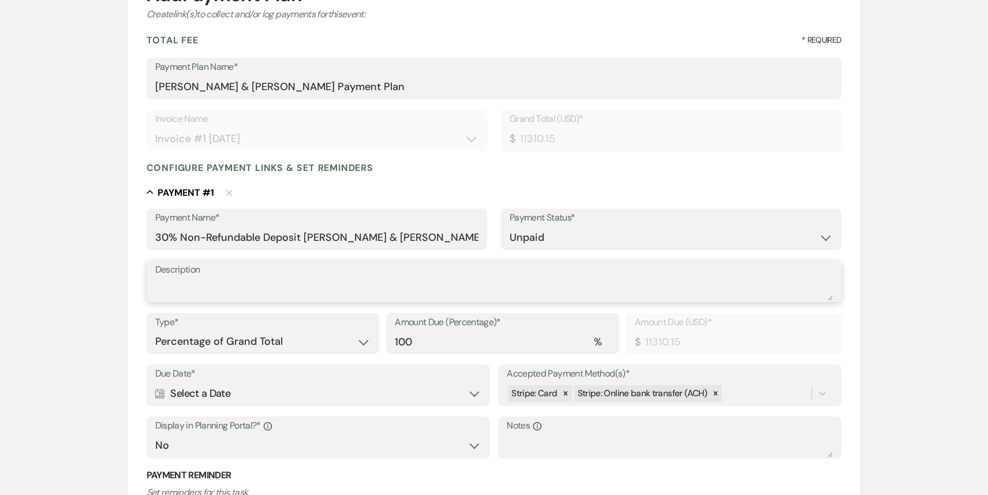
click at [260, 287] on textarea "Description" at bounding box center [494, 289] width 678 height 23
paste textarea "30% Non-Refundable Deposit [PERSON_NAME] & [PERSON_NAME]"
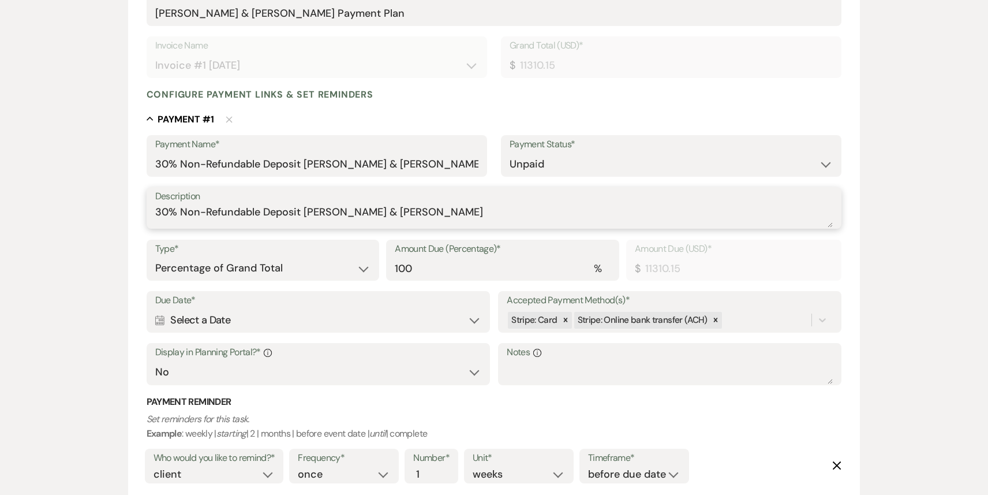
scroll to position [272, 0]
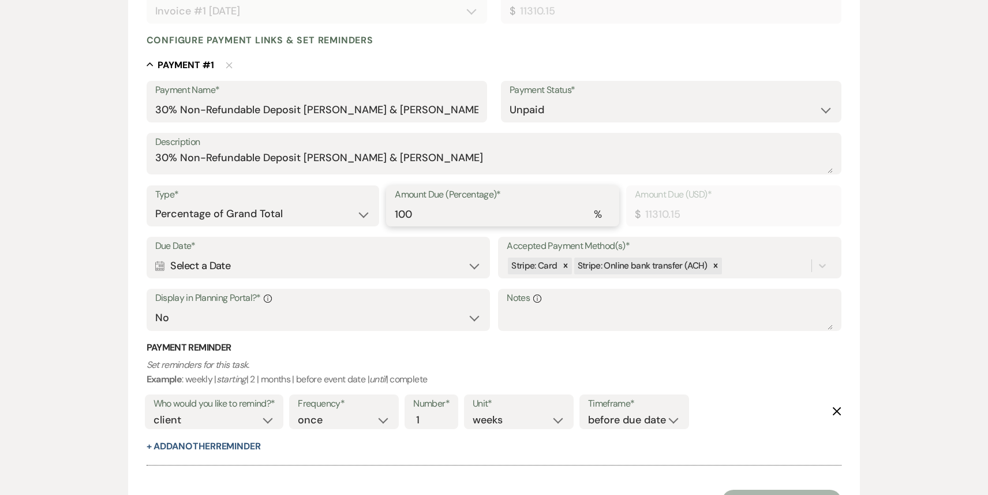
drag, startPoint x: 407, startPoint y: 214, endPoint x: 373, endPoint y: 212, distance: 34.1
click at [373, 212] on div "Type* Dollar Amount Percentage of Grand Total Amount Due (Percentage)* % 100 Am…" at bounding box center [495, 211] width 696 height 52
click at [159, 264] on icon "Calendar" at bounding box center [160, 266] width 10 height 10
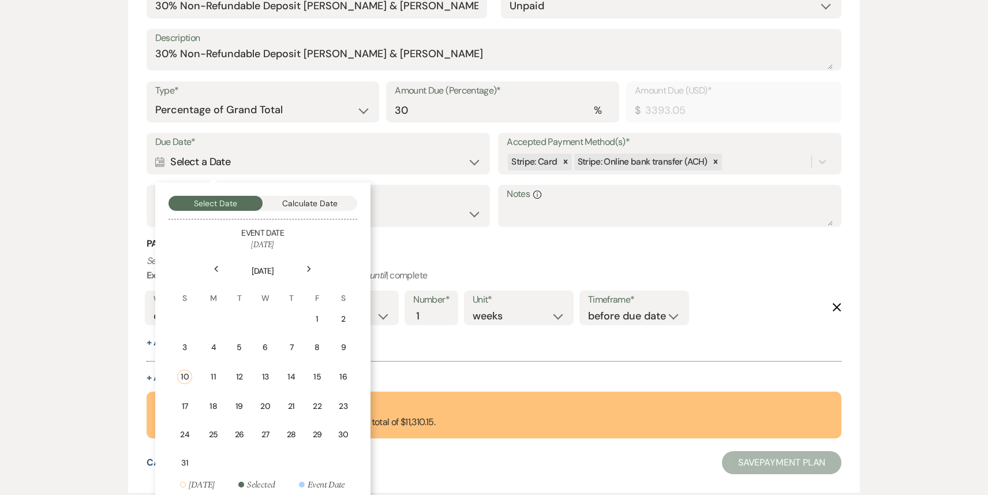
scroll to position [406, 0]
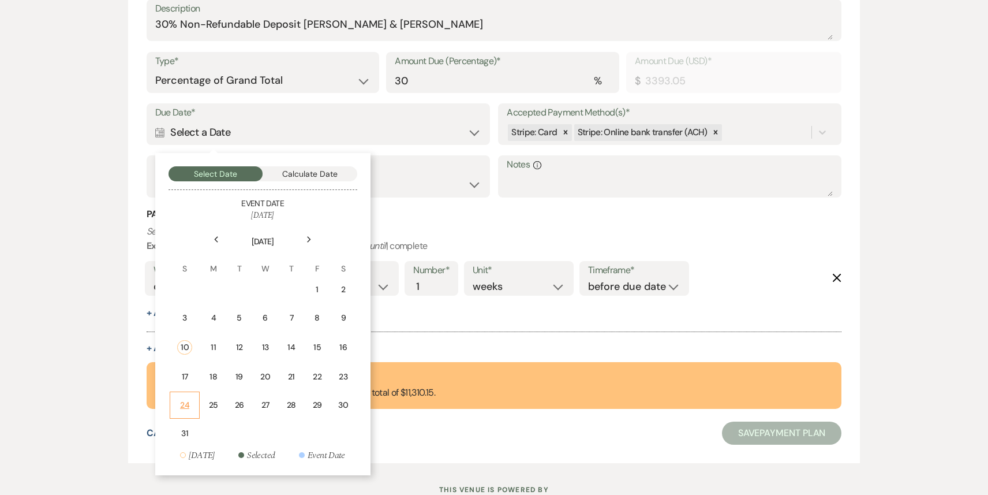
click at [190, 406] on div "24" at bounding box center [185, 405] width 16 height 12
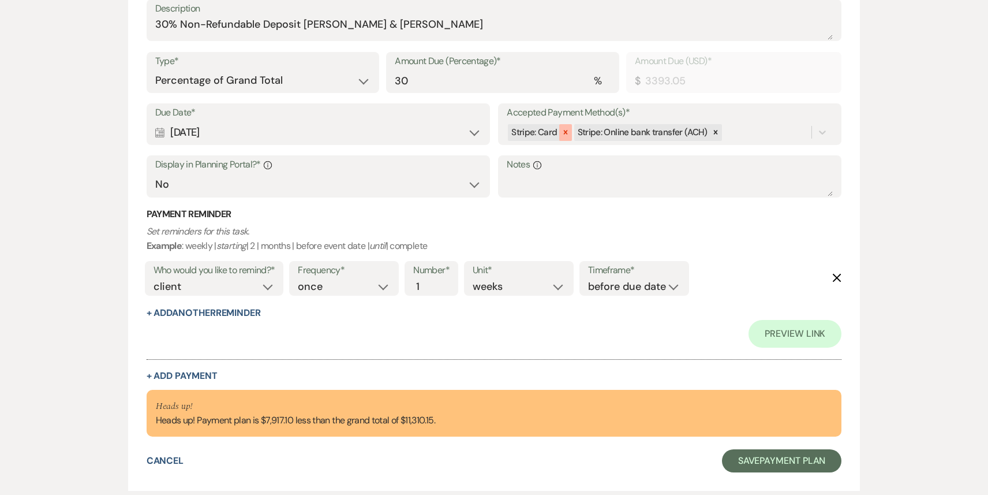
click at [566, 132] on icon at bounding box center [566, 132] width 8 height 8
click at [297, 186] on select "Yes No" at bounding box center [318, 184] width 326 height 23
click at [196, 372] on button "+ Add Payment" at bounding box center [182, 375] width 71 height 9
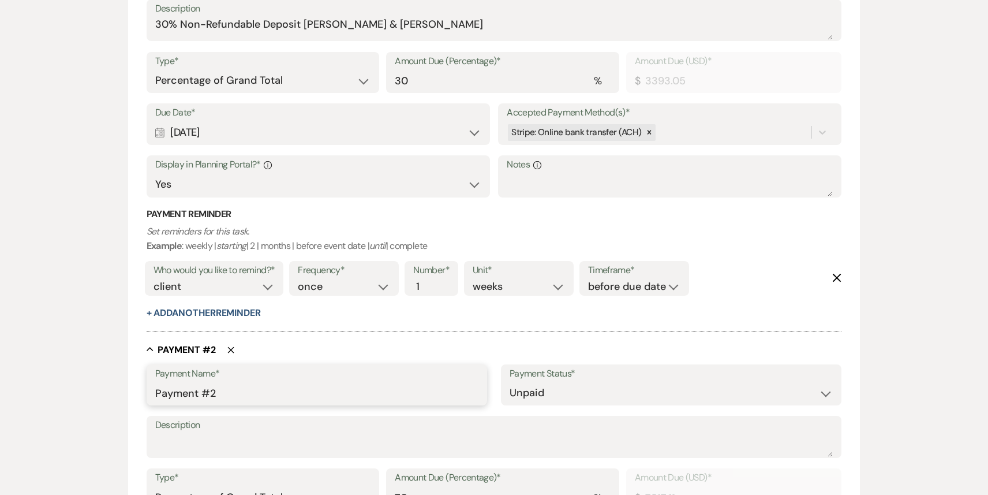
drag, startPoint x: 222, startPoint y: 384, endPoint x: 278, endPoint y: 403, distance: 58.6
click at [278, 403] on input "Payment #2" at bounding box center [316, 393] width 323 height 23
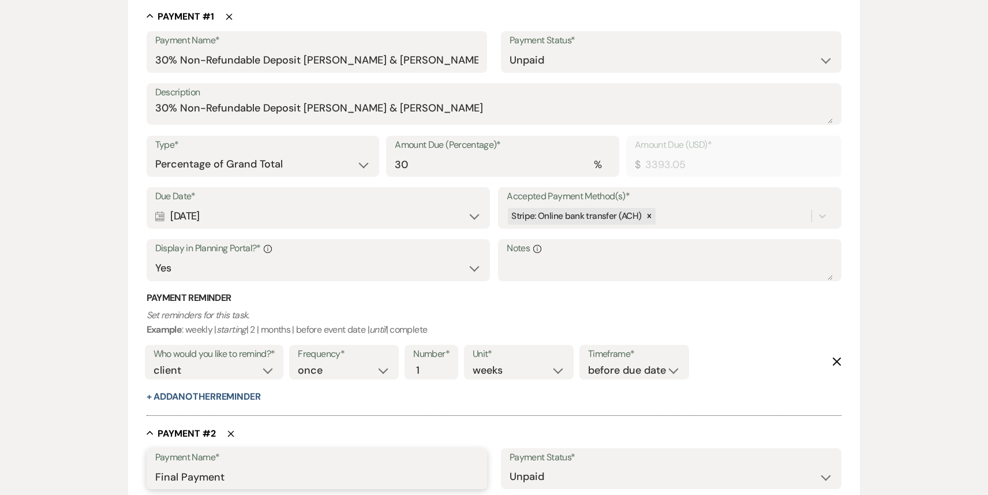
scroll to position [289, 0]
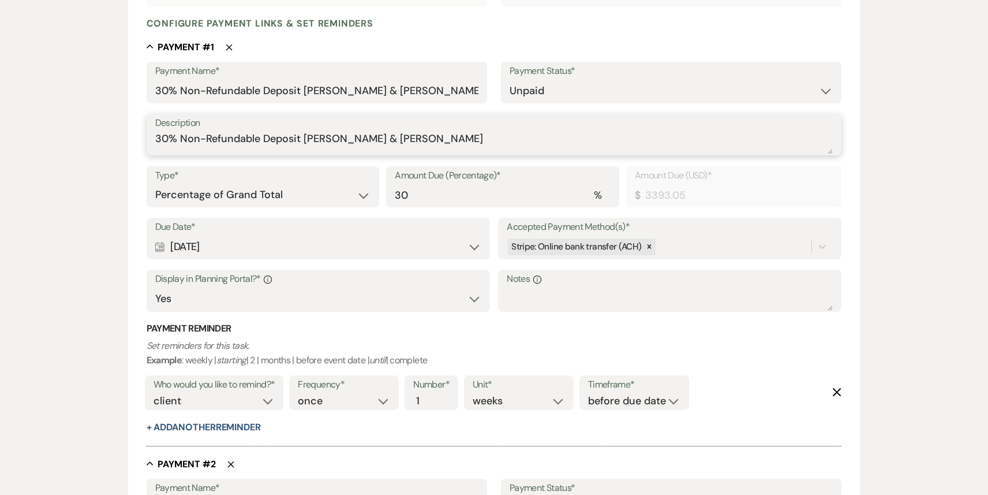
drag, startPoint x: 304, startPoint y: 139, endPoint x: 513, endPoint y: 145, distance: 208.5
click at [513, 146] on textarea "30% Non-Refundable Deposit [PERSON_NAME] & [PERSON_NAME]" at bounding box center [494, 142] width 678 height 23
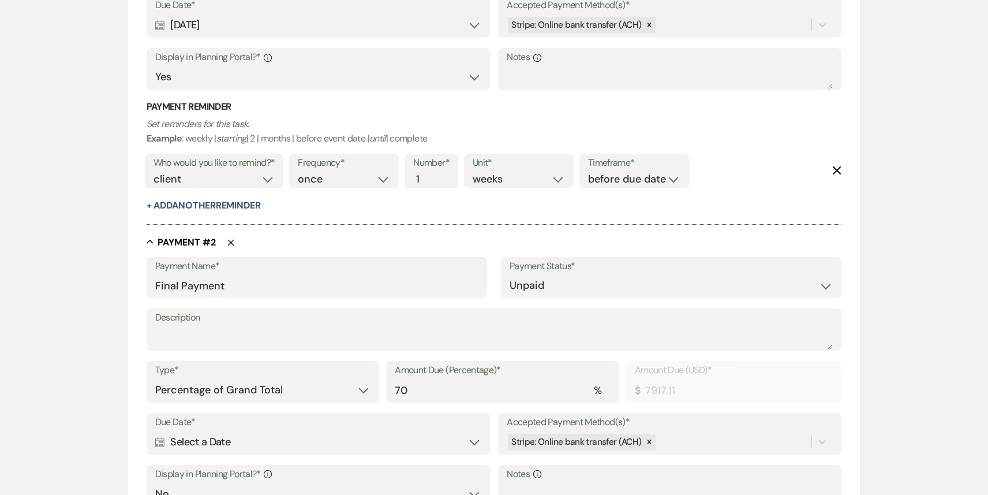
scroll to position [606, 0]
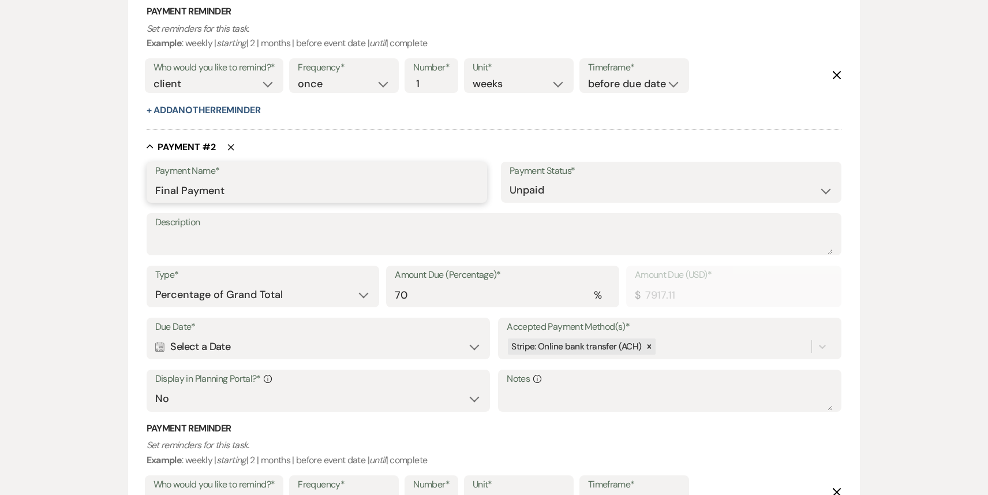
click at [314, 192] on input "Final Payment" at bounding box center [316, 190] width 323 height 23
paste input "[PERSON_NAME] & [PERSON_NAME]"
drag, startPoint x: 402, startPoint y: 190, endPoint x: 119, endPoint y: 194, distance: 282.3
click at [119, 194] on div "Add Payment Plan Create link(s) to collect and/or log payments for this event: …" at bounding box center [494, 80] width 831 height 1175
click at [201, 234] on textarea "Description" at bounding box center [494, 242] width 678 height 23
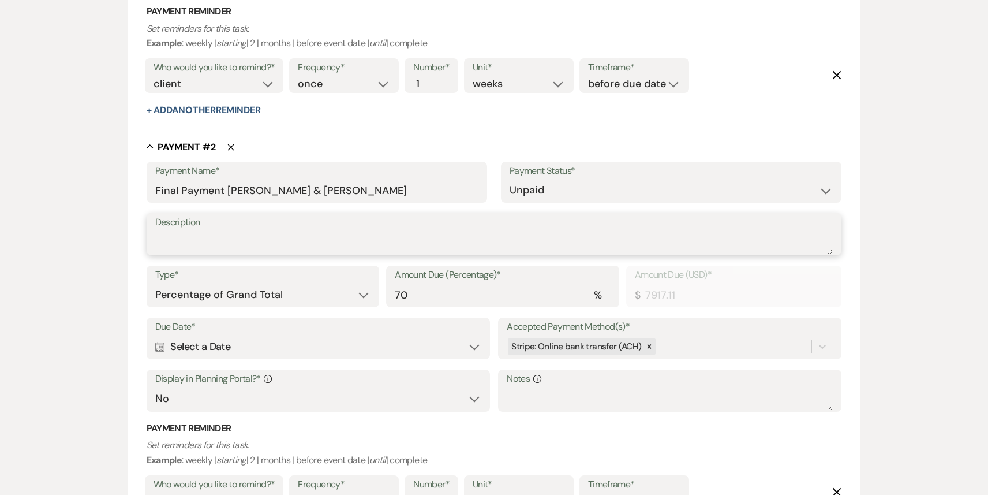
paste textarea "Final Payment [PERSON_NAME] & [PERSON_NAME]"
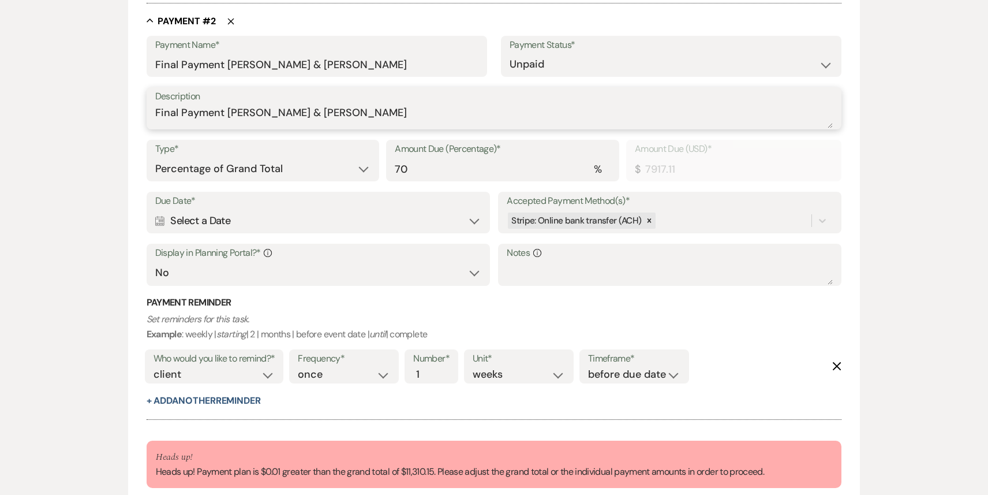
scroll to position [730, 0]
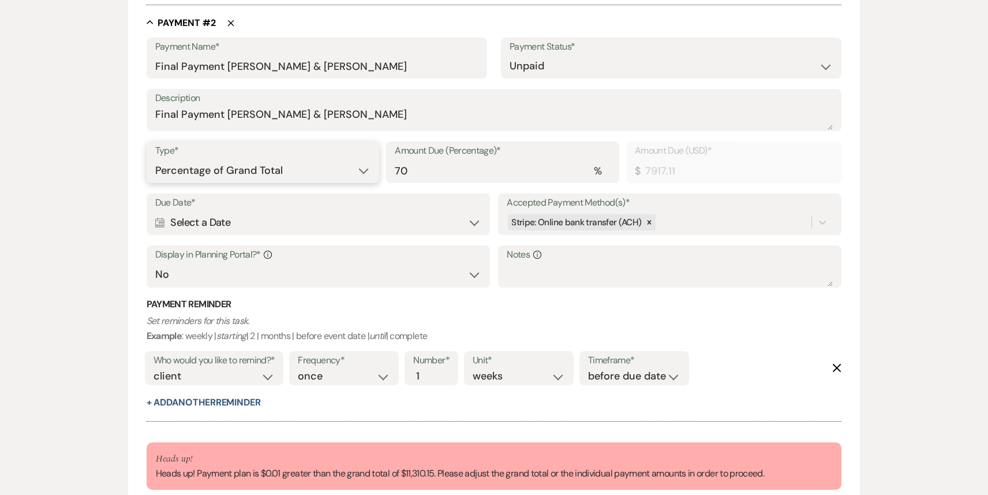
click at [354, 170] on select "Dollar Amount Percentage of Grand Total" at bounding box center [263, 170] width 216 height 23
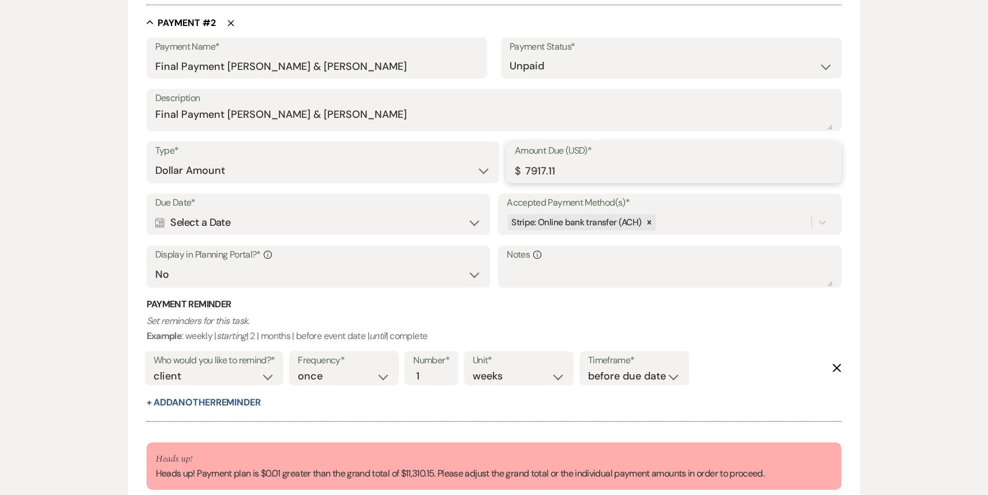
click at [581, 173] on input "7917.11" at bounding box center [674, 170] width 318 height 23
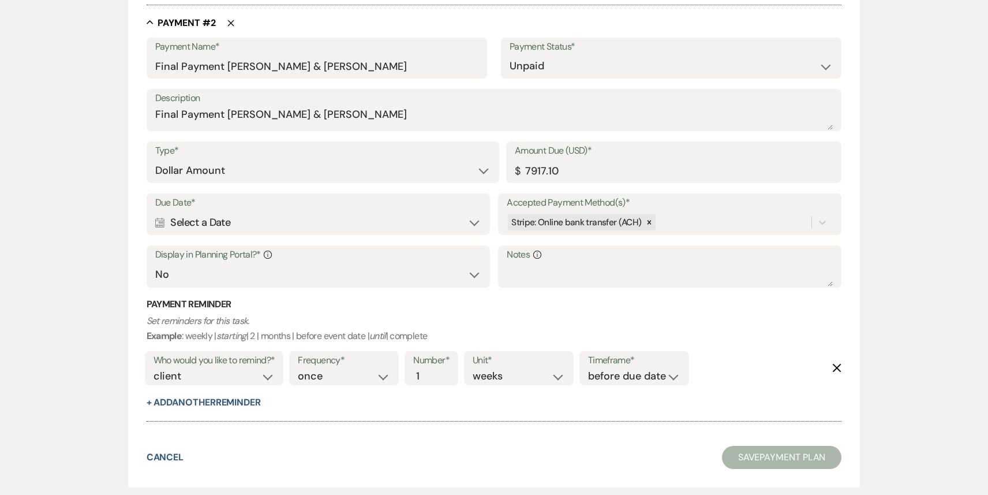
click at [159, 225] on icon "Calendar" at bounding box center [160, 223] width 10 height 10
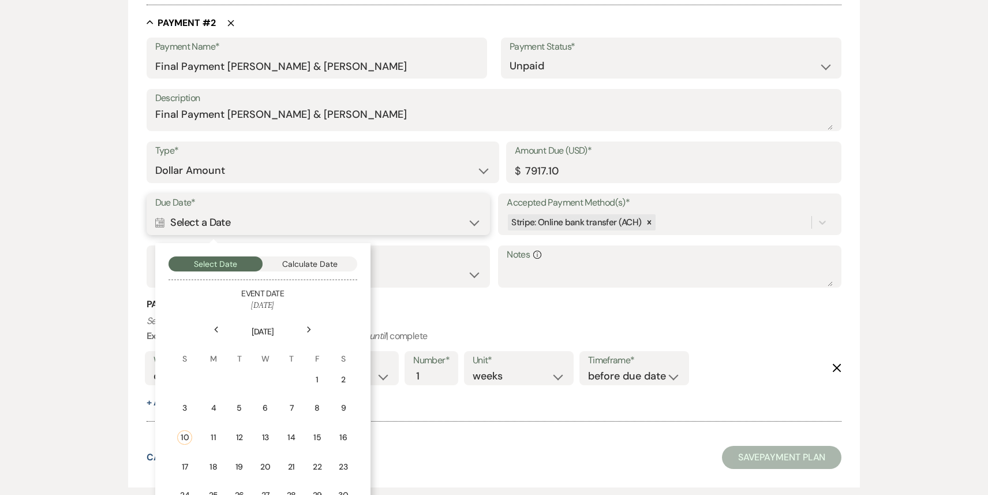
click at [308, 263] on button "Calculate Date" at bounding box center [310, 263] width 95 height 15
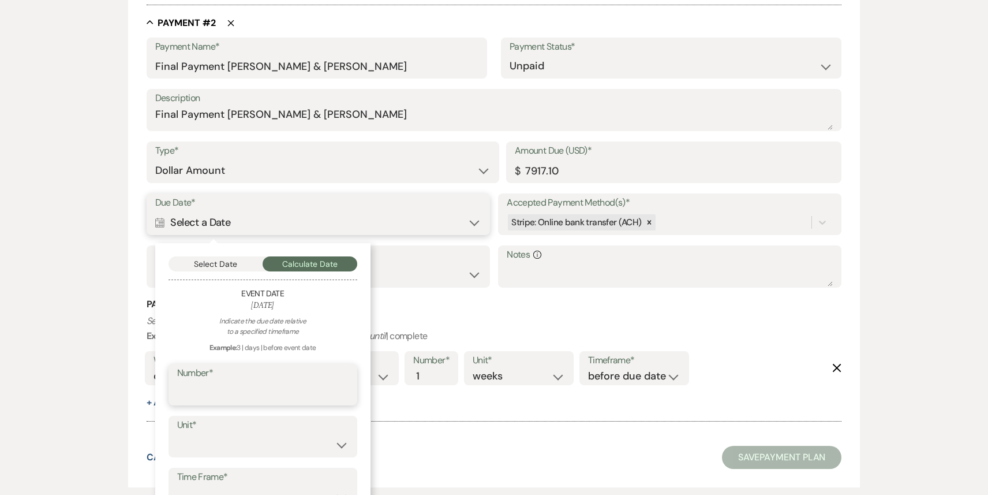
click at [215, 383] on input "Number*" at bounding box center [262, 393] width 171 height 23
click at [216, 439] on select "days weeks months" at bounding box center [262, 445] width 171 height 23
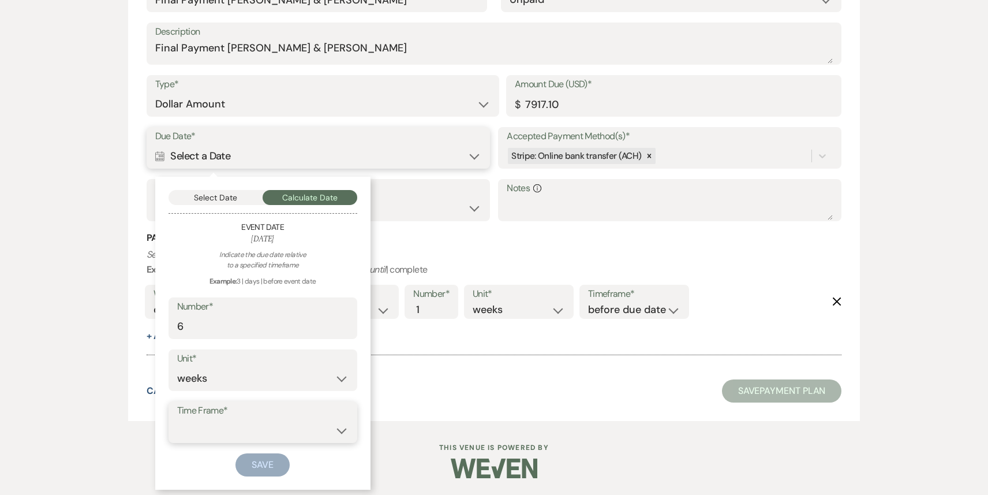
click at [215, 429] on select "before event date after event date after [DATE] date" at bounding box center [262, 430] width 171 height 23
click at [258, 471] on button "Save" at bounding box center [263, 464] width 54 height 23
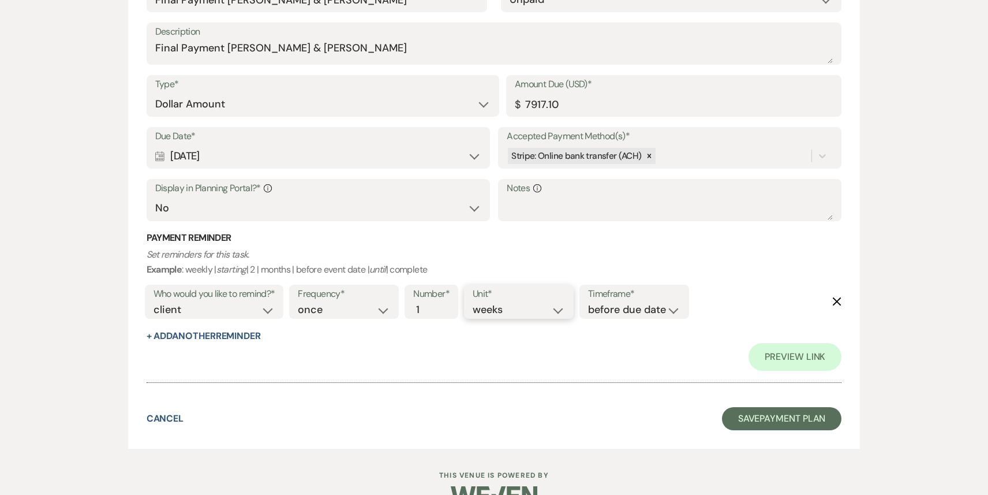
click at [518, 313] on select "days weeks months" at bounding box center [519, 310] width 92 height 16
click at [224, 336] on button "+ Add Another Reminder" at bounding box center [204, 335] width 114 height 9
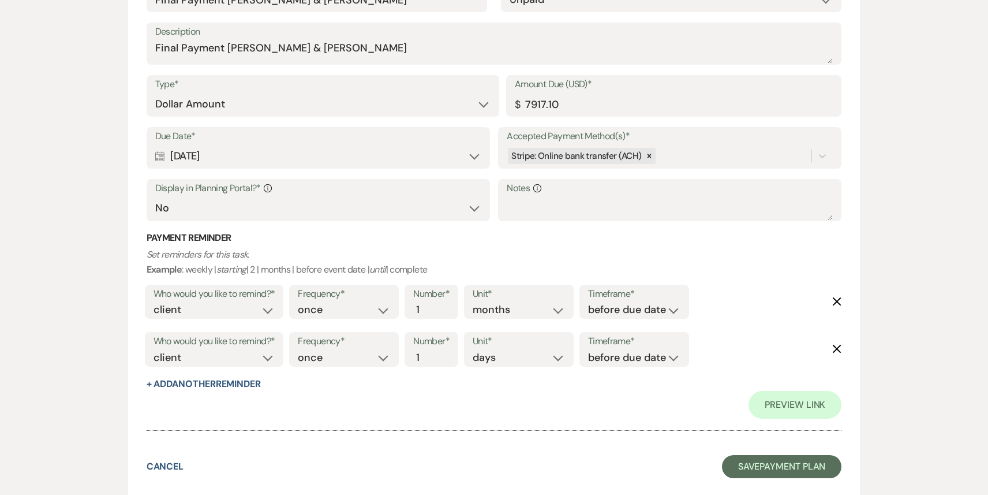
click at [254, 346] on label "Who would you like to remind?*" at bounding box center [215, 341] width 122 height 17
click at [252, 357] on select "client venue both" at bounding box center [215, 358] width 122 height 16
click at [492, 361] on select "days weeks months" at bounding box center [519, 358] width 92 height 16
click at [290, 209] on select "Yes No" at bounding box center [318, 208] width 326 height 23
click at [767, 470] on button "Save Payment Plan" at bounding box center [782, 466] width 120 height 23
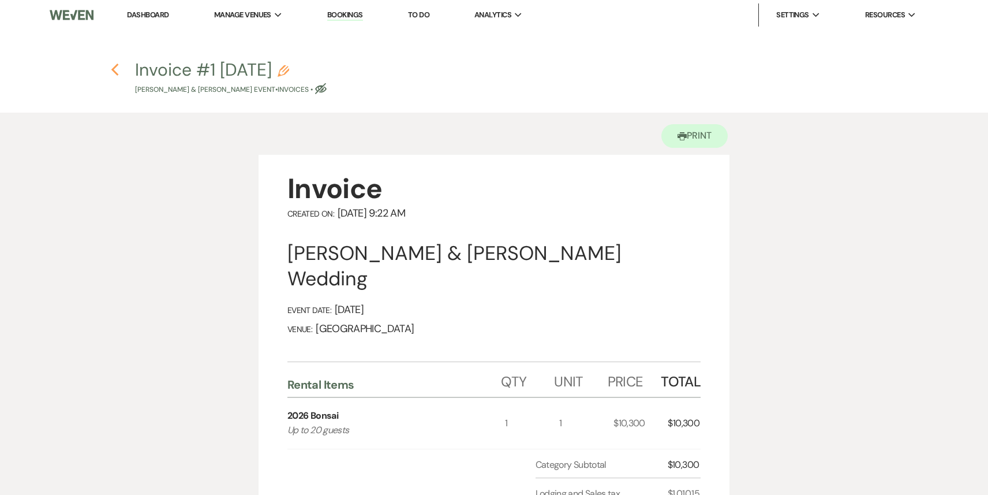
click at [114, 66] on icon "Previous" at bounding box center [115, 70] width 9 height 14
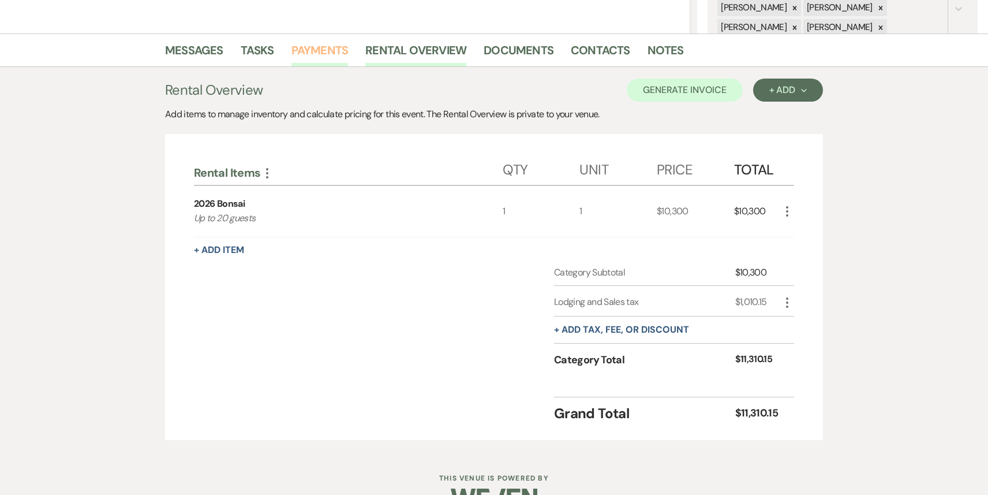
click at [325, 44] on link "Payments" at bounding box center [320, 53] width 57 height 25
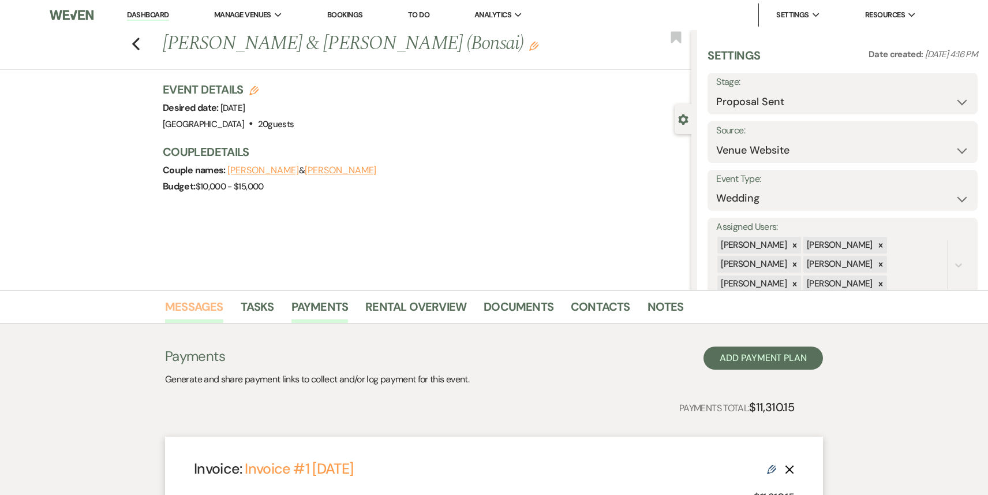
click at [207, 300] on link "Messages" at bounding box center [194, 309] width 58 height 25
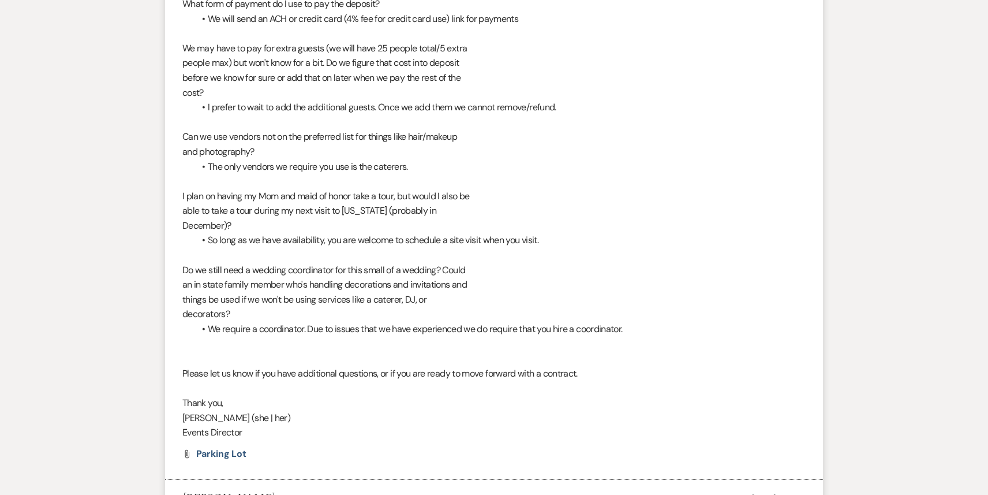
scroll to position [4623, 0]
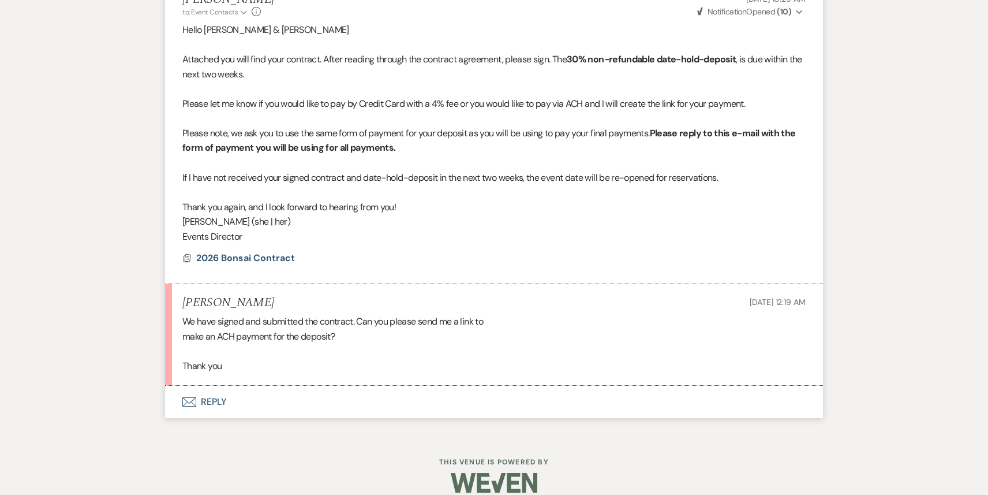
click at [226, 386] on button "Envelope Reply" at bounding box center [494, 402] width 658 height 32
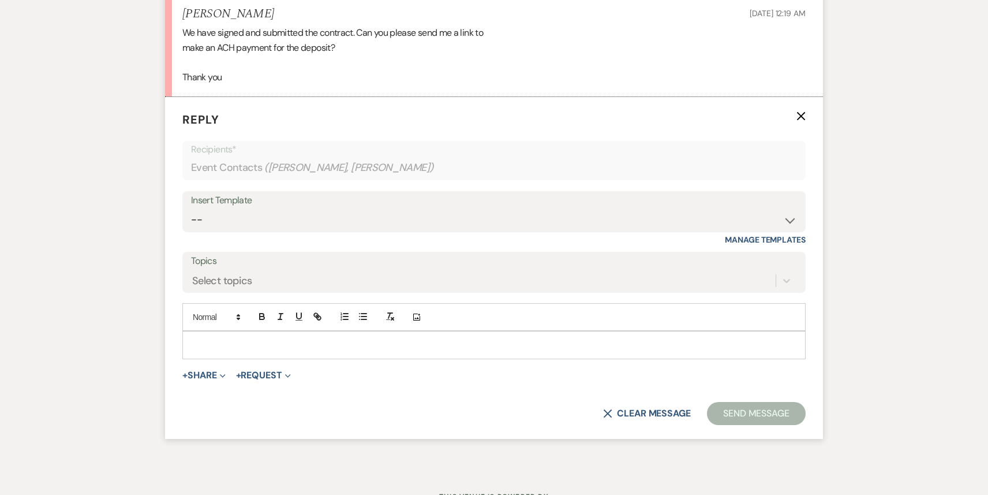
scroll to position [4918, 0]
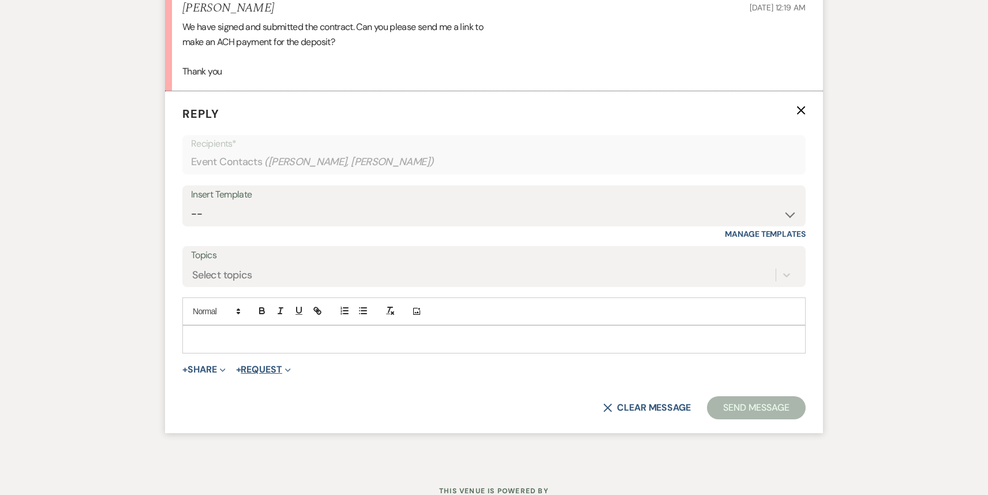
click at [268, 365] on button "+ Request Expand" at bounding box center [263, 369] width 55 height 9
click at [271, 382] on button "Generate Payment Payment" at bounding box center [317, 392] width 162 height 21
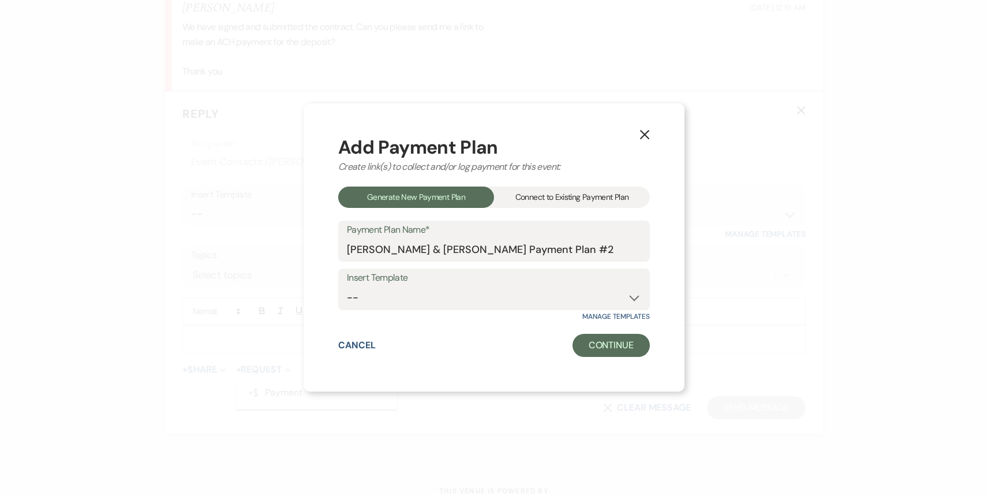
click at [596, 201] on div "Connect to Existing Payment Plan" at bounding box center [572, 196] width 156 height 21
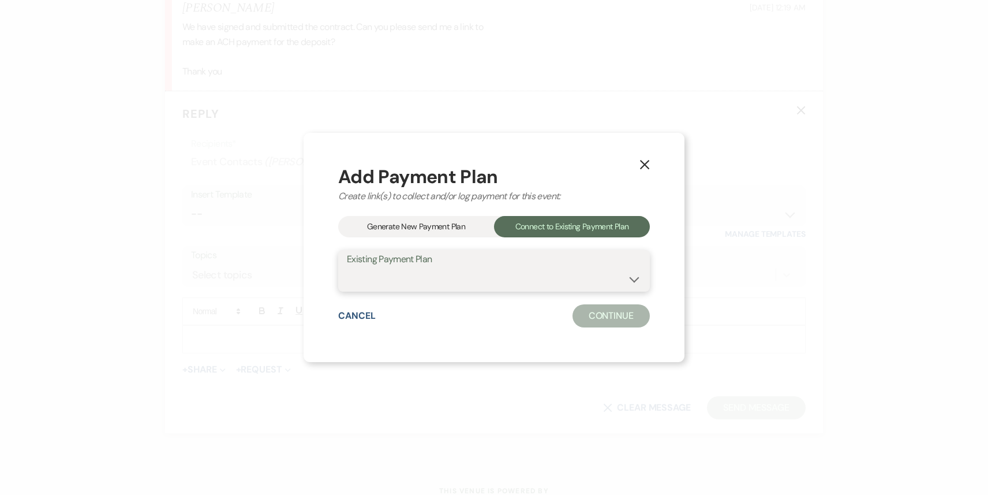
click at [526, 277] on select "[PERSON_NAME] & [PERSON_NAME] Payment Plan" at bounding box center [494, 279] width 294 height 23
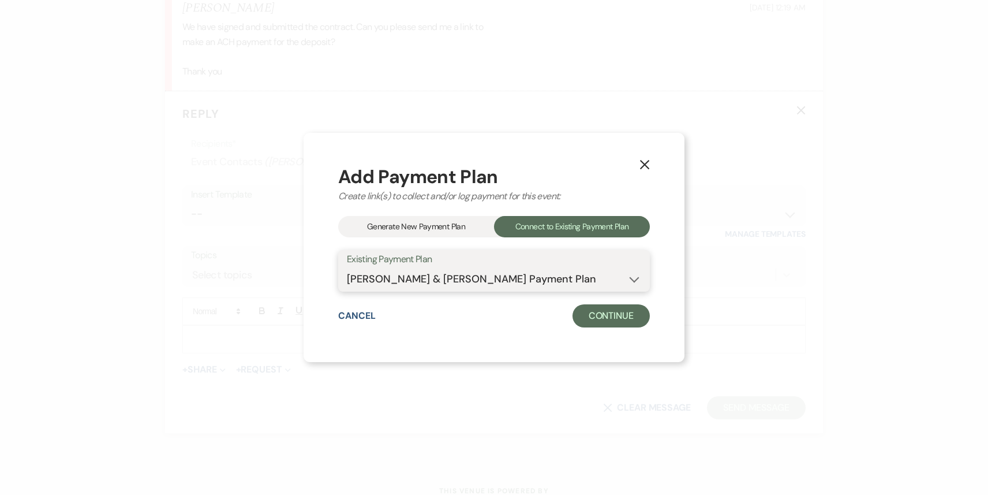
click at [425, 277] on select "[PERSON_NAME] & [PERSON_NAME] Payment Plan" at bounding box center [494, 279] width 294 height 23
click at [610, 318] on button "Continue" at bounding box center [611, 315] width 77 height 23
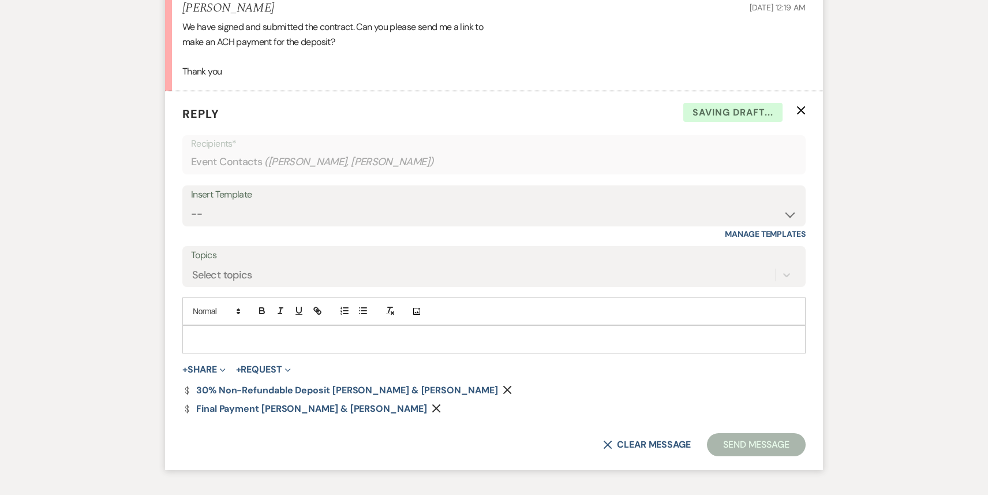
click at [266, 332] on p at bounding box center [494, 338] width 605 height 13
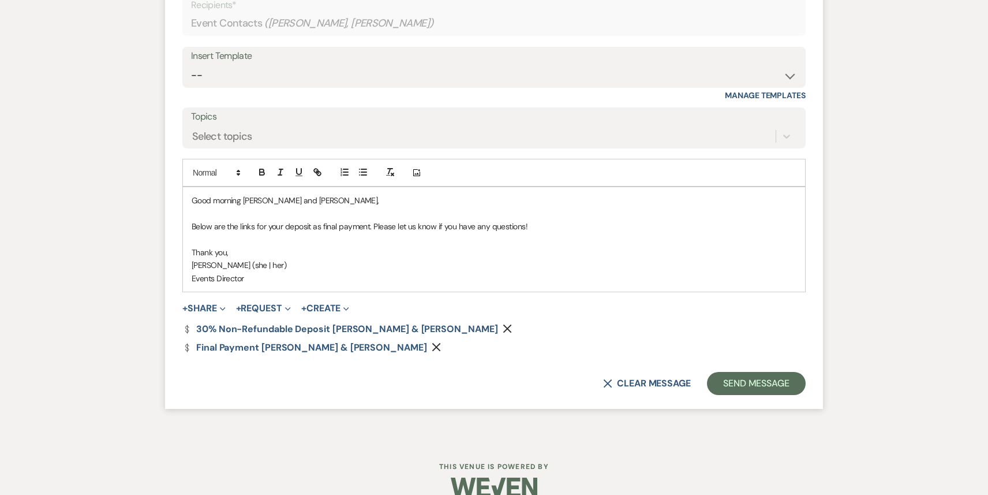
scroll to position [5061, 0]
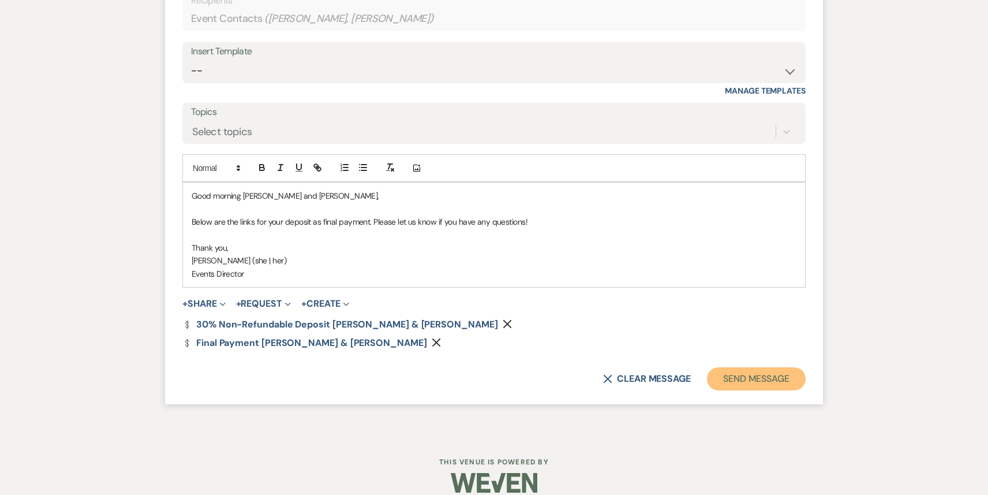
click at [756, 367] on button "Send Message" at bounding box center [756, 378] width 99 height 23
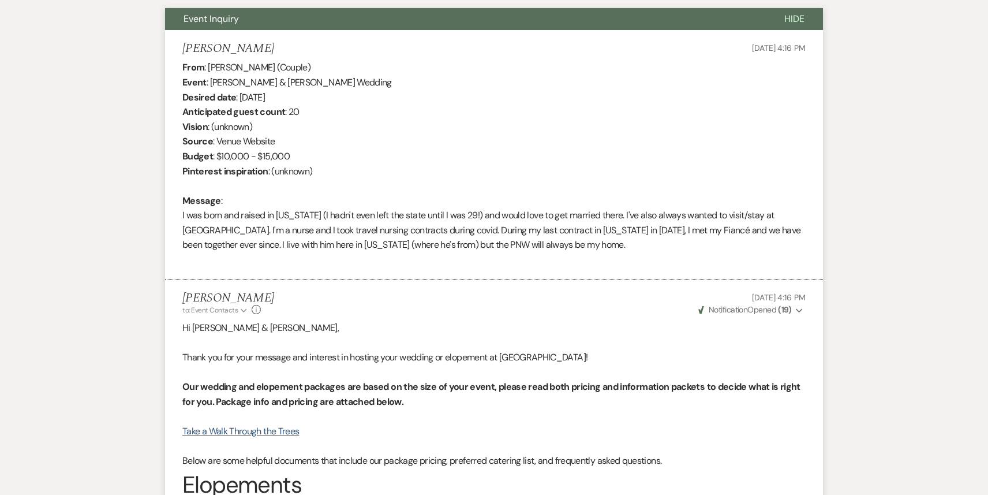
scroll to position [0, 0]
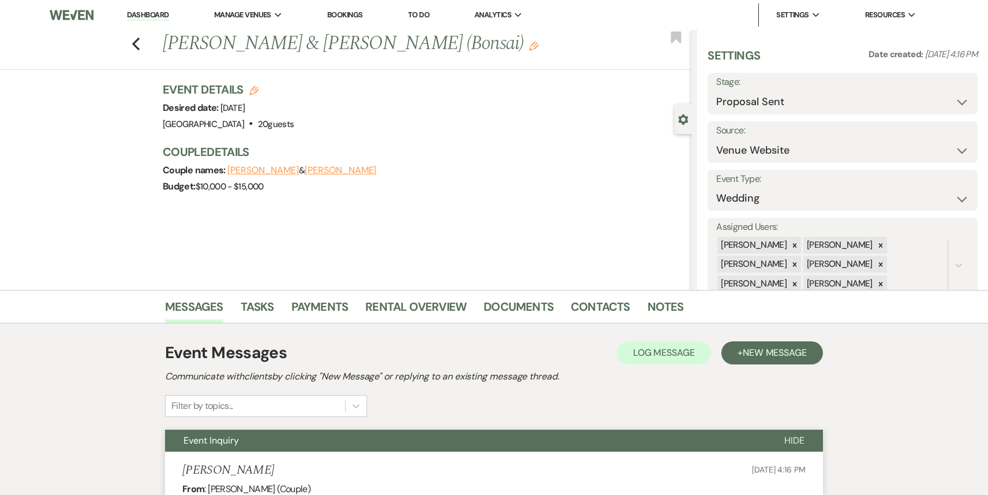
click at [144, 14] on link "Dashboard" at bounding box center [148, 15] width 42 height 11
